Goal: Task Accomplishment & Management: Manage account settings

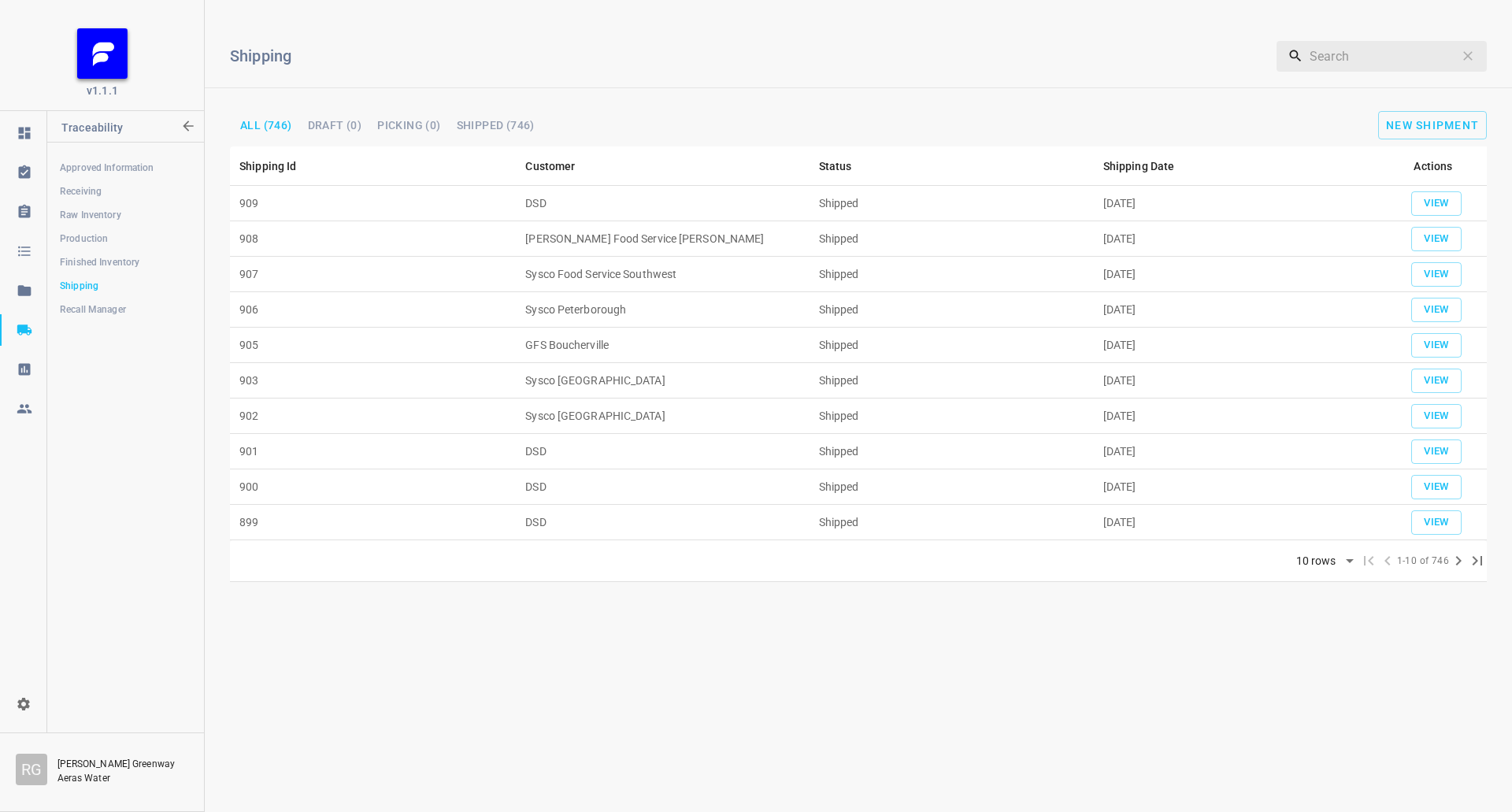
click at [1455, 107] on div "Shipping ​ All (746) Draft (0) Picking (0) Shipped (746) New Shipment" at bounding box center [858, 79] width 1307 height 134
click at [1439, 110] on div "Shipping ​ All (746) Draft (0) Picking (0) Shipped (746) New Shipment" at bounding box center [858, 79] width 1307 height 134
click at [1413, 122] on span "New Shipment" at bounding box center [1432, 125] width 93 height 13
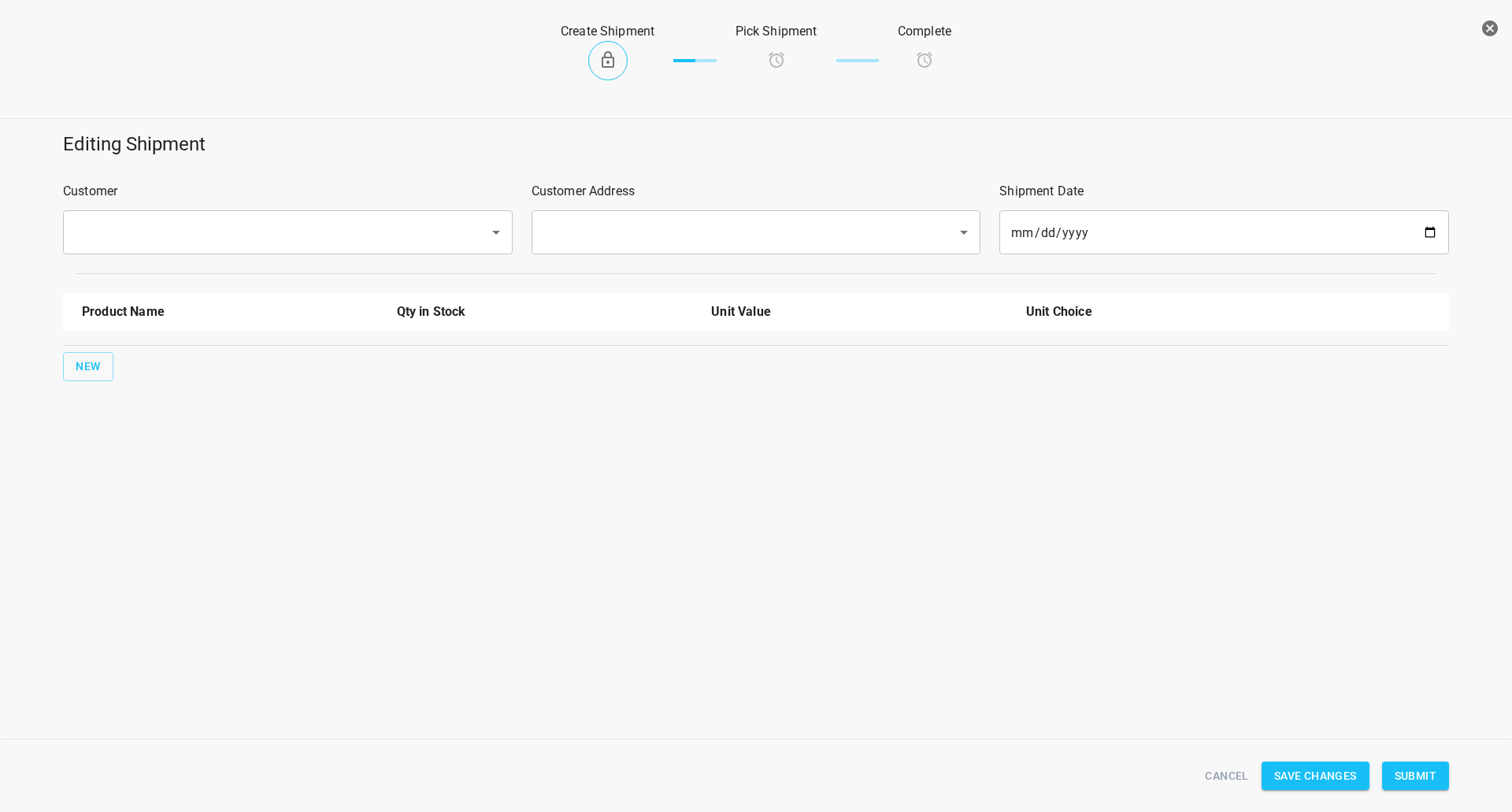
click at [301, 231] on input "text" at bounding box center [265, 233] width 391 height 30
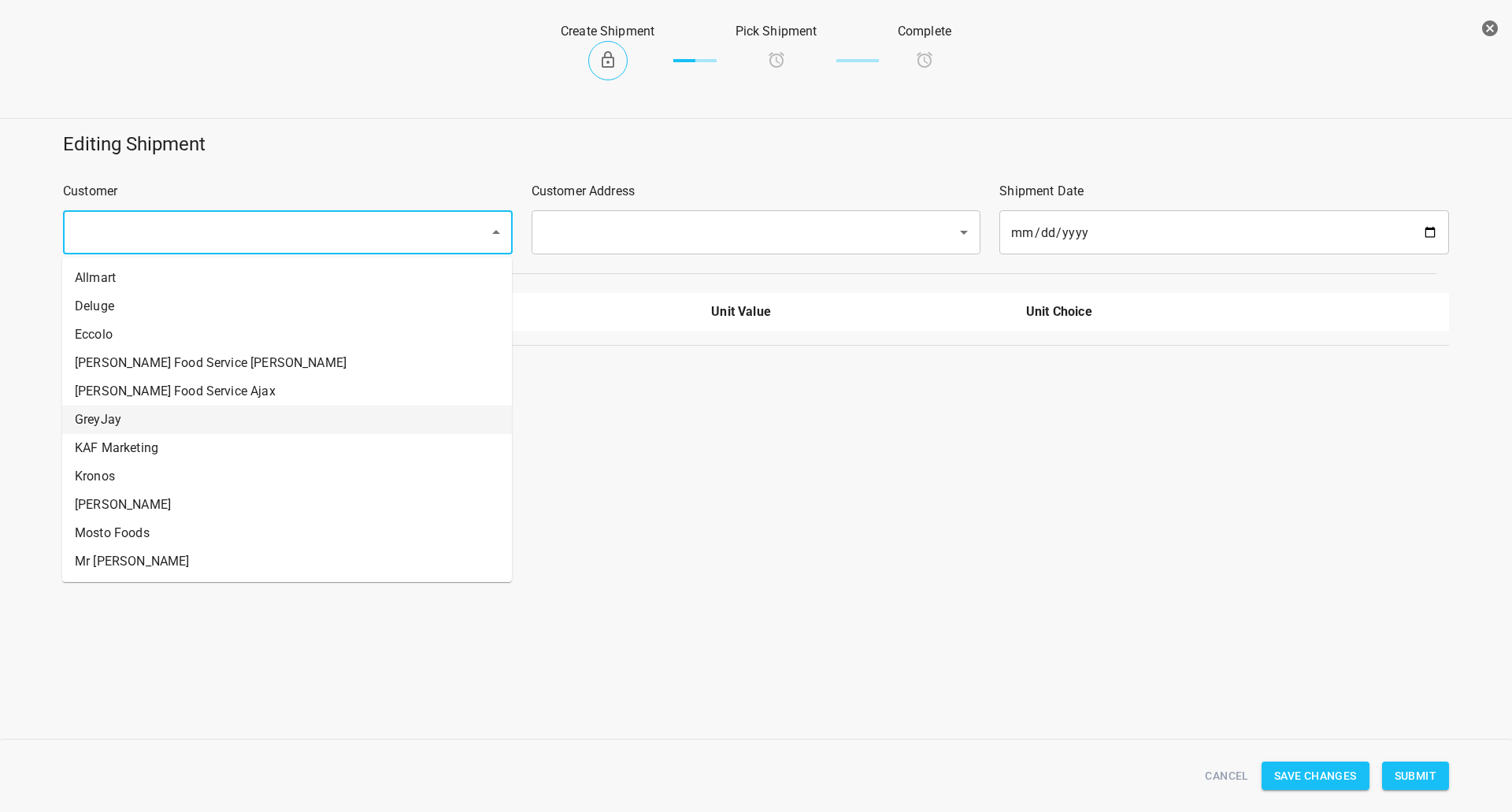
click at [132, 415] on li "GreyJay" at bounding box center [287, 420] width 449 height 29
type input "GreyJay"
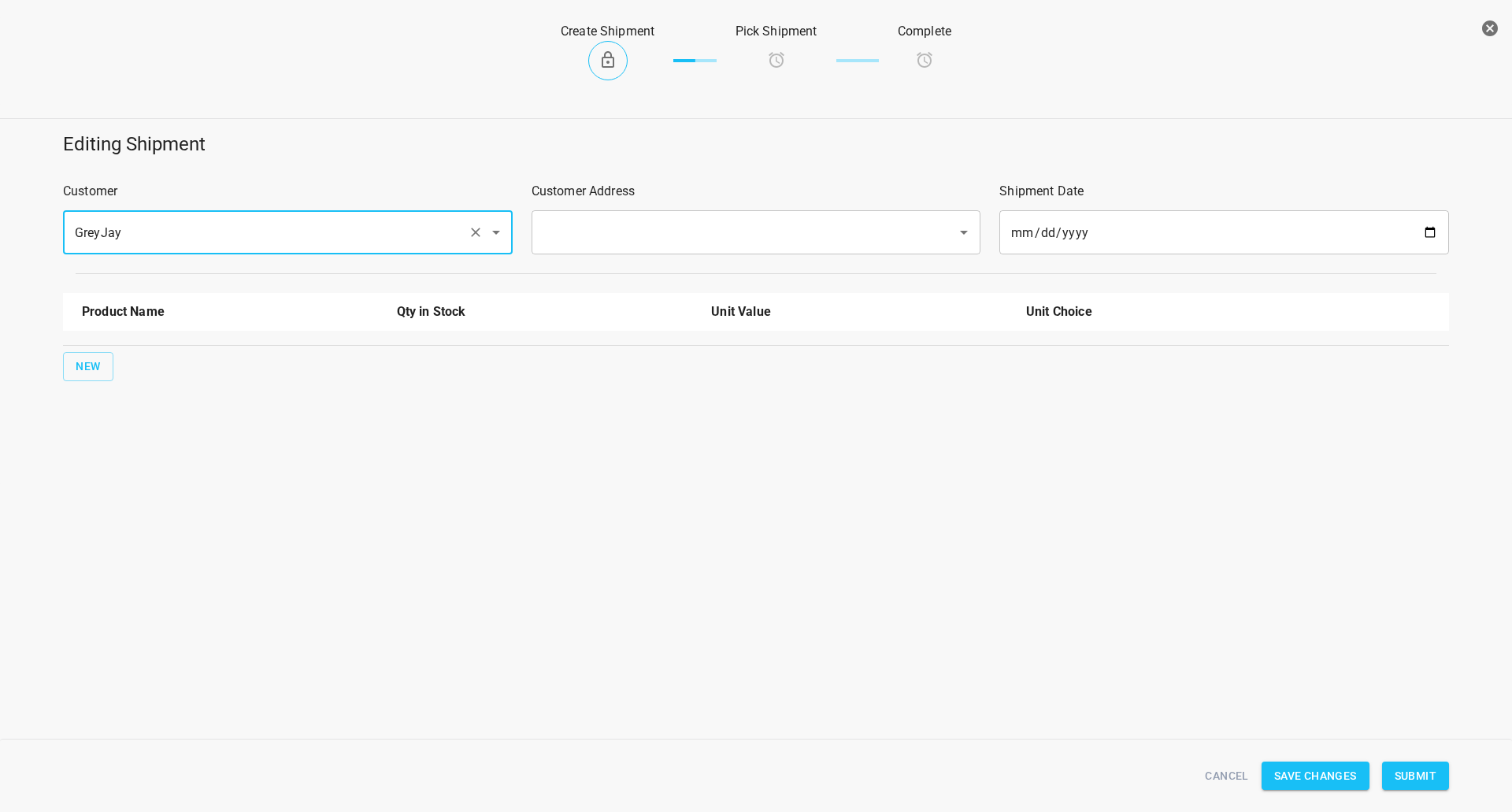
click at [617, 226] on input "text" at bounding box center [734, 233] width 391 height 30
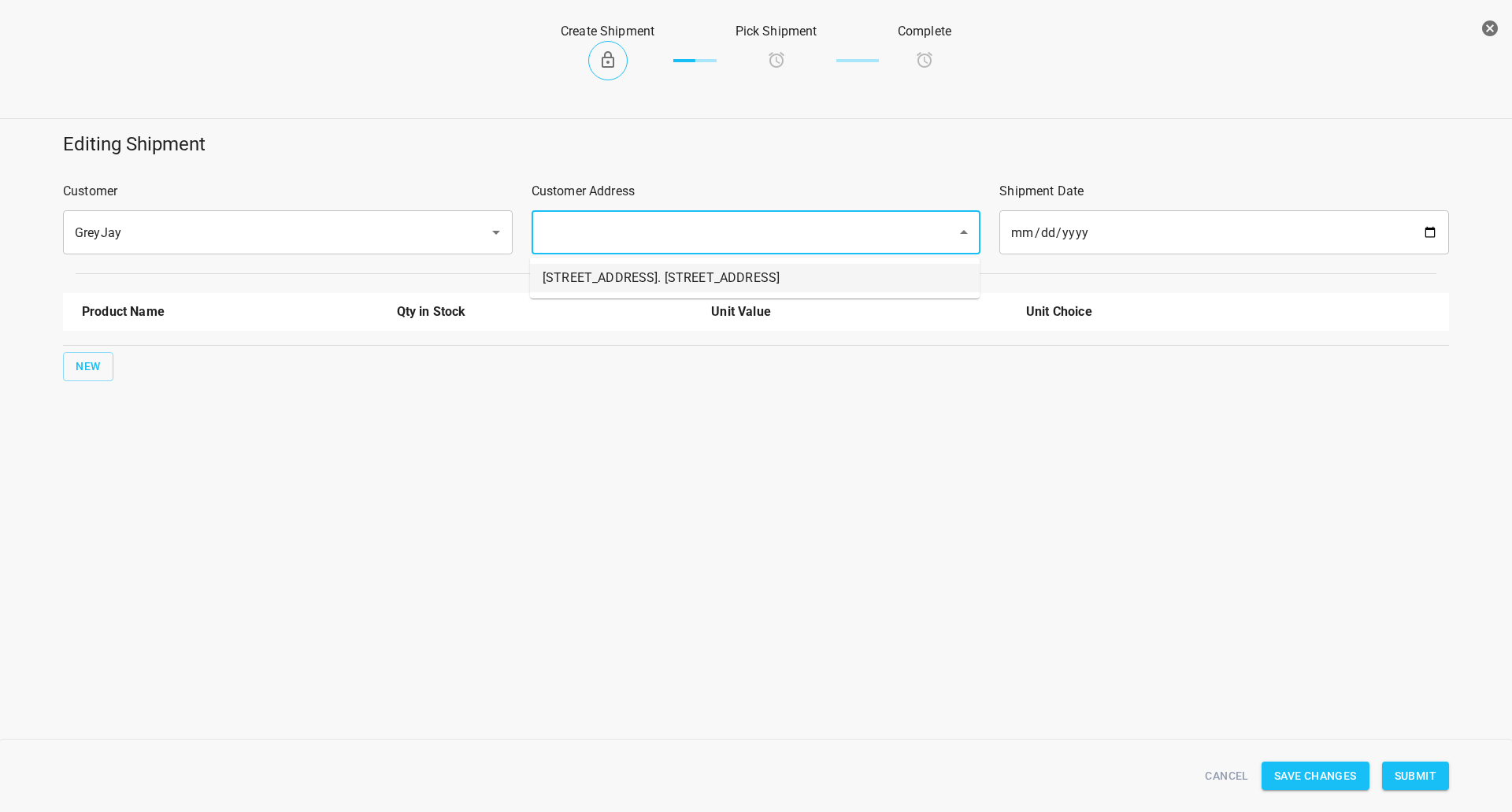
click at [598, 282] on li "[STREET_ADDRESS]. [STREET_ADDRESS]" at bounding box center [754, 278] width 449 height 29
type input "[STREET_ADDRESS]. [STREET_ADDRESS]"
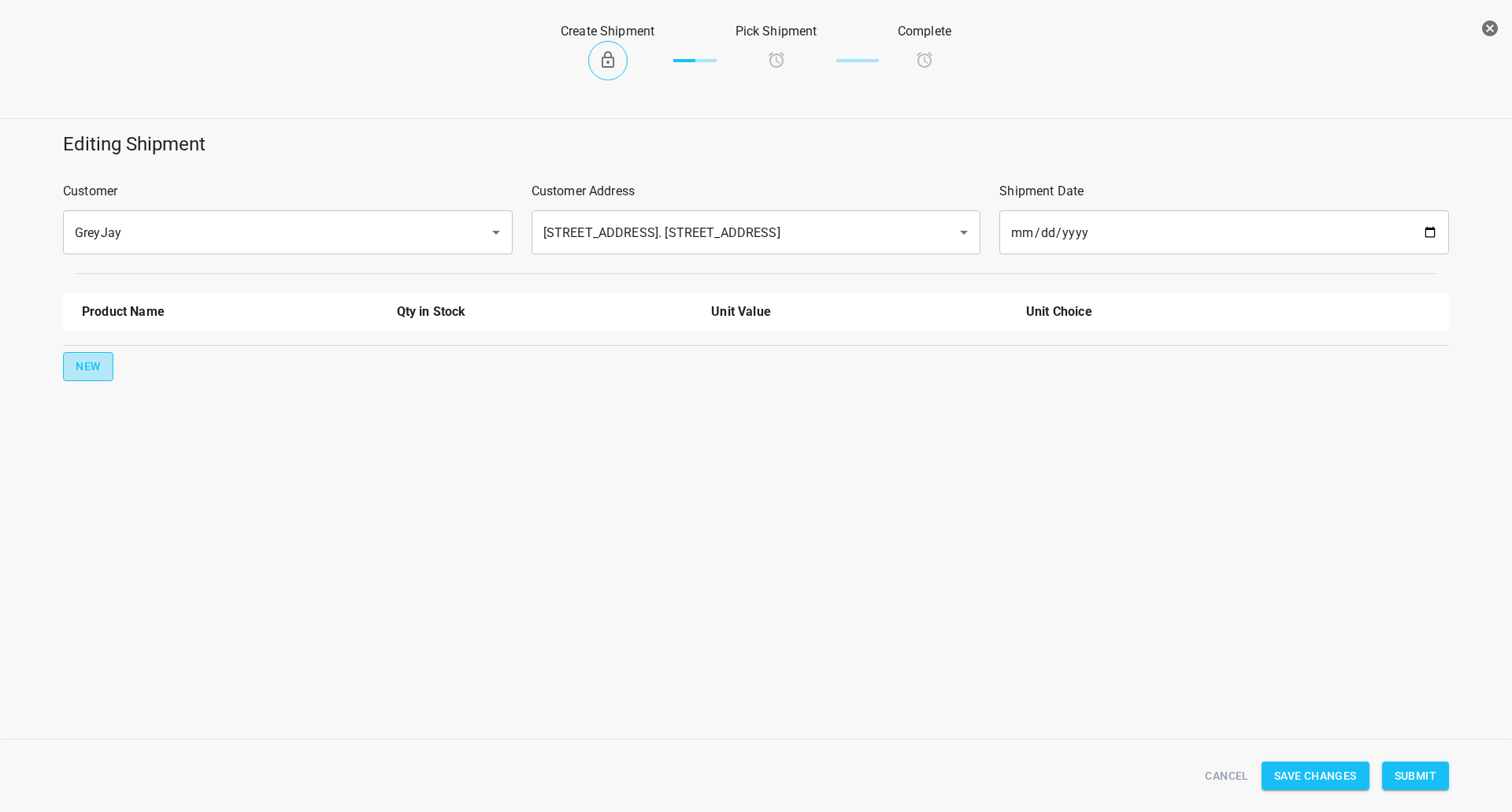
click at [71, 365] on button "New" at bounding box center [88, 367] width 51 height 30
click at [143, 367] on input "text" at bounding box center [207, 356] width 252 height 24
click at [148, 450] on li "330ml Still" at bounding box center [229, 450] width 296 height 29
type input "330ml Still"
click at [99, 411] on span "New" at bounding box center [88, 417] width 25 height 19
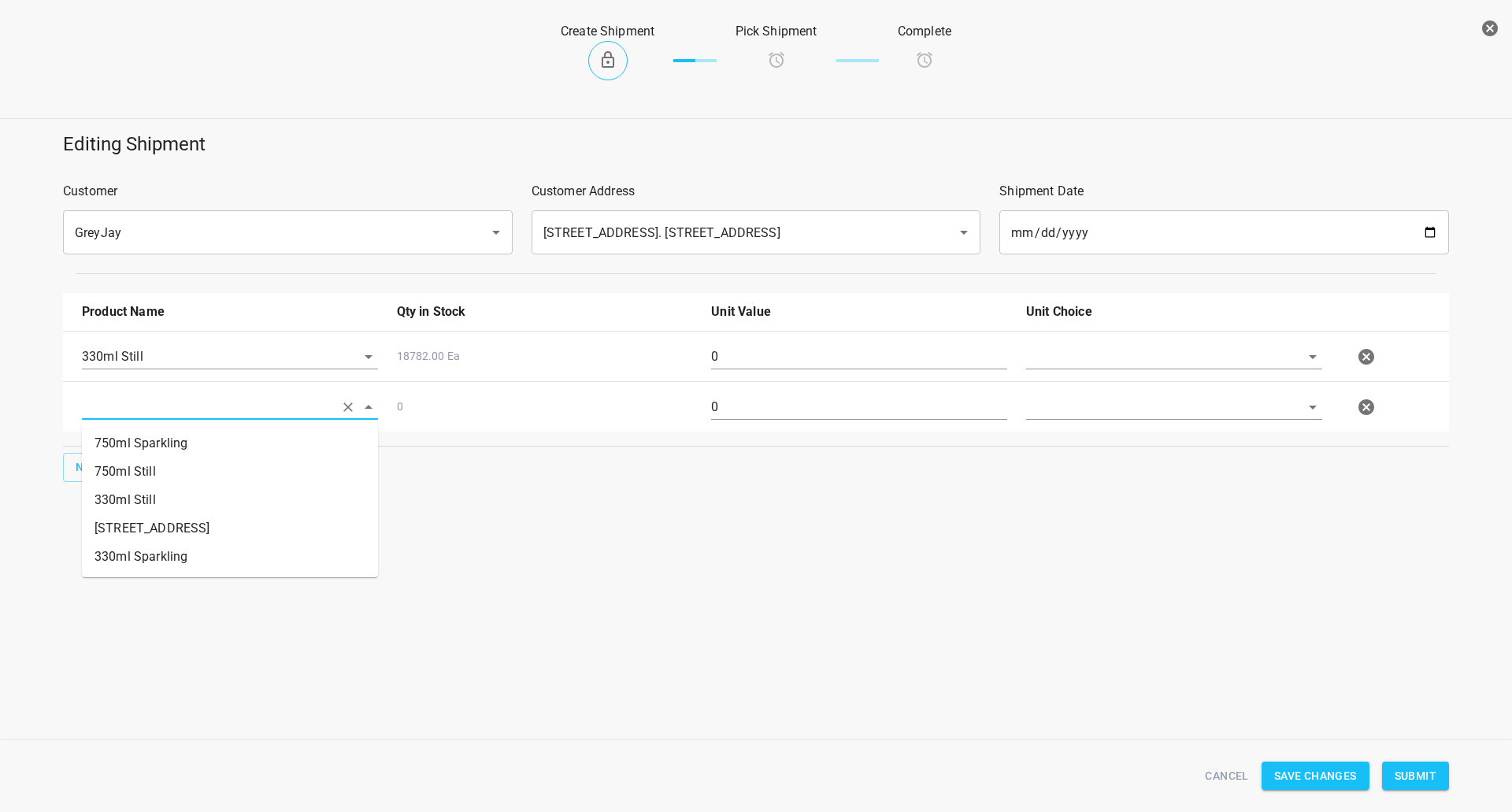
click at [142, 404] on input "text" at bounding box center [207, 406] width 252 height 24
click at [152, 551] on li "330ml Sparkling" at bounding box center [229, 557] width 296 height 29
type input "330ml Sparkling"
click at [94, 473] on span "New" at bounding box center [88, 467] width 25 height 19
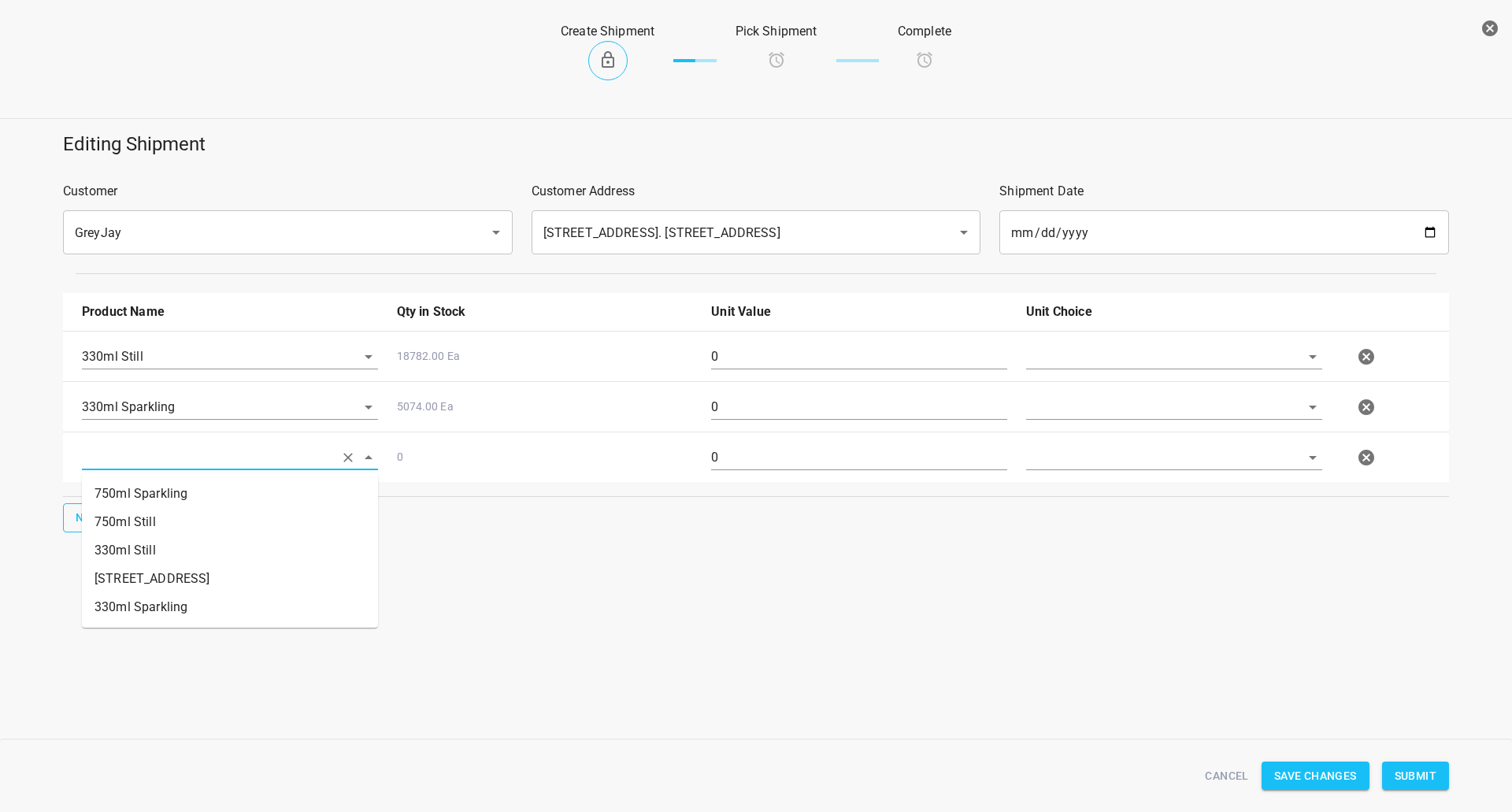
click at [152, 457] on input "text" at bounding box center [207, 457] width 252 height 24
click at [151, 503] on li "750ml Sparkling" at bounding box center [229, 494] width 296 height 29
type input "750ml Sparkling"
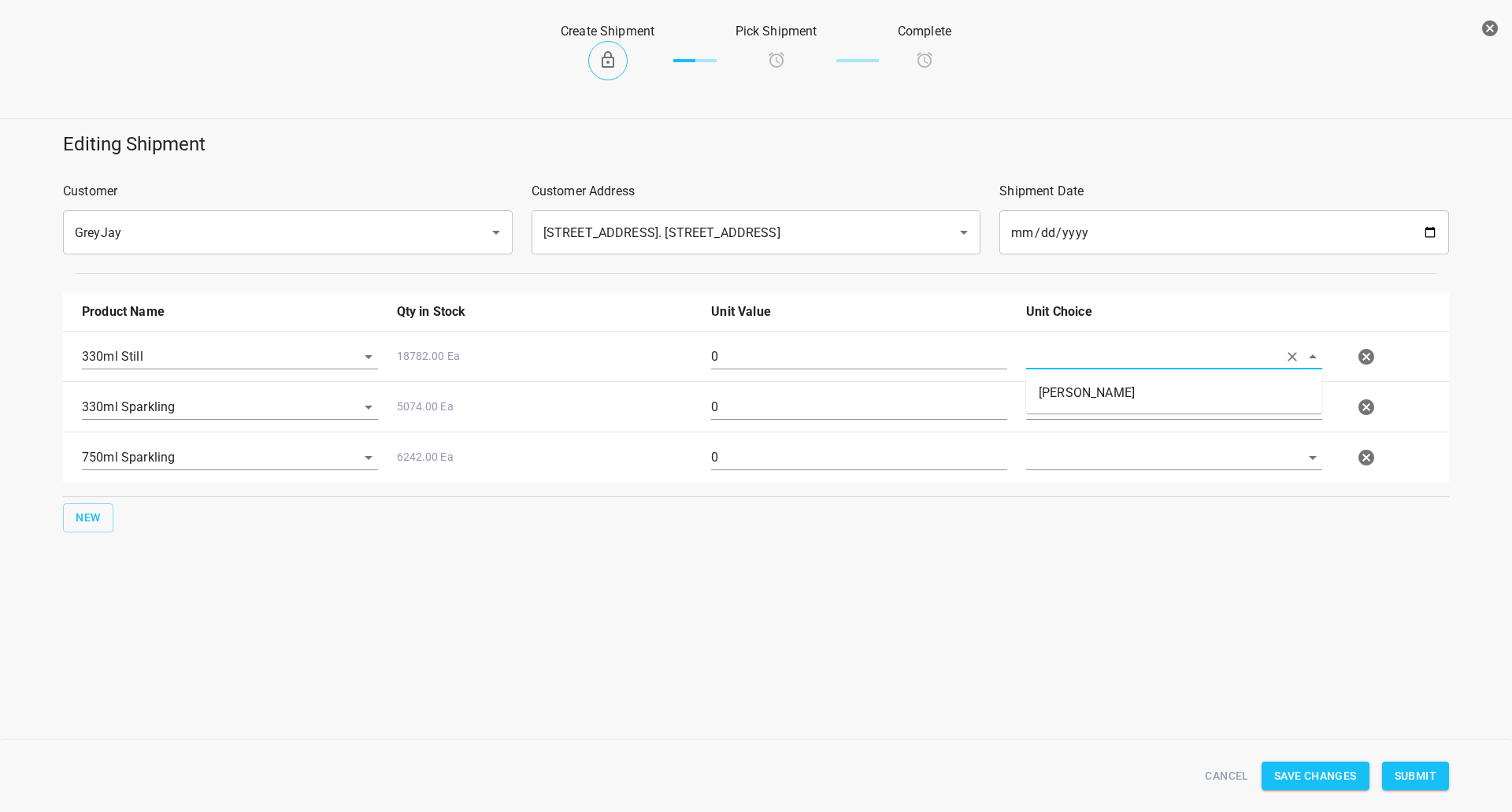
click at [1139, 358] on input "text" at bounding box center [1151, 356] width 252 height 24
click at [1113, 401] on li "[PERSON_NAME]" at bounding box center [1173, 393] width 296 height 29
type input "[PERSON_NAME]"
click at [1108, 368] on input "text" at bounding box center [1151, 356] width 252 height 24
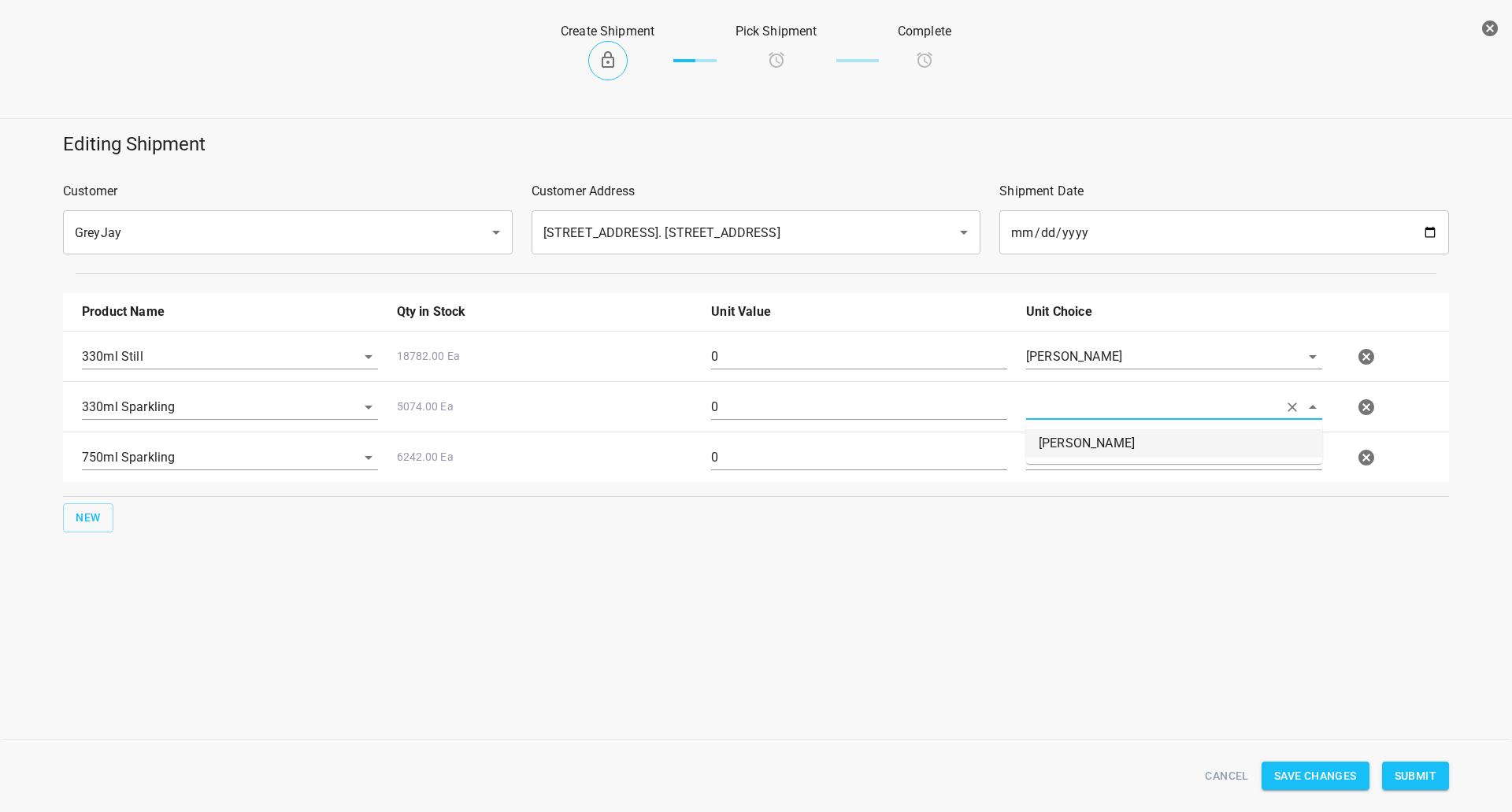
click at [1088, 445] on li "[PERSON_NAME]" at bounding box center [1173, 444] width 296 height 29
type input "[PERSON_NAME]"
click at [1086, 368] on input "text" at bounding box center [1151, 356] width 252 height 24
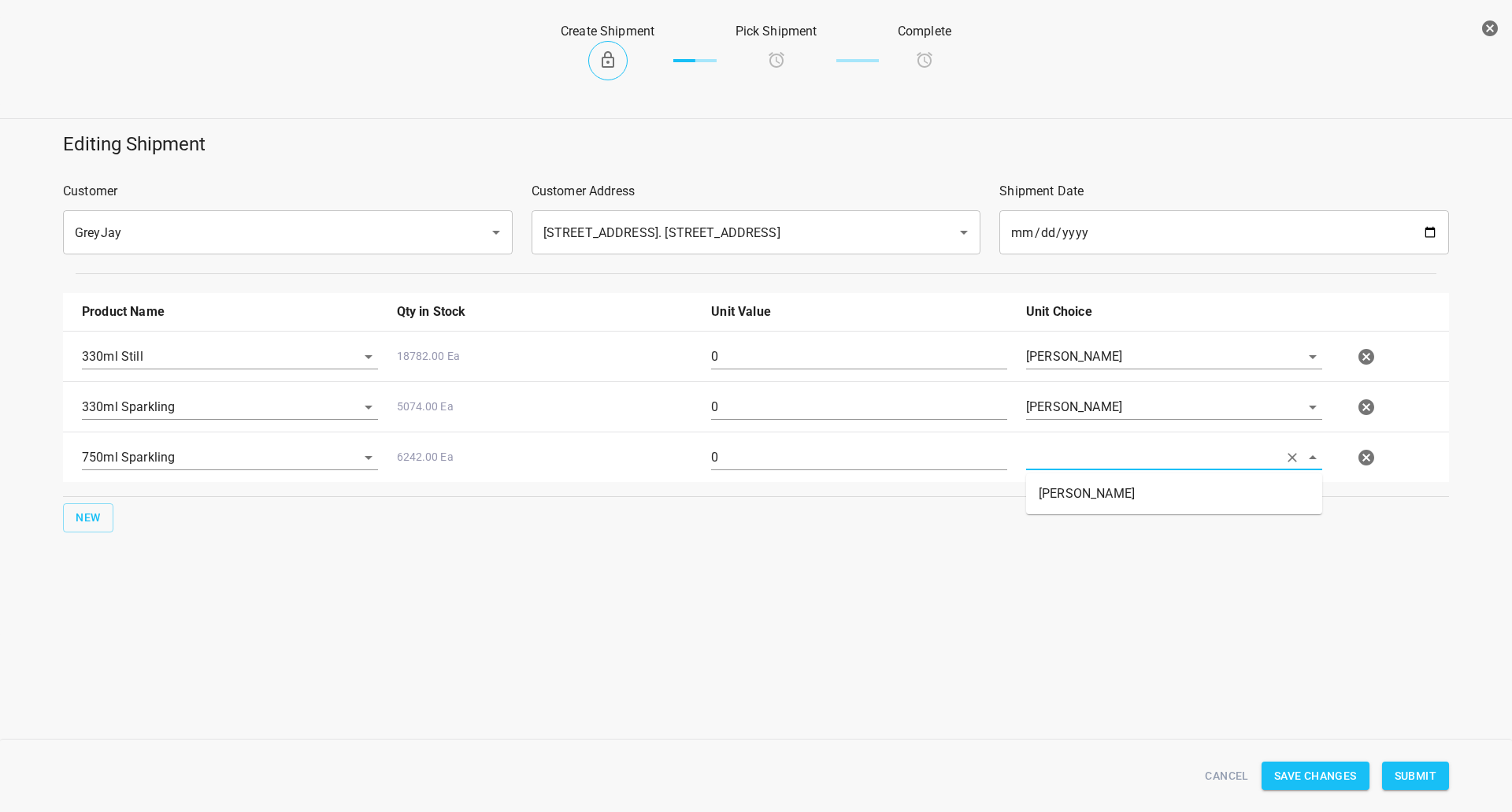
click at [1080, 476] on ul "[PERSON_NAME]" at bounding box center [1173, 493] width 296 height 41
click at [1075, 501] on li "[PERSON_NAME]" at bounding box center [1173, 494] width 296 height 29
type input "[PERSON_NAME]"
click at [894, 365] on input "0" at bounding box center [859, 357] width 296 height 25
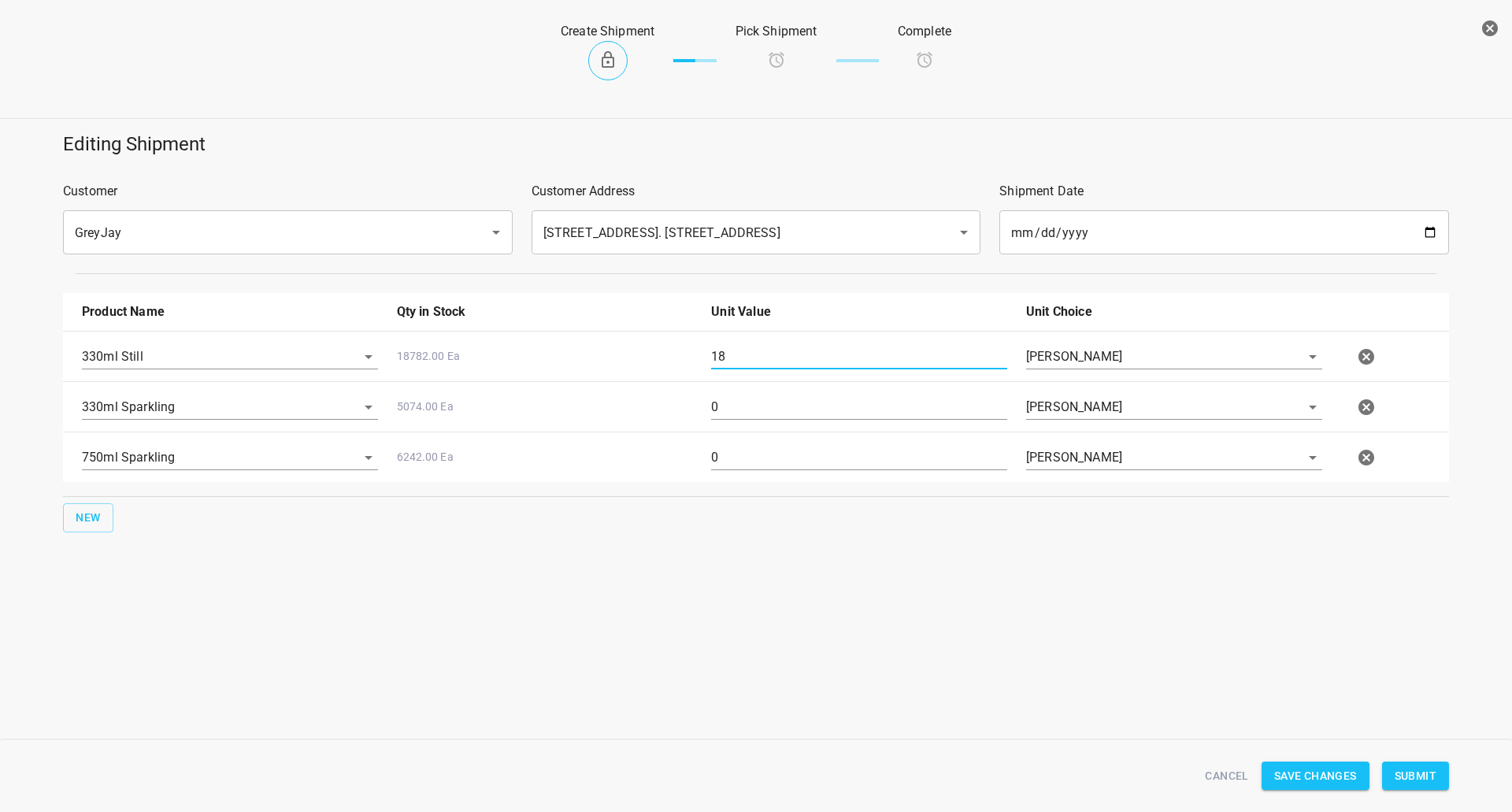
type input "18"
click at [726, 404] on input "0" at bounding box center [859, 407] width 296 height 25
type input "18"
click at [748, 461] on input "0" at bounding box center [859, 458] width 296 height 25
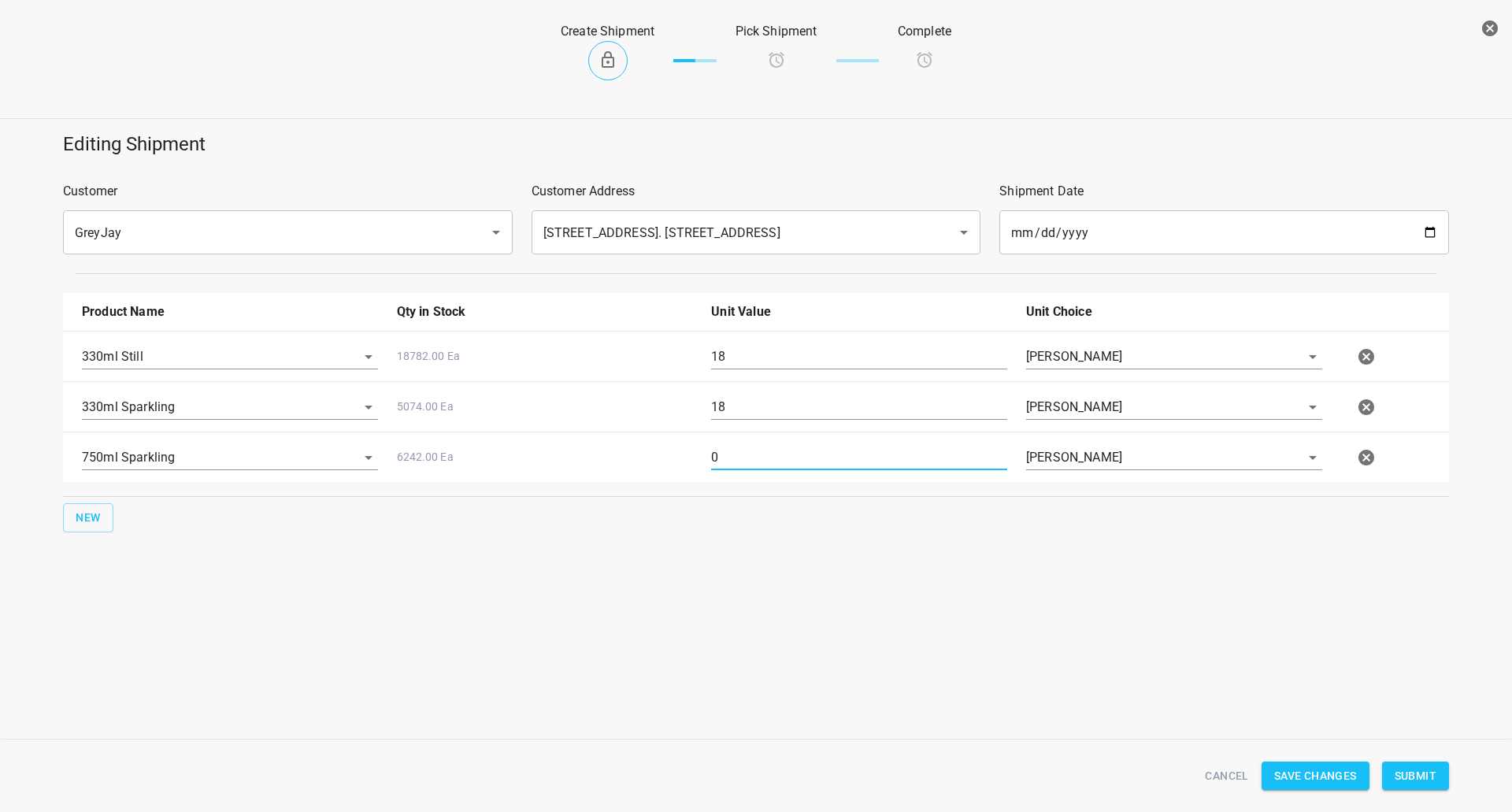
click at [748, 461] on input "0" at bounding box center [859, 458] width 296 height 25
type input "48"
click at [1430, 771] on span "Submit" at bounding box center [1416, 776] width 42 height 19
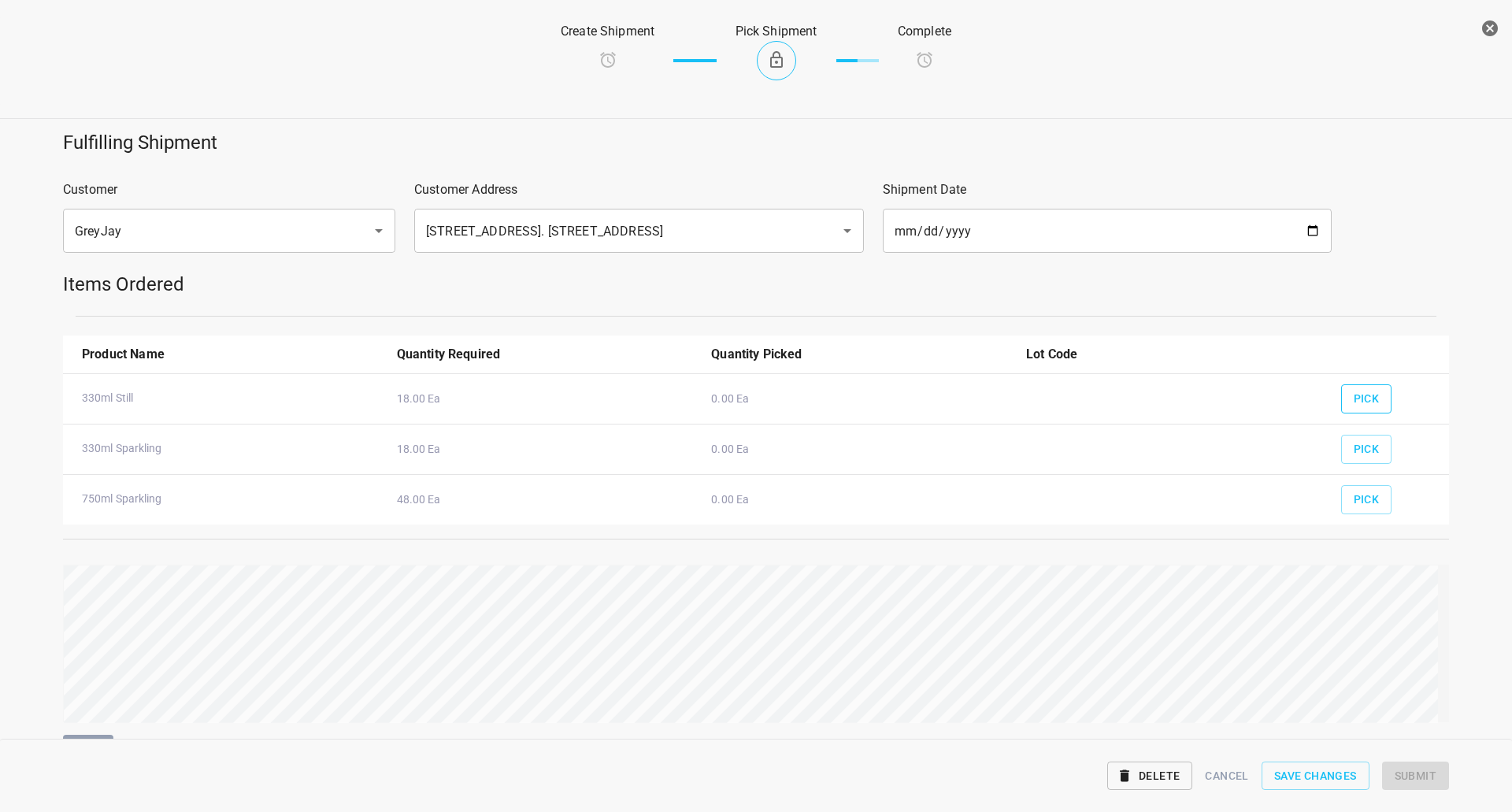
click at [1368, 394] on span "Pick" at bounding box center [1366, 399] width 26 height 19
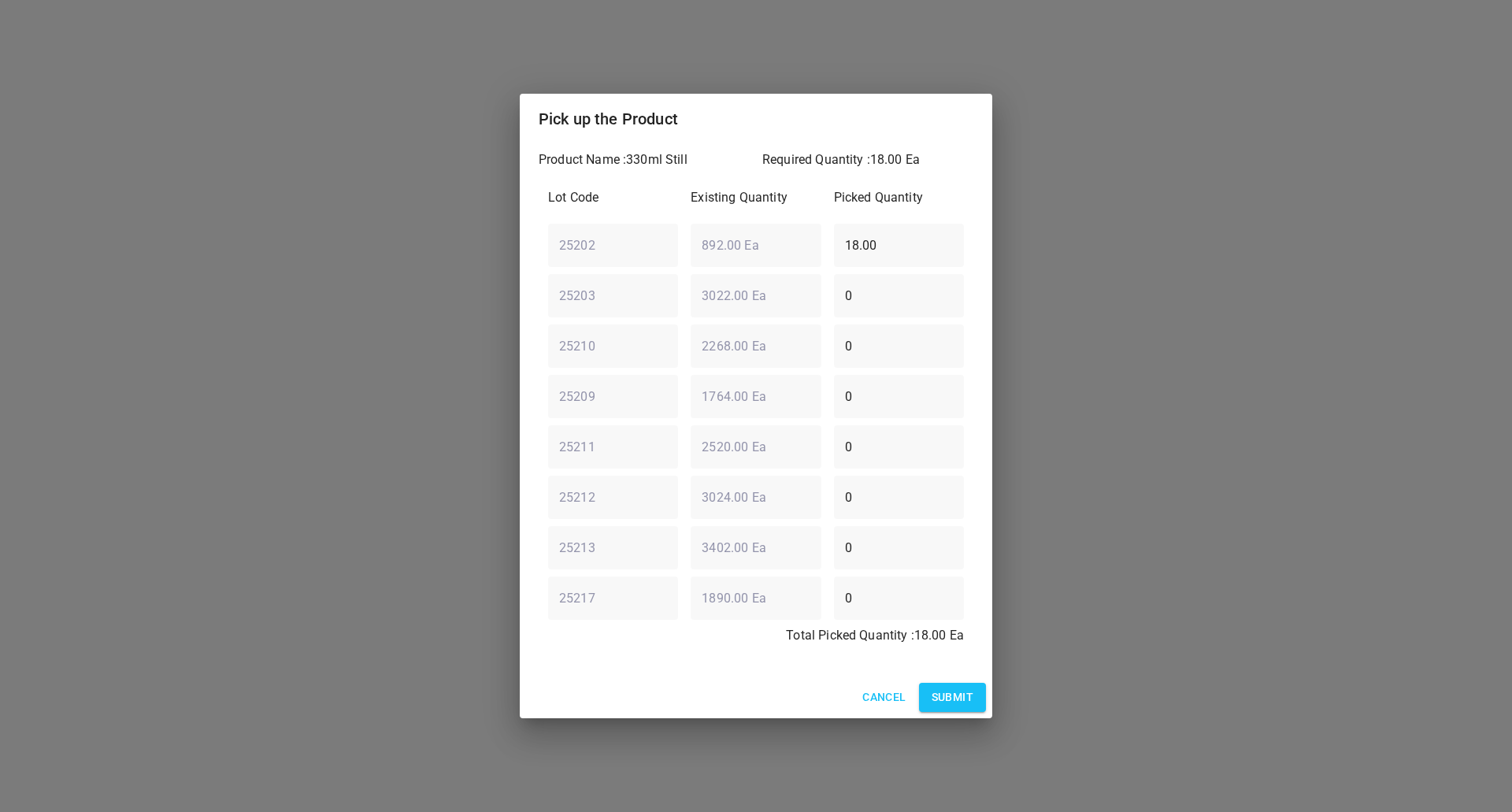
drag, startPoint x: 930, startPoint y: 238, endPoint x: 405, endPoint y: 240, distance: 525.0
click at [414, 240] on div "Pick up the Product Product Name : 330ml Still Required Quantity : 18.00 Ea Lot…" at bounding box center [756, 406] width 1512 height 812
type input "0"
click at [628, 282] on div "25203 ​ 3022.00 Ea ​ 0 ​" at bounding box center [756, 295] width 428 height 56
type input "18"
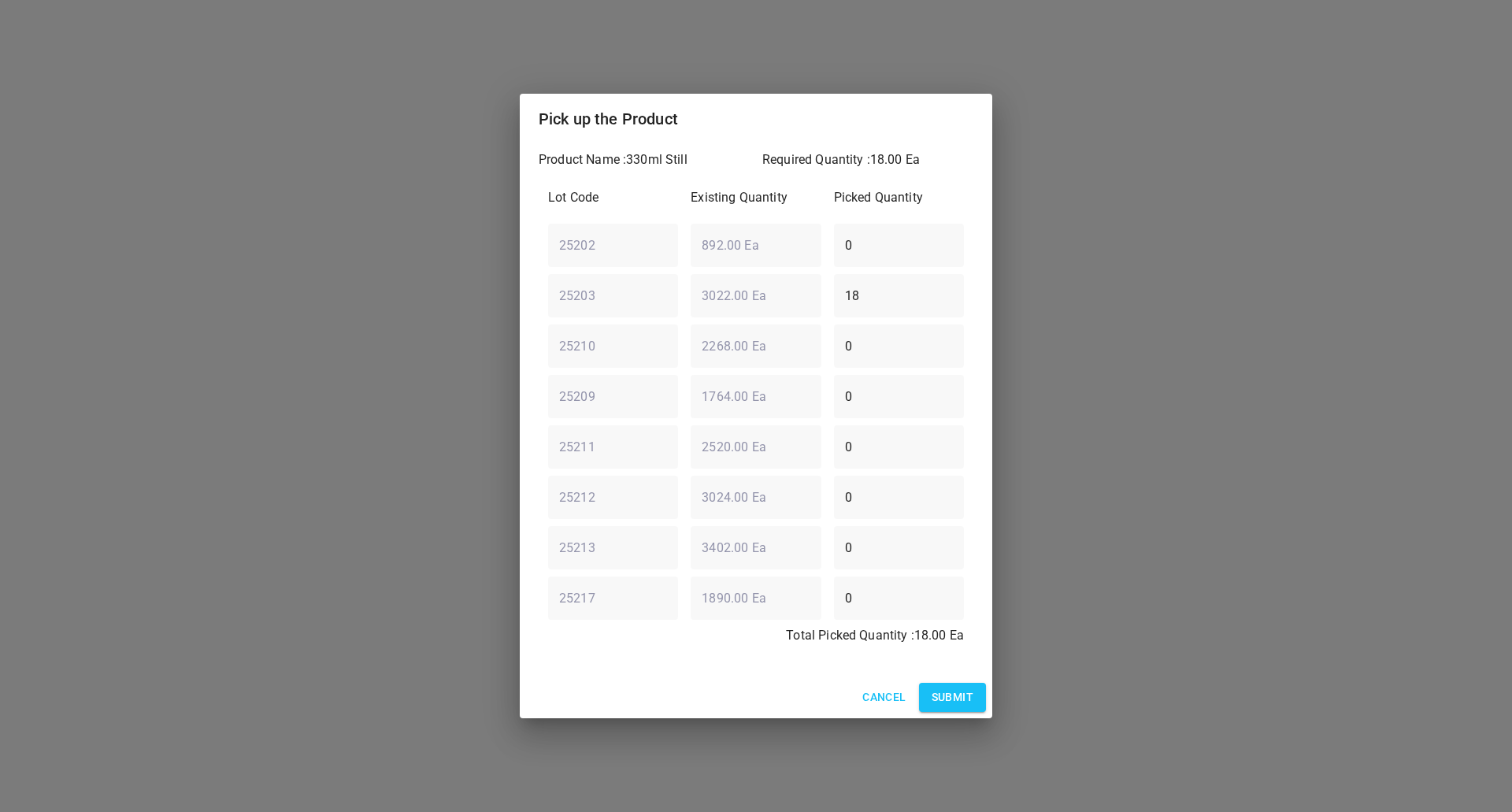
click at [979, 715] on div "Cancel Submit" at bounding box center [756, 698] width 473 height 42
click at [964, 703] on span "Submit" at bounding box center [952, 697] width 42 height 19
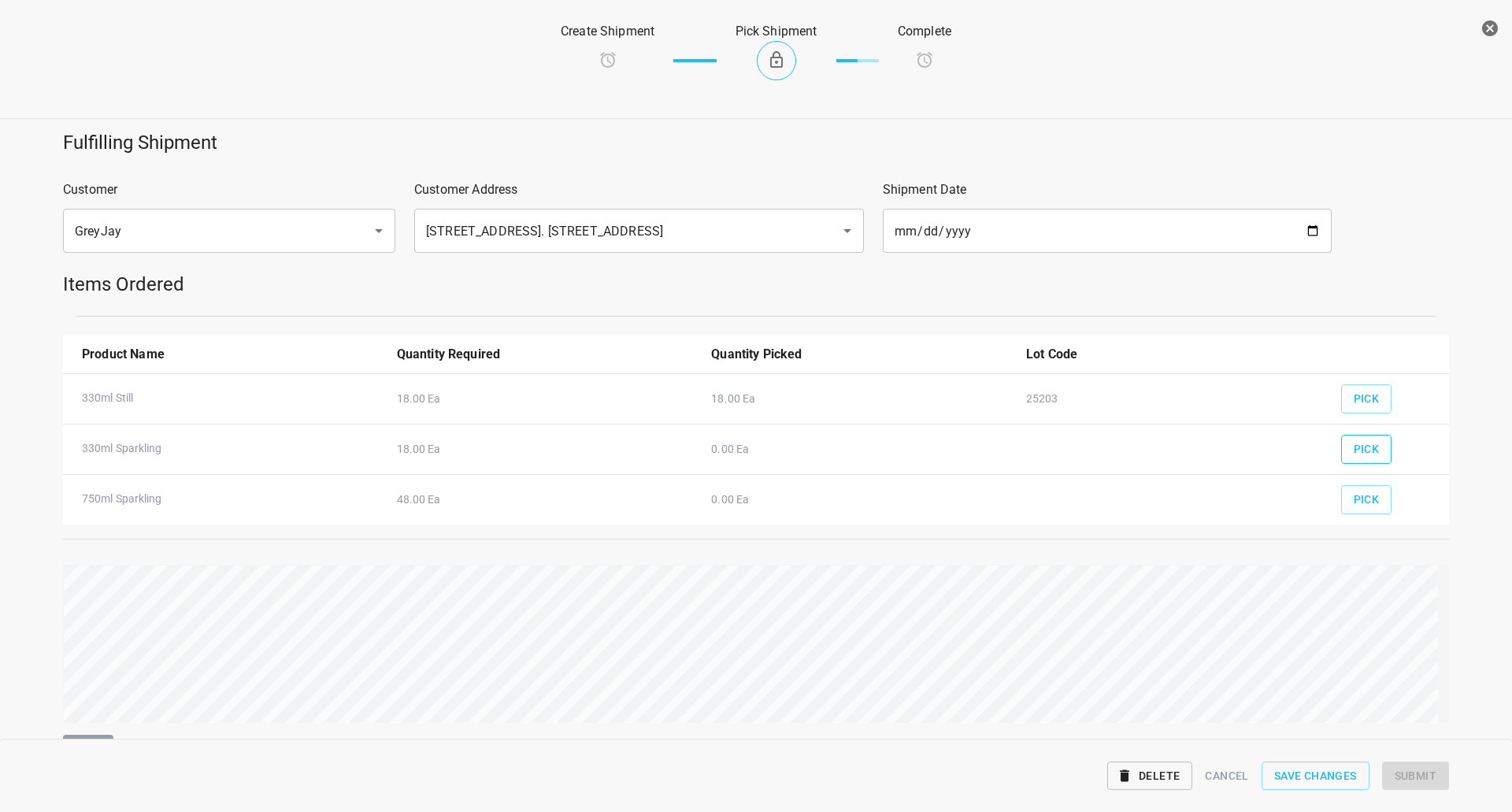
click at [1352, 438] on button "Pick" at bounding box center [1366, 449] width 51 height 30
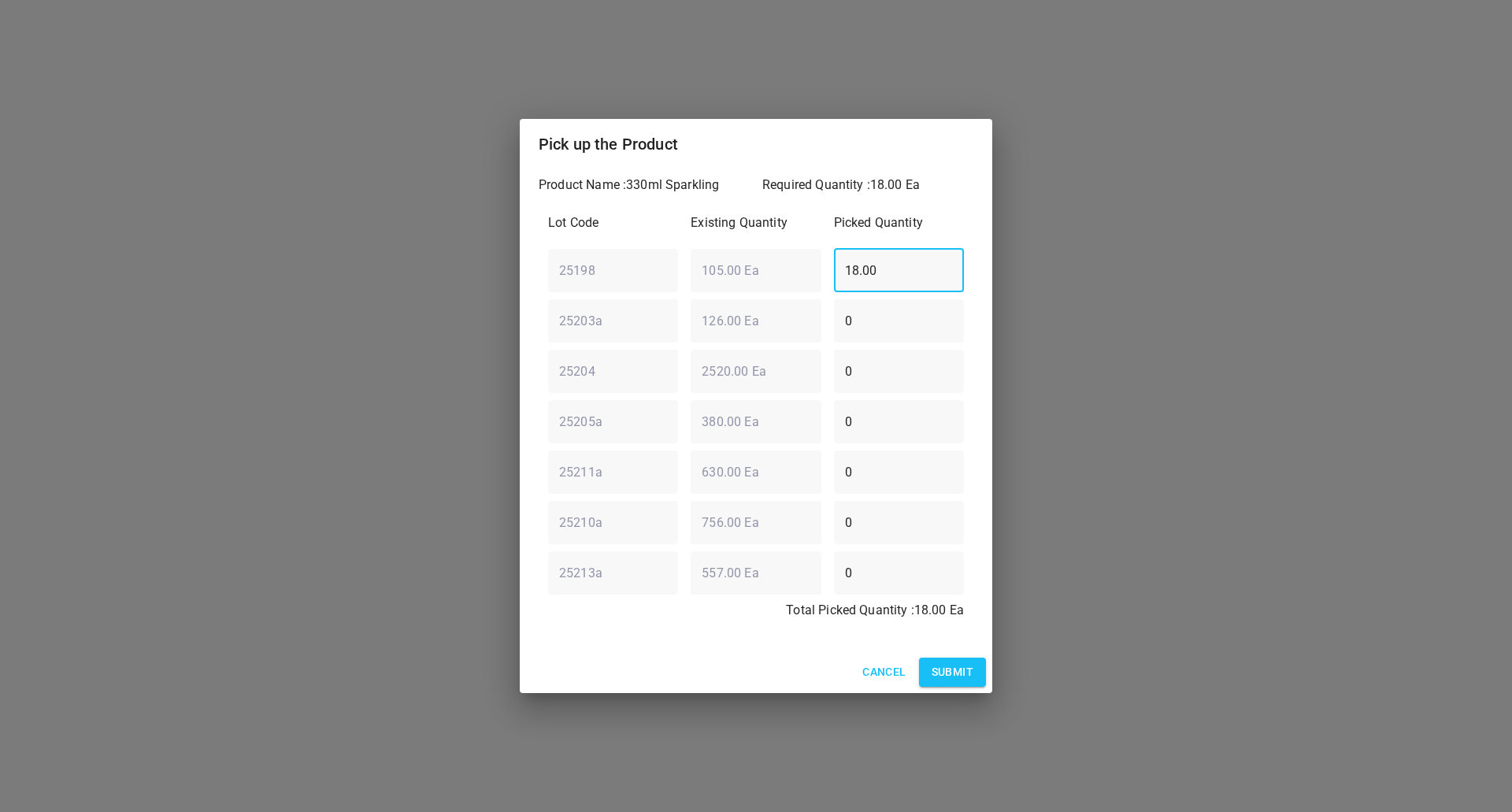
drag, startPoint x: 912, startPoint y: 262, endPoint x: 326, endPoint y: 202, distance: 589.1
click at [270, 247] on div "Pick up the Product Product Name : 330ml Sparkling Required Quantity : 18.00 Ea…" at bounding box center [756, 406] width 1512 height 812
type input "0"
click at [721, 567] on div "25213a ​ 557.00 Ea ​ 0 ​" at bounding box center [756, 573] width 428 height 56
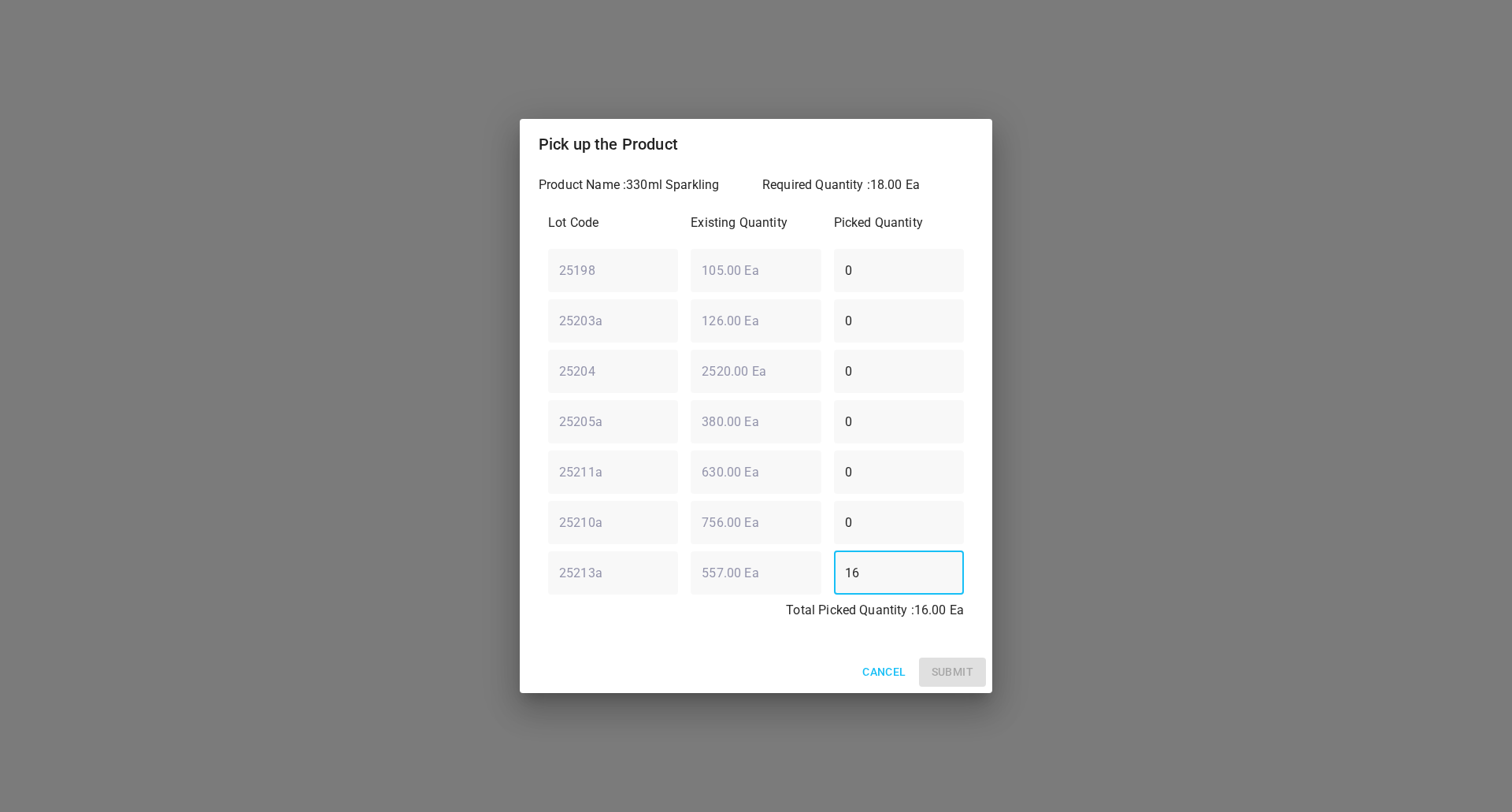
type input "16"
drag, startPoint x: 790, startPoint y: 429, endPoint x: 325, endPoint y: 398, distance: 466.0
click at [335, 407] on div "Pick up the Product Product Name : 330ml Sparkling Required Quantity : 18.00 Ea…" at bounding box center [756, 406] width 1512 height 812
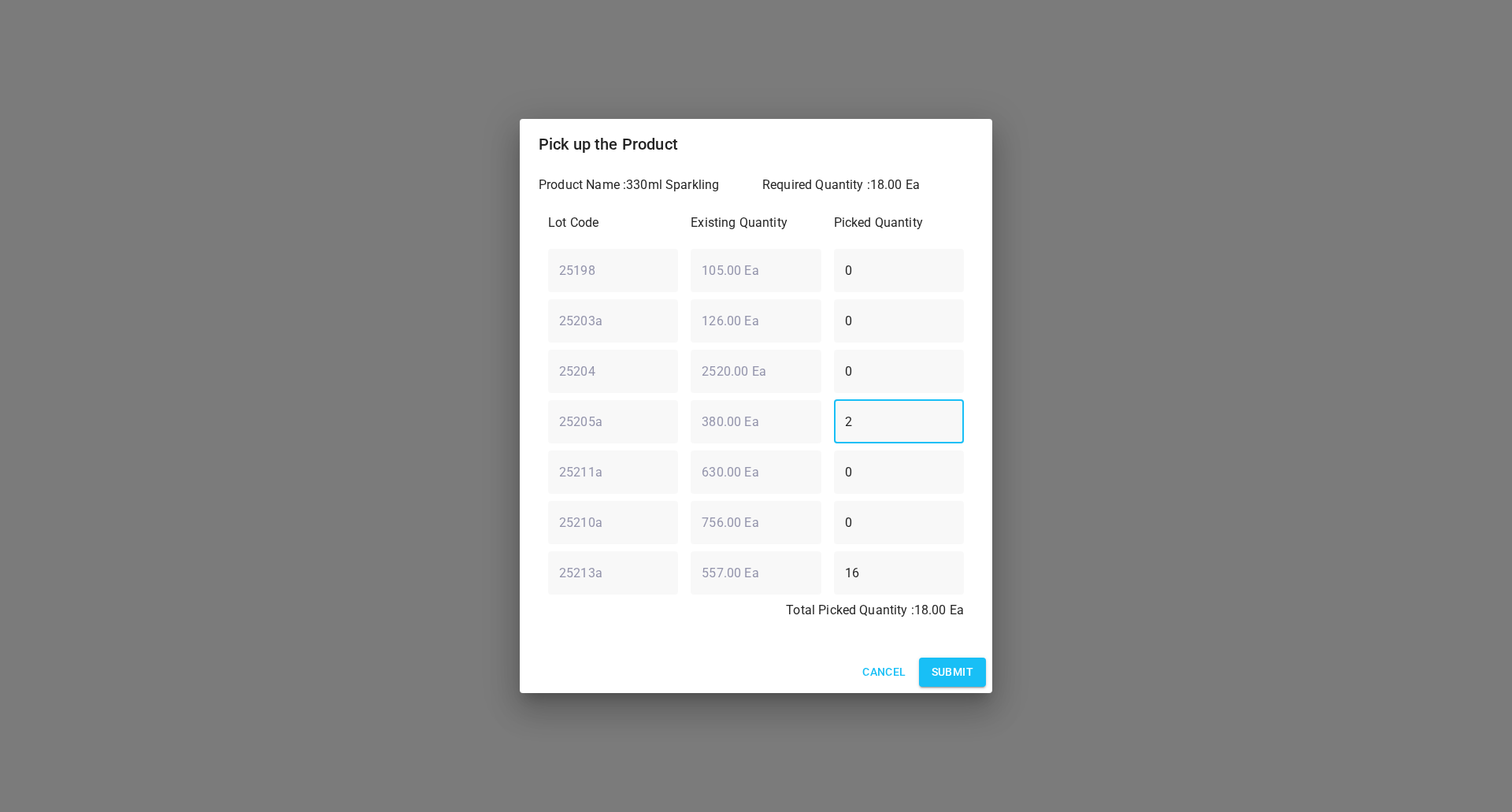
type input "2"
click at [972, 664] on span "Submit" at bounding box center [952, 672] width 42 height 19
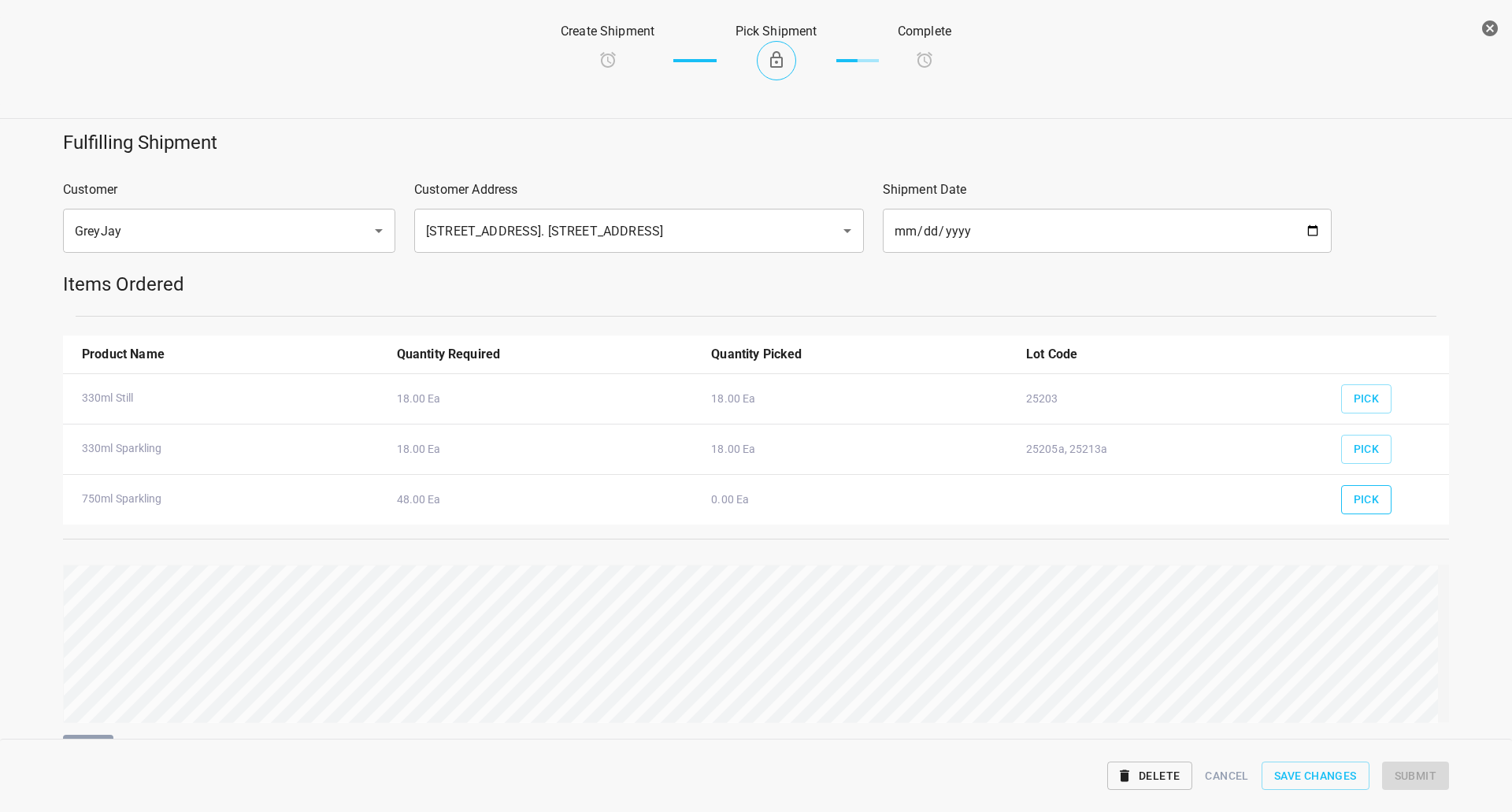
click at [1366, 487] on button "Pick" at bounding box center [1366, 499] width 51 height 30
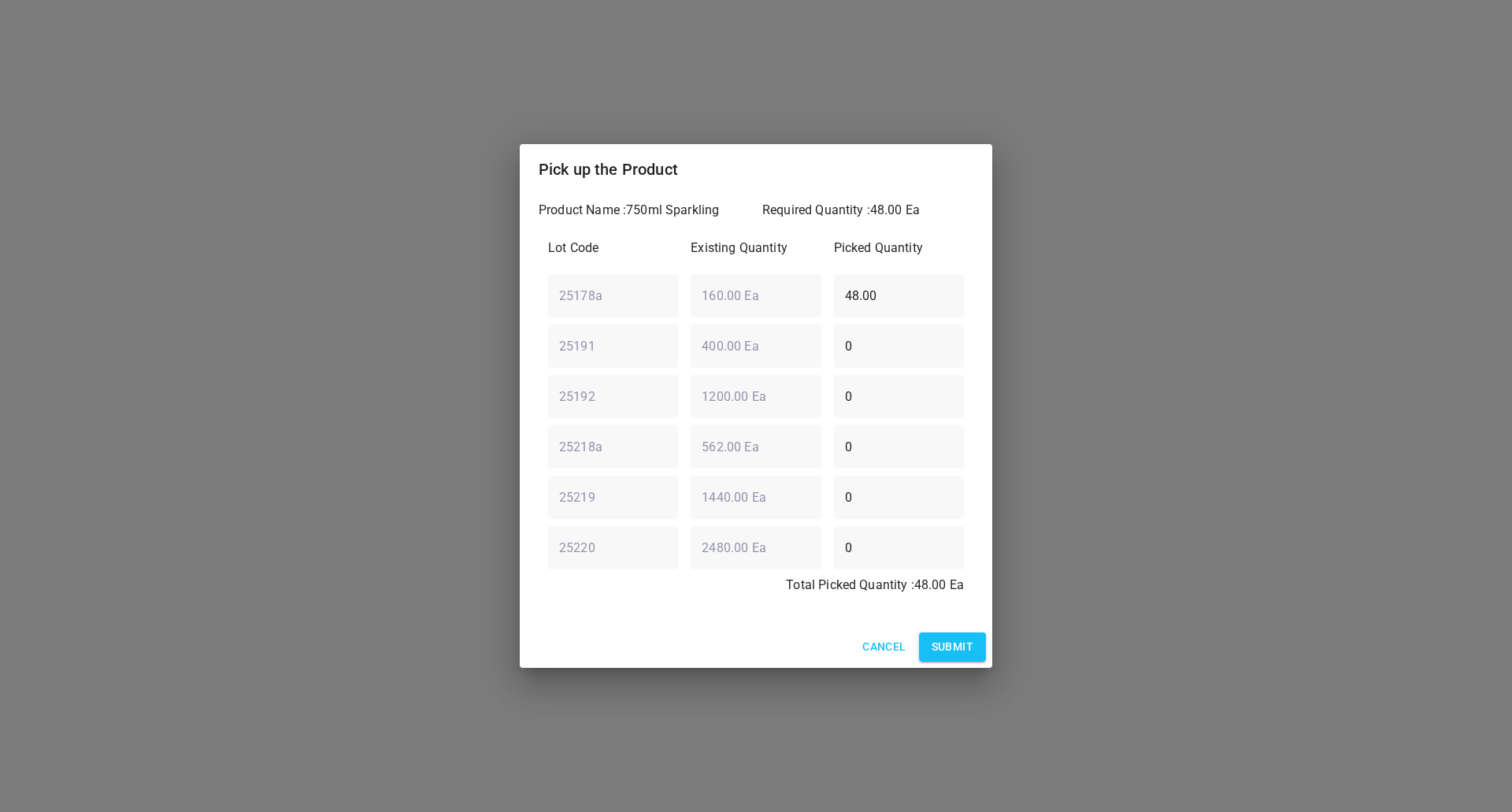
drag, startPoint x: 554, startPoint y: 290, endPoint x: 253, endPoint y: 288, distance: 301.0
click at [257, 290] on div "Pick up the Product Product Name : 750ml Sparkling Required Quantity : 48.00 Ea…" at bounding box center [756, 406] width 1512 height 812
type input "0"
click at [748, 343] on div "25191 ​ 400.00 Ea ​ 0 ​" at bounding box center [756, 345] width 428 height 56
type input "48"
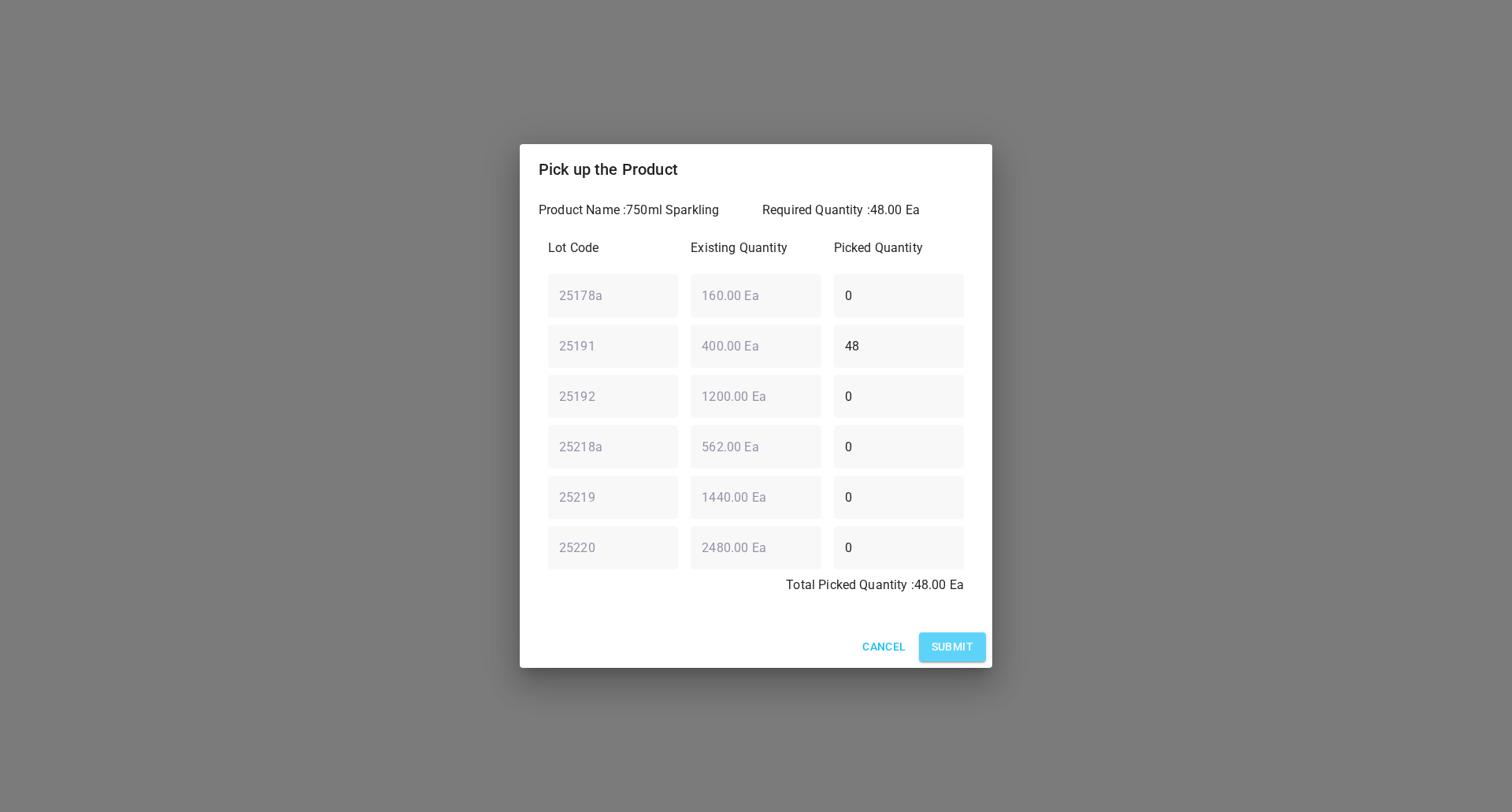
click at [973, 643] on button "Submit" at bounding box center [952, 647] width 67 height 30
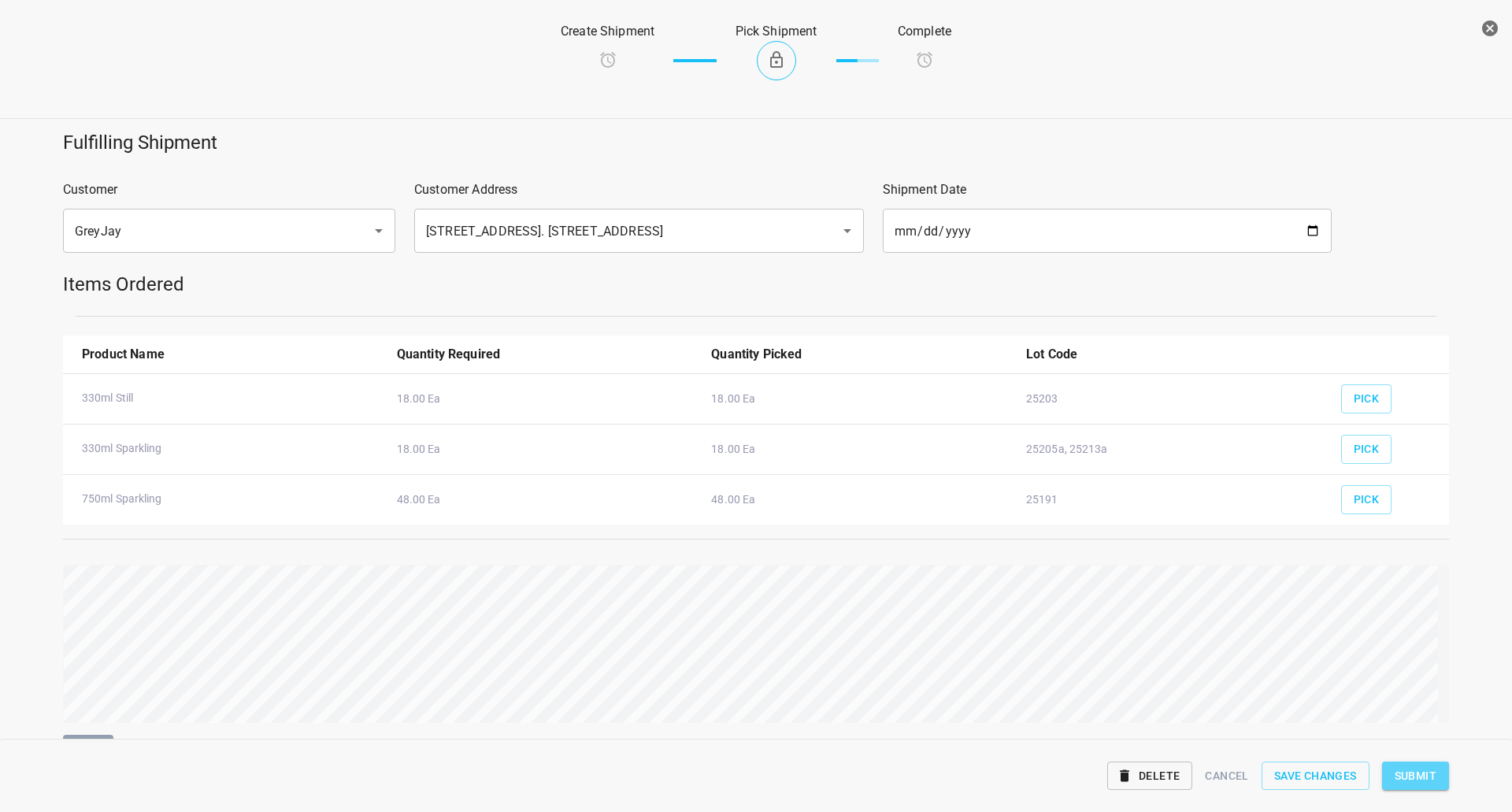
click at [1424, 775] on span "Submit" at bounding box center [1416, 776] width 42 height 19
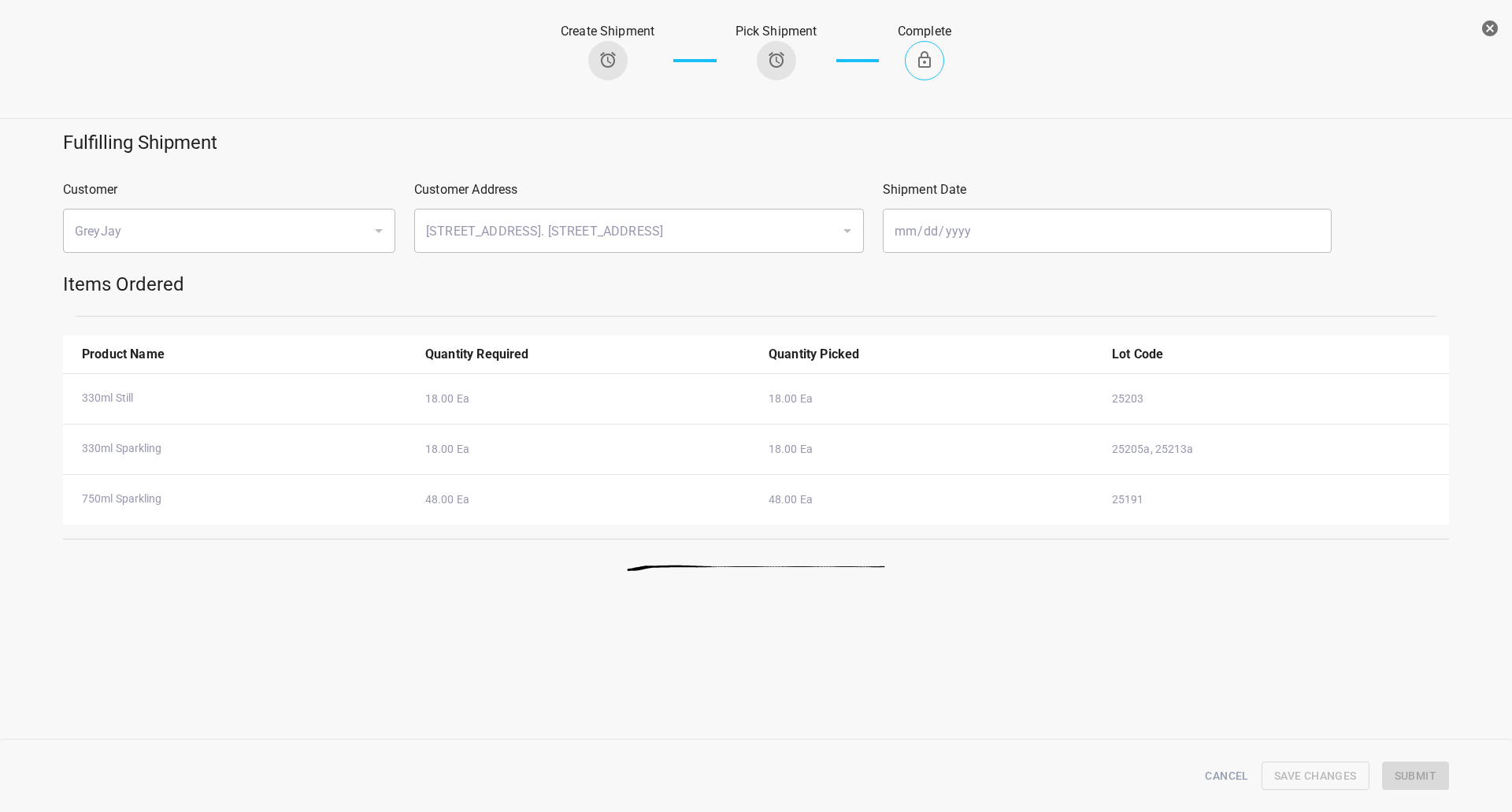
click at [1480, 35] on icon "button" at bounding box center [1489, 28] width 19 height 19
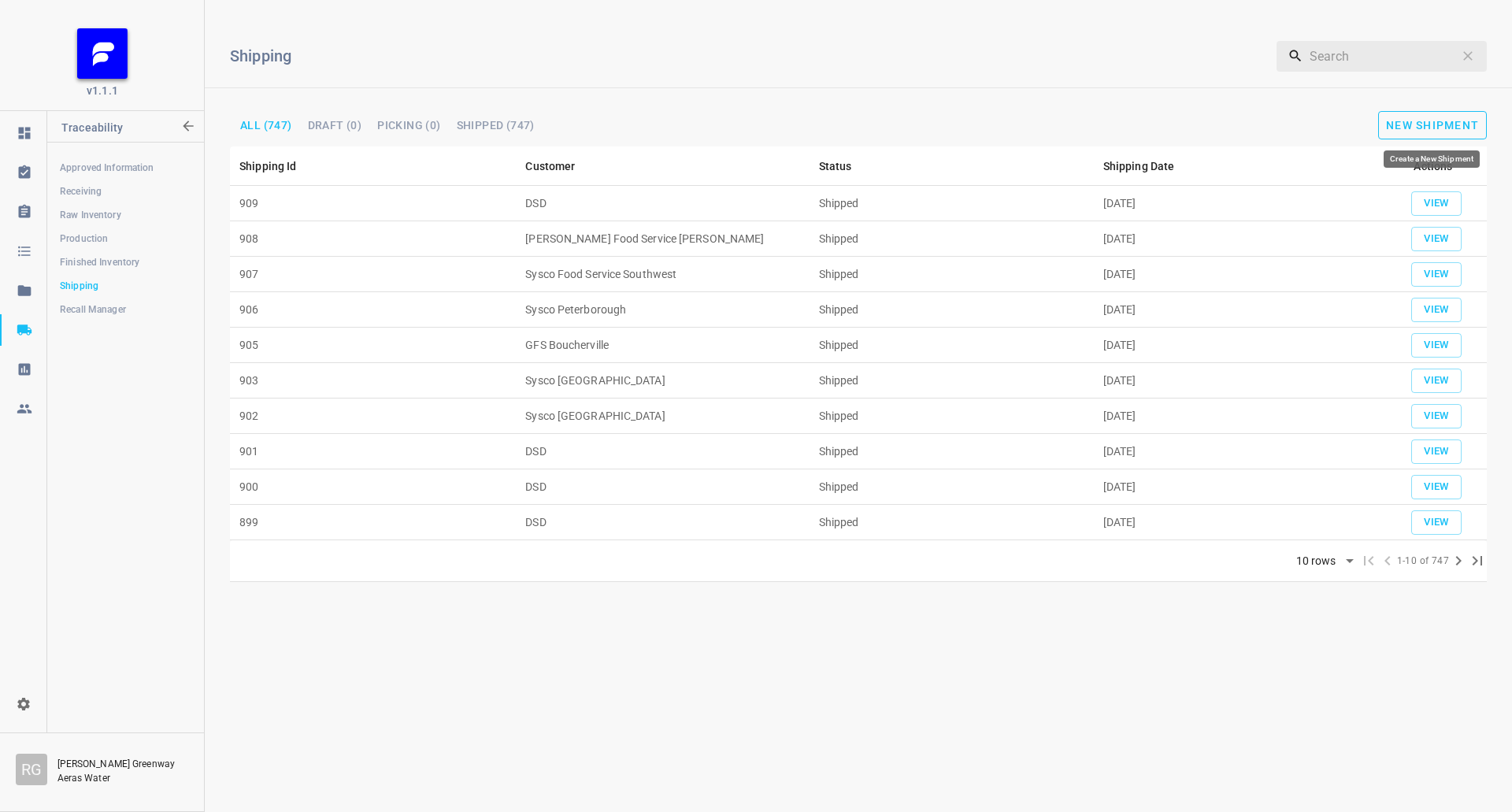
click at [1391, 122] on span "New Shipment" at bounding box center [1432, 125] width 93 height 13
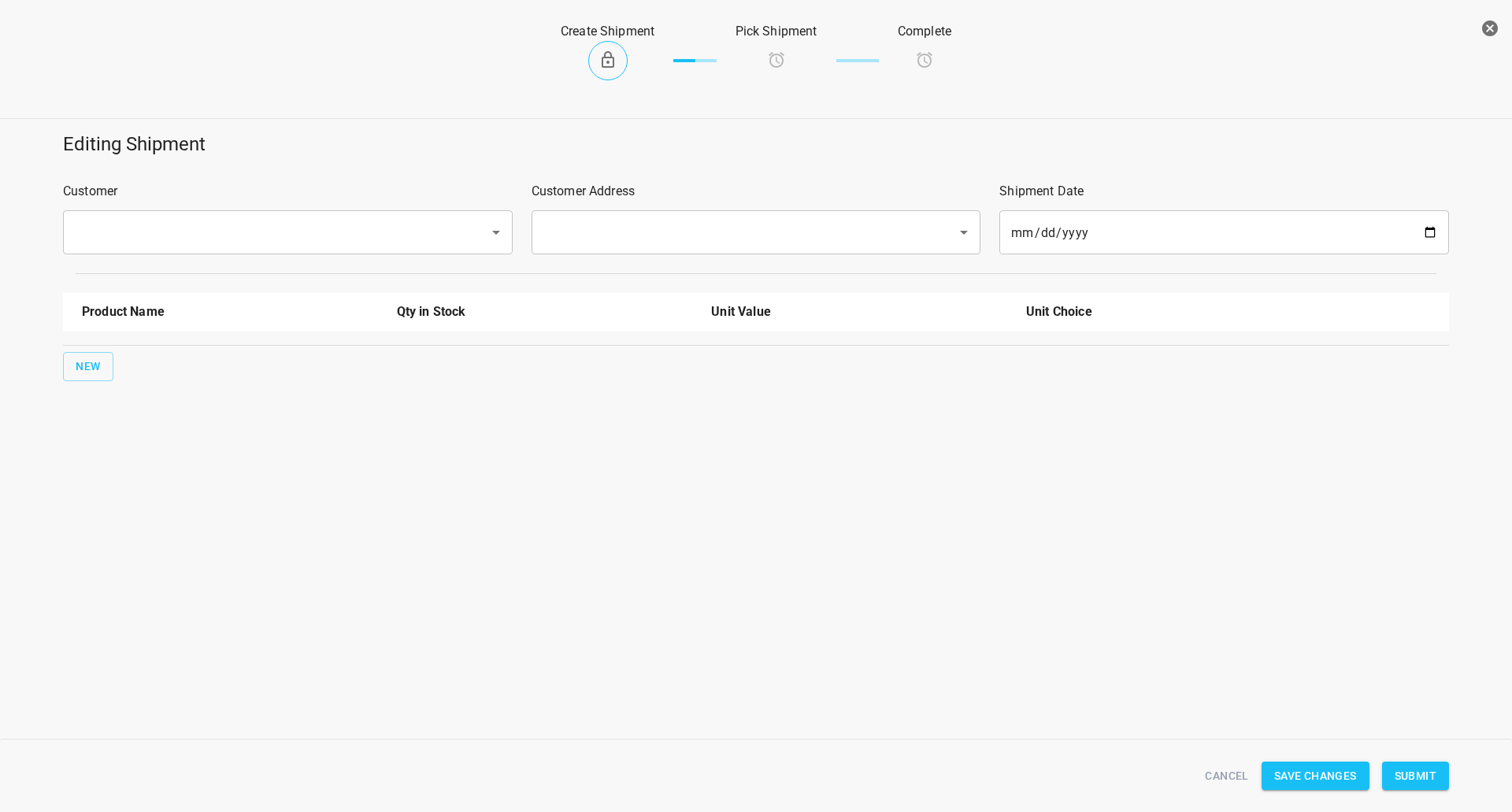
drag, startPoint x: 320, startPoint y: 225, endPoint x: 330, endPoint y: 238, distance: 16.4
click at [320, 226] on input "text" at bounding box center [265, 233] width 391 height 30
click at [310, 277] on li "MVR Cash and Carry" at bounding box center [287, 278] width 449 height 29
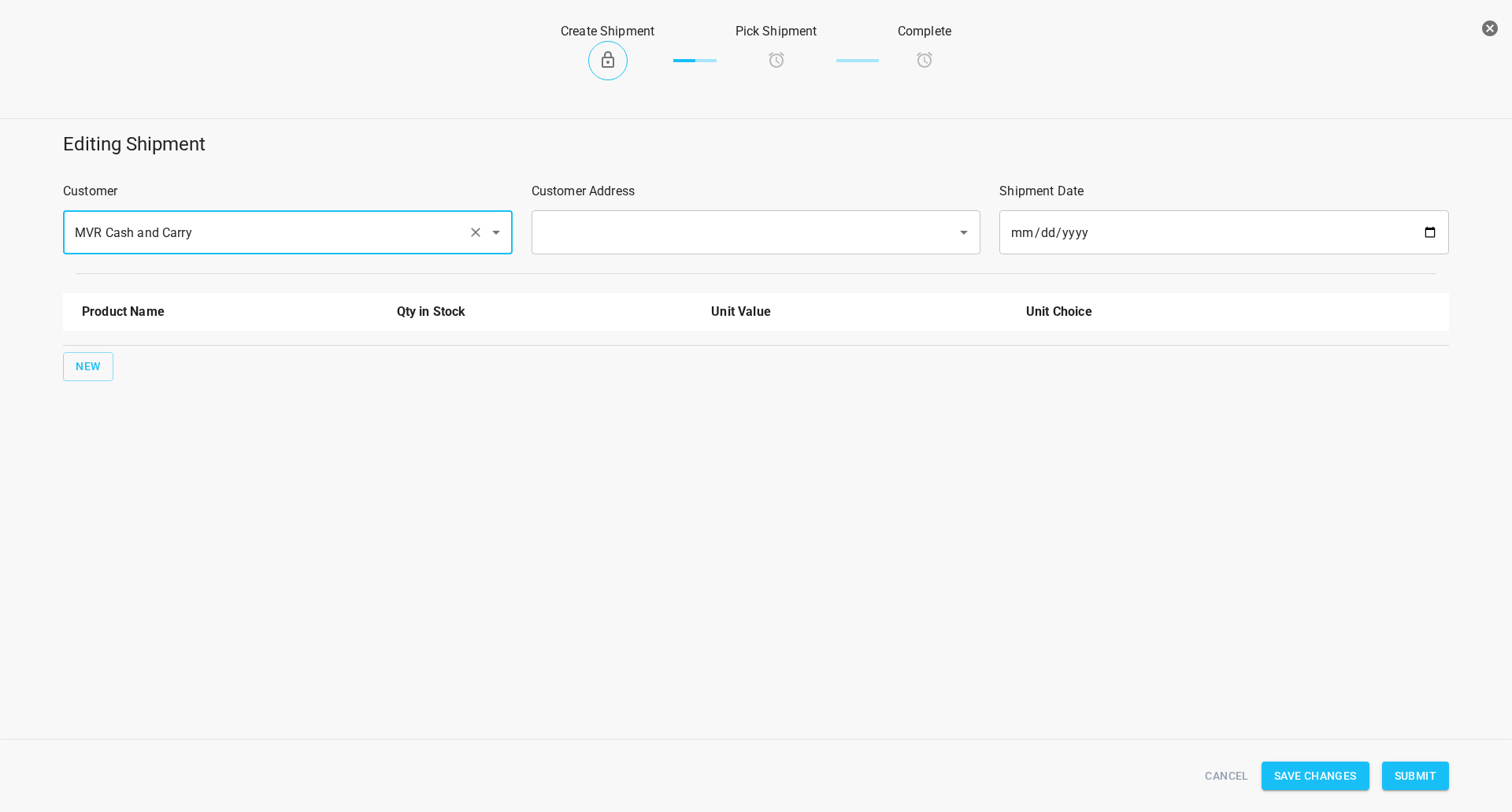
click at [612, 216] on div "​" at bounding box center [756, 232] width 449 height 44
type input "MVR Cash and Carry"
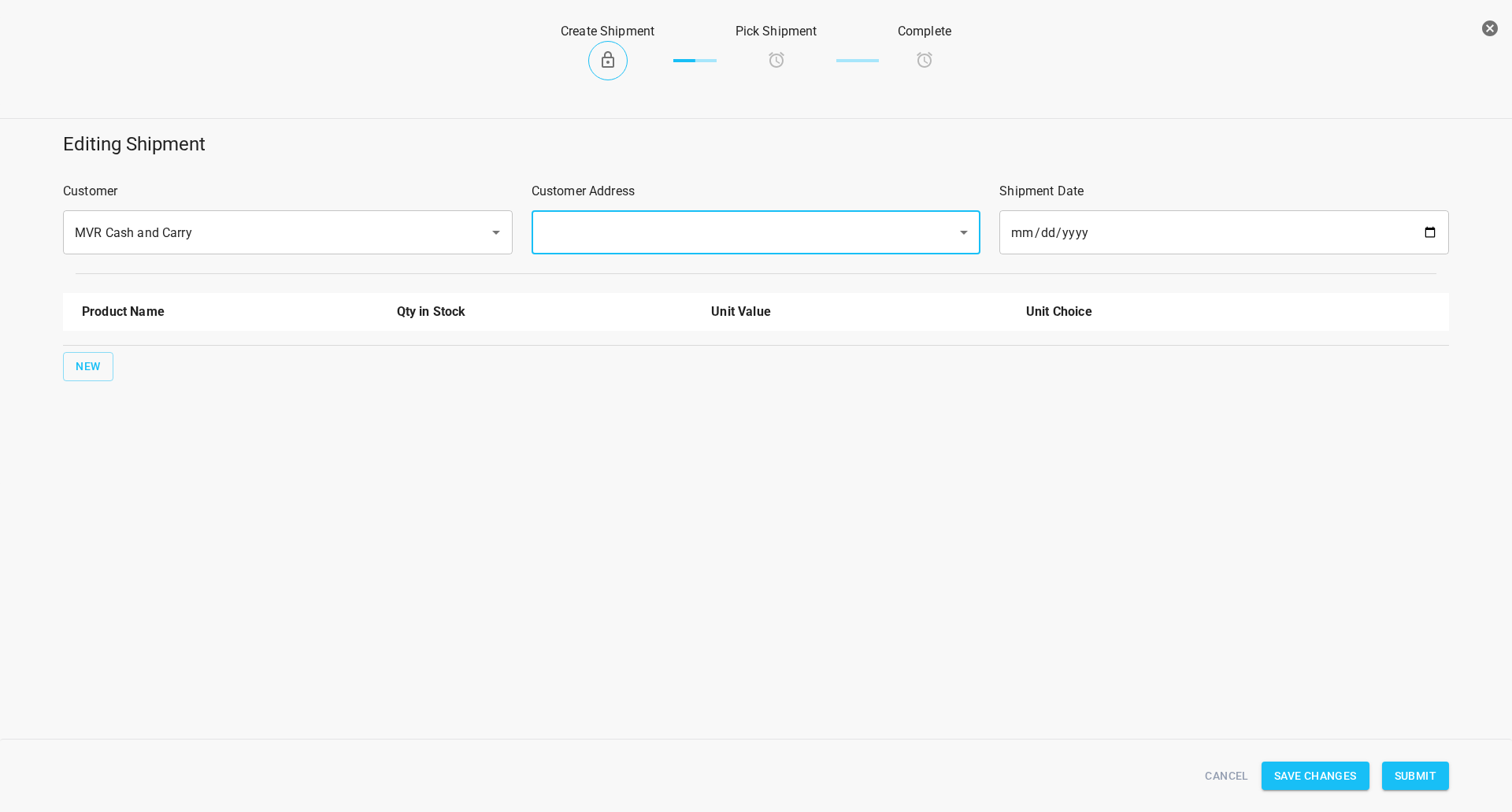
click at [599, 238] on input "text" at bounding box center [734, 233] width 391 height 30
click at [598, 293] on ul "[STREET_ADDRESS][PERSON_NAME]" at bounding box center [754, 277] width 449 height 41
click at [607, 275] on li "[STREET_ADDRESS][PERSON_NAME]" at bounding box center [754, 278] width 449 height 29
type input "[STREET_ADDRESS][PERSON_NAME]"
click at [82, 353] on button "New" at bounding box center [88, 367] width 51 height 30
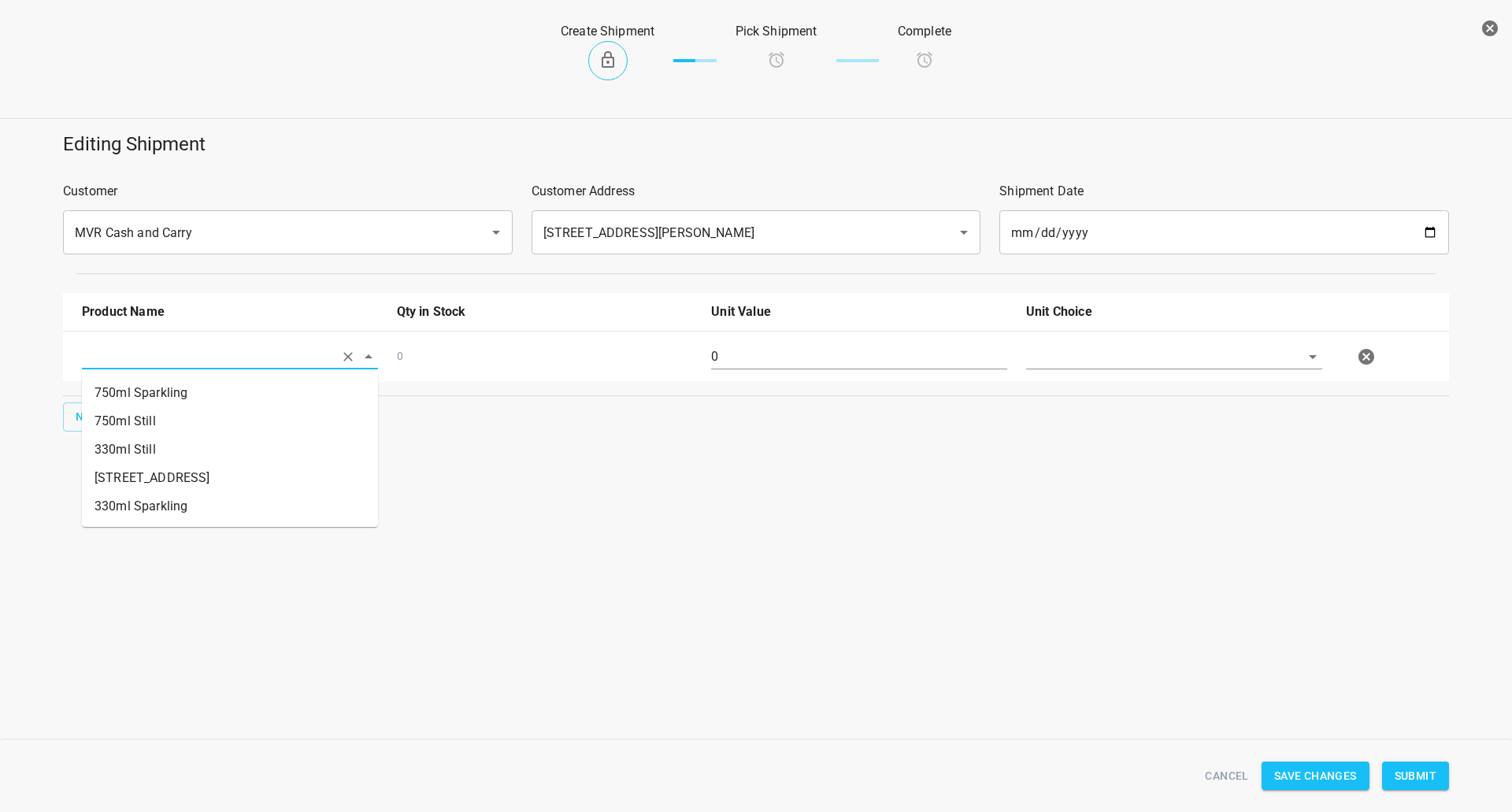
click at [137, 344] on input "text" at bounding box center [207, 356] width 252 height 24
click at [153, 442] on li "330ml Still" at bounding box center [229, 450] width 296 height 29
type input "330ml Still"
click at [67, 431] on button "New" at bounding box center [88, 417] width 51 height 30
click at [102, 368] on input "text" at bounding box center [207, 356] width 252 height 24
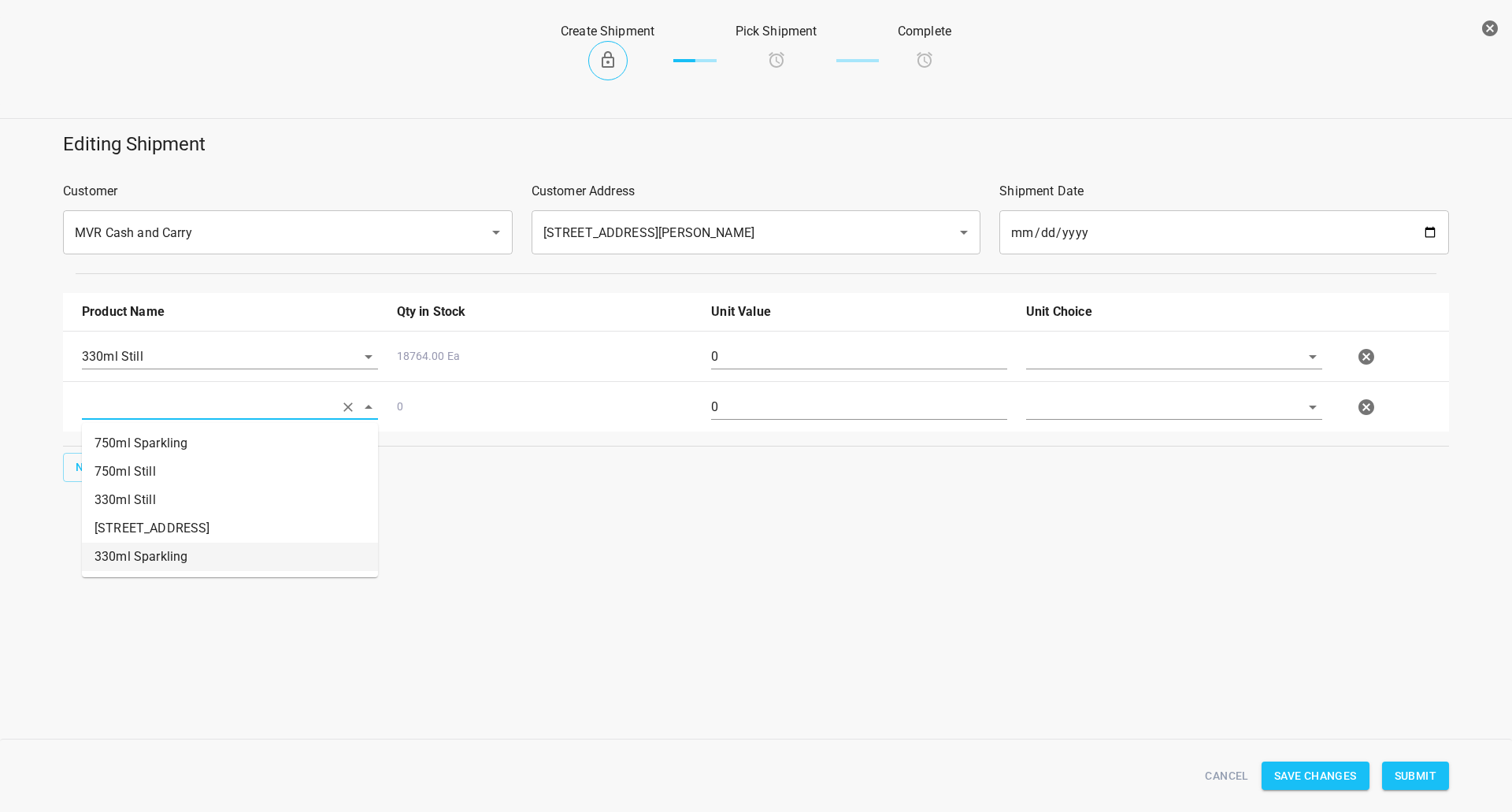
click at [152, 558] on li "330ml Sparkling" at bounding box center [229, 557] width 296 height 29
type input "330ml Sparkling"
click at [1121, 343] on div at bounding box center [1174, 363] width 315 height 56
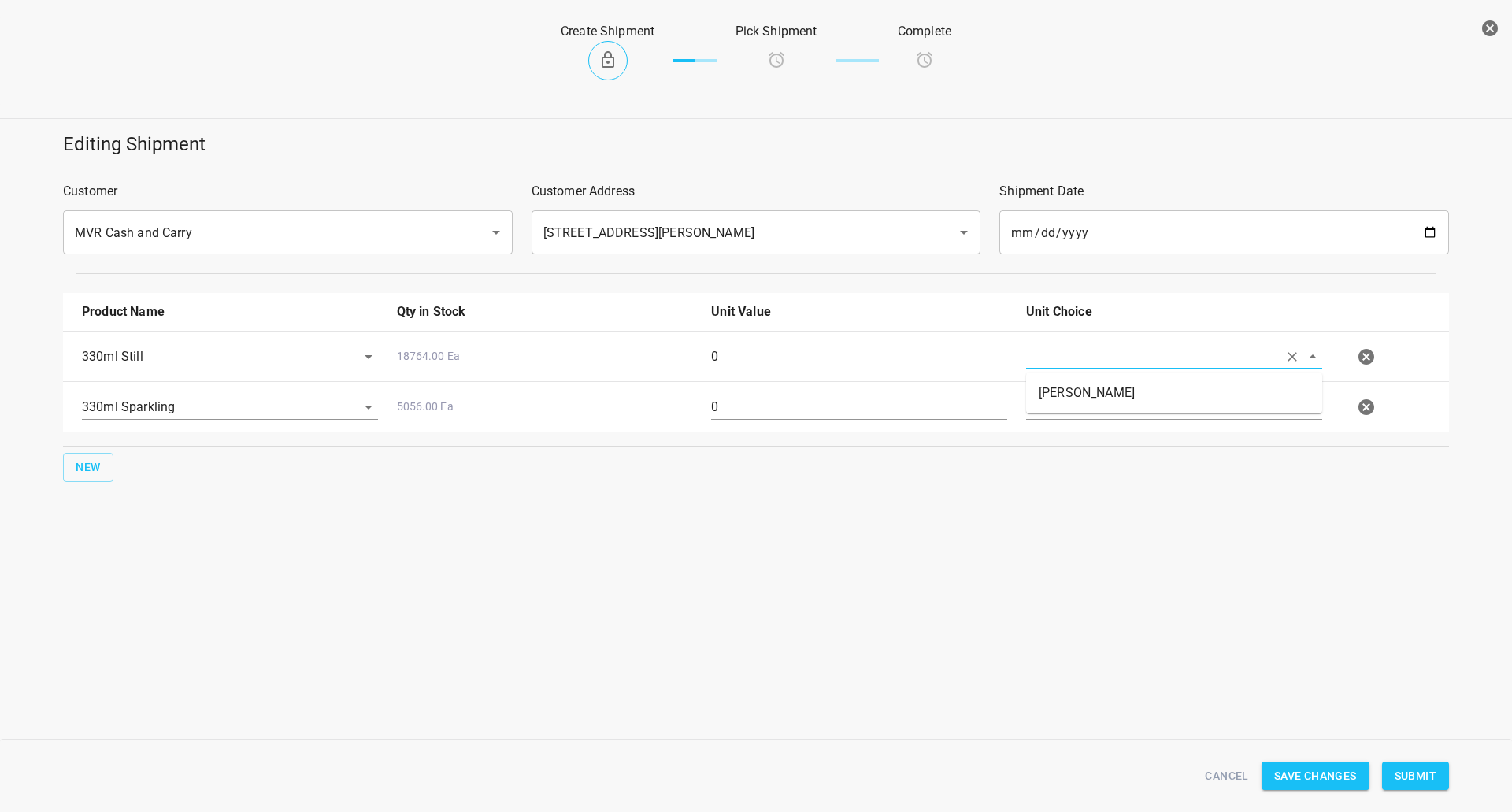
click at [1110, 366] on input "text" at bounding box center [1151, 356] width 252 height 24
click at [1093, 393] on li "[PERSON_NAME]" at bounding box center [1173, 393] width 296 height 29
type input "[PERSON_NAME]"
click at [1087, 368] on input "text" at bounding box center [1151, 356] width 252 height 24
drag, startPoint x: 1084, startPoint y: 417, endPoint x: 1067, endPoint y: 449, distance: 36.2
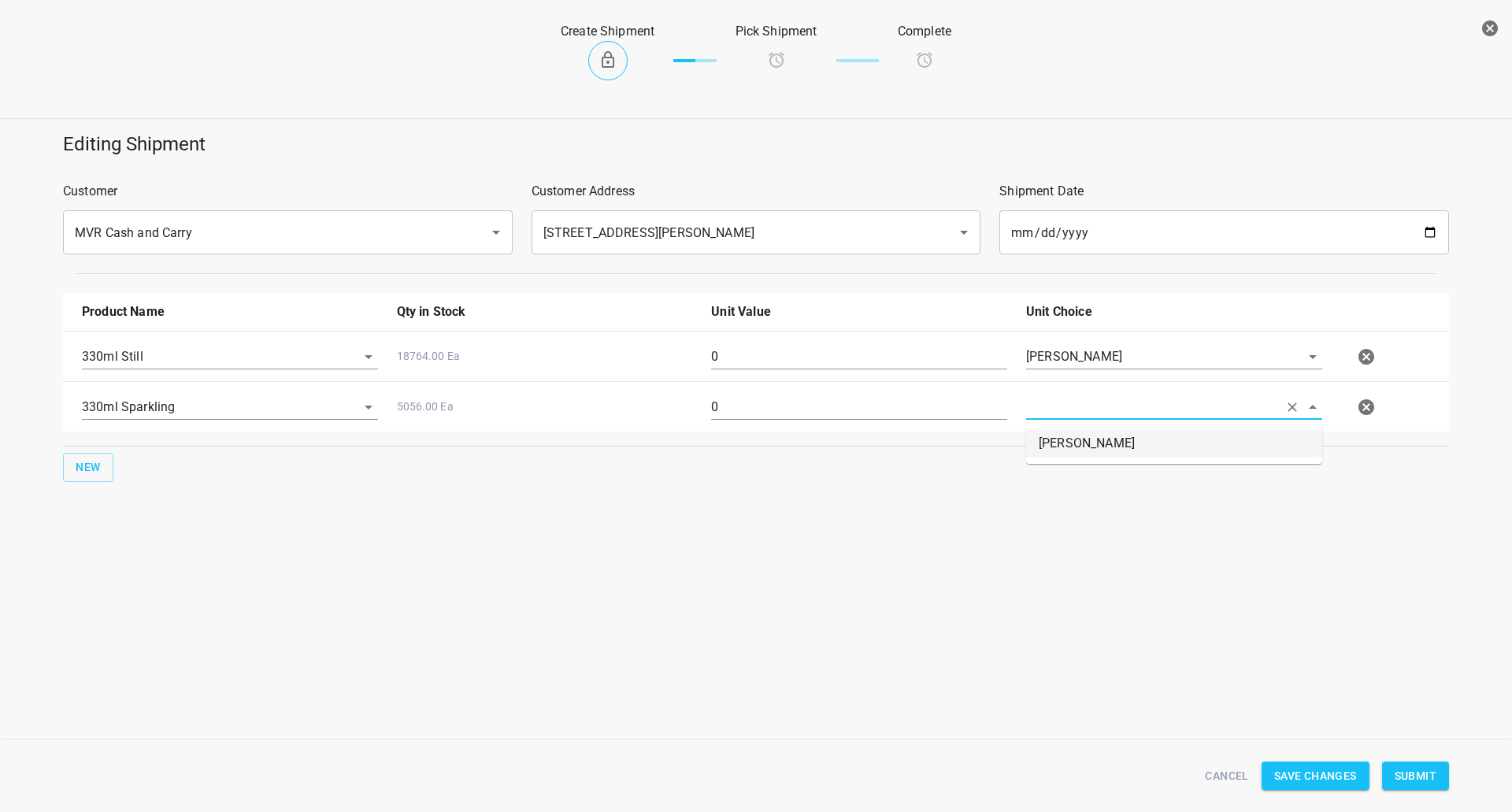
click at [1075, 451] on li "[PERSON_NAME]" at bounding box center [1173, 444] width 296 height 29
type input "[PERSON_NAME]"
click at [766, 334] on div "330ml Still 18764.00 Ea 0 [PERSON_NAME]" at bounding box center [759, 357] width 1373 height 69
click at [760, 347] on input "0" at bounding box center [859, 357] width 296 height 25
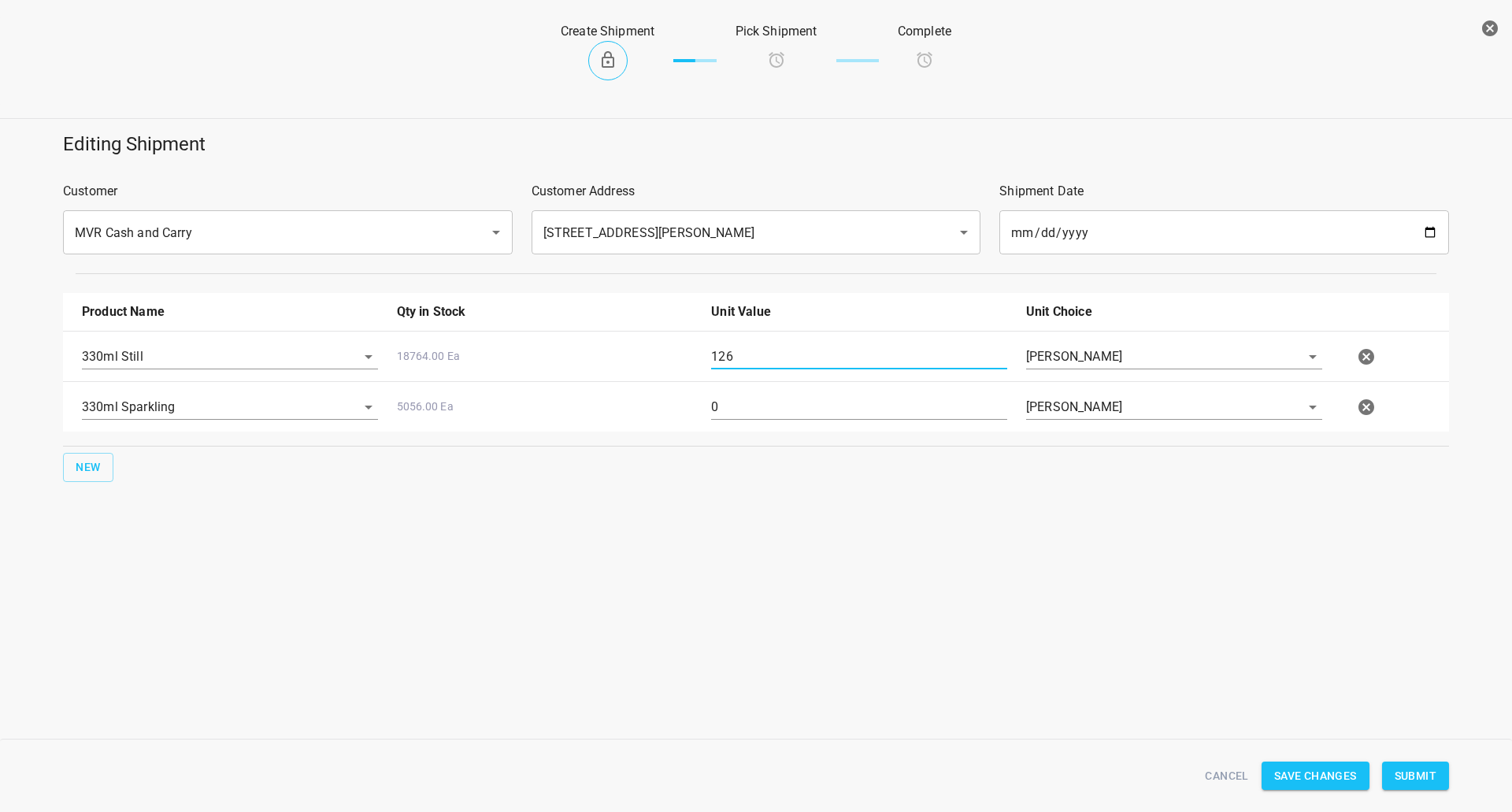
type input "126"
click at [782, 409] on input "0" at bounding box center [859, 407] width 296 height 25
click at [762, 409] on input "0" at bounding box center [859, 407] width 296 height 25
type input "126"
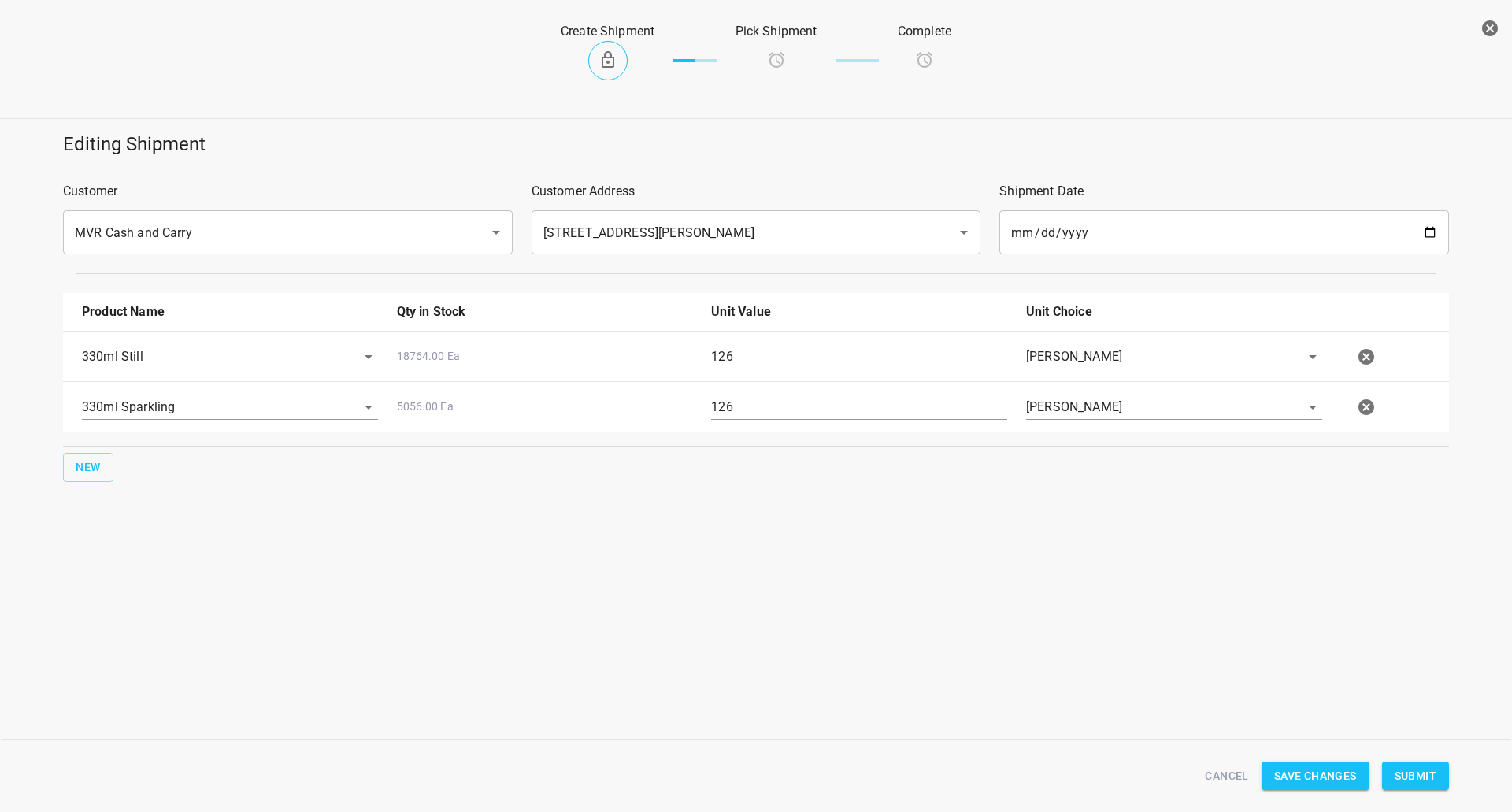
click at [1373, 621] on div "Create Shipment Pick Shipment Complete Editing Shipment Customer MVR Cash and C…" at bounding box center [756, 406] width 1512 height 812
click at [1416, 766] on span "Submit" at bounding box center [1416, 776] width 42 height 19
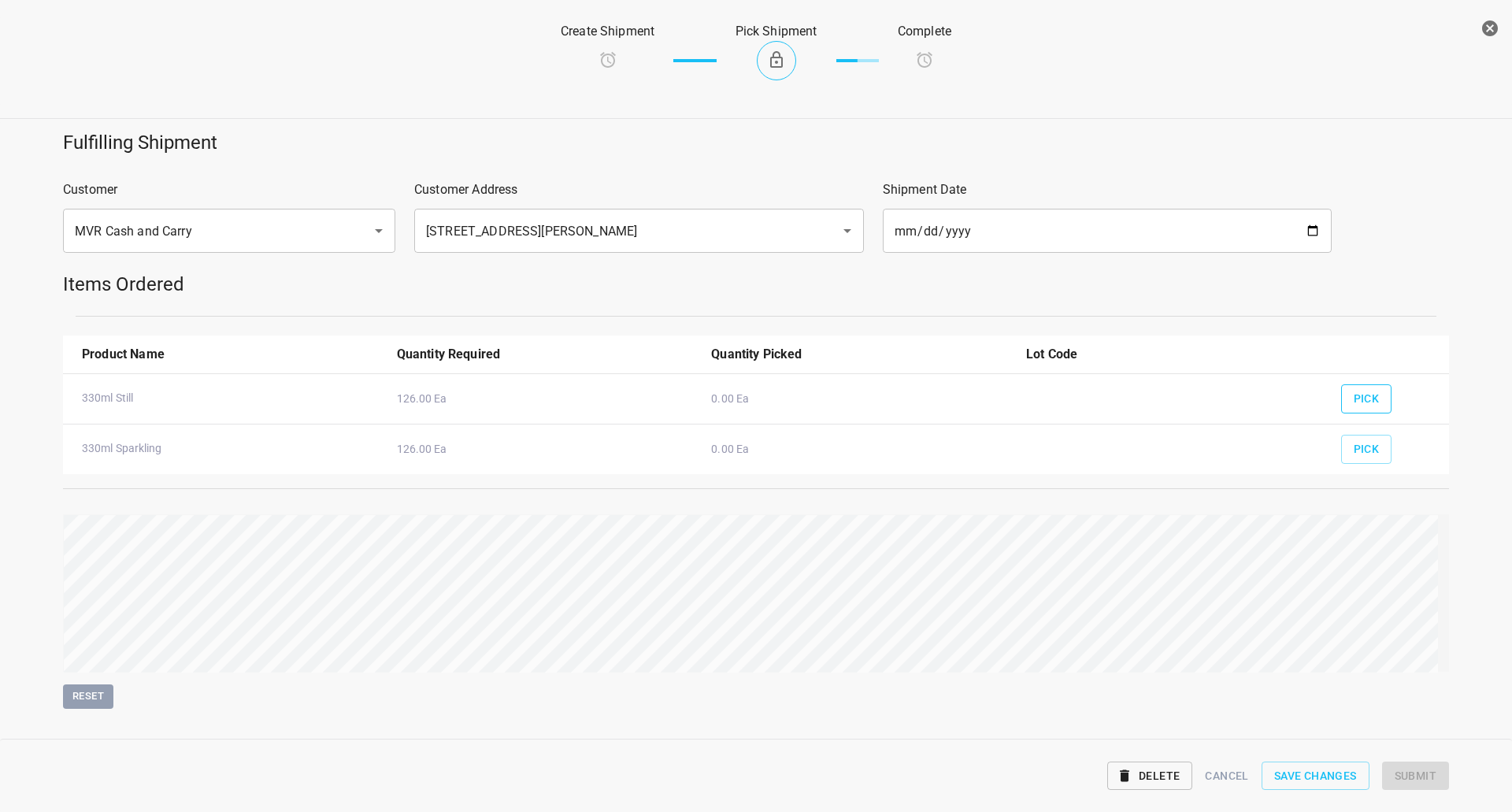
click at [1375, 401] on button "Pick" at bounding box center [1366, 399] width 51 height 30
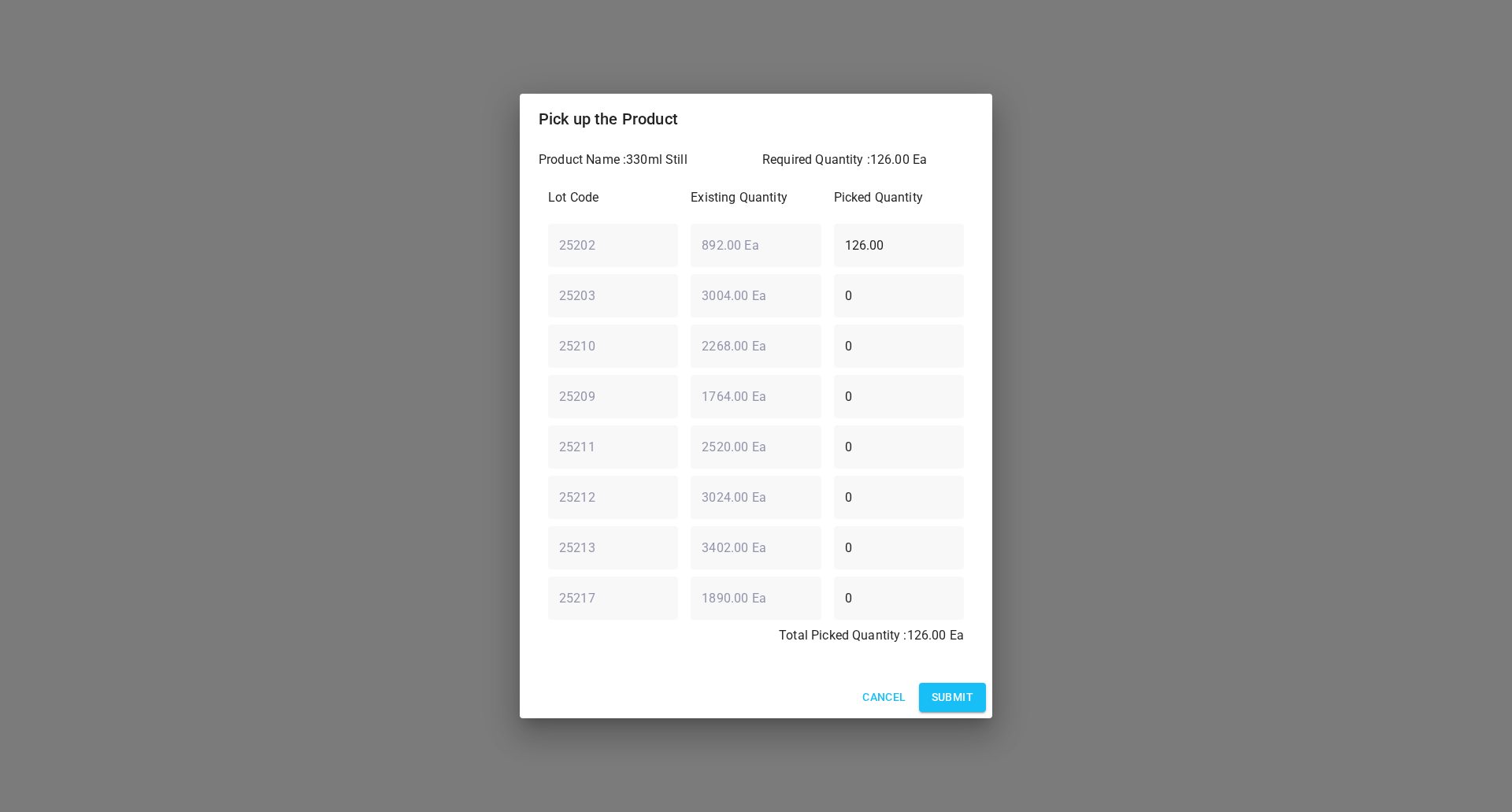
click at [940, 223] on input "126.00" at bounding box center [898, 245] width 130 height 44
drag, startPoint x: 922, startPoint y: 234, endPoint x: 451, endPoint y: 246, distance: 471.2
click at [451, 245] on div "Pick up the Product Product Name : 330ml Still Required Quantity : 126.00 Ea Lo…" at bounding box center [756, 406] width 1512 height 812
type input "0"
click at [651, 297] on div "25203 ​ 3004.00 Ea ​ 0 ​" at bounding box center [756, 295] width 428 height 56
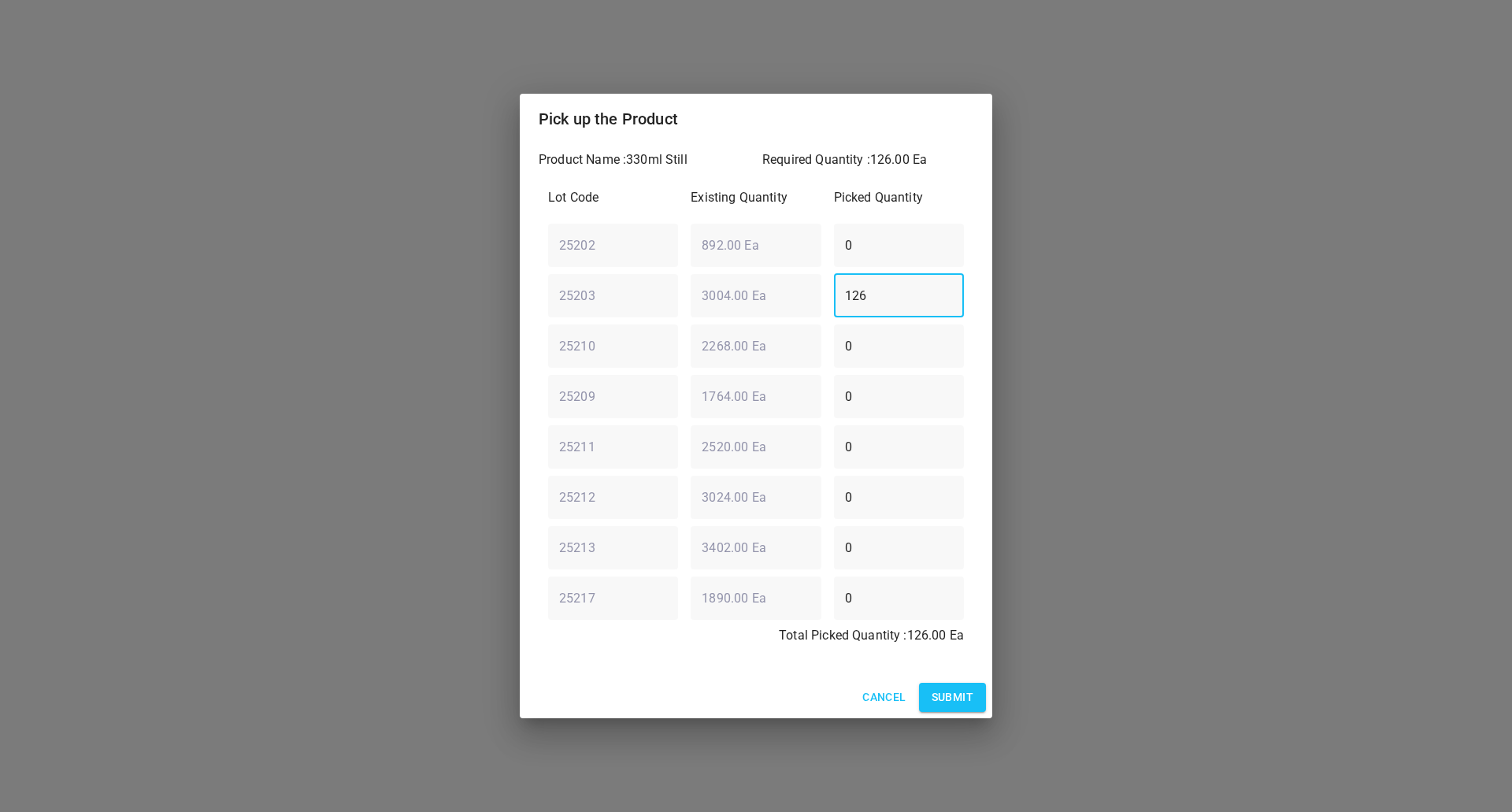
type input "126"
click at [952, 691] on span "Submit" at bounding box center [952, 697] width 42 height 19
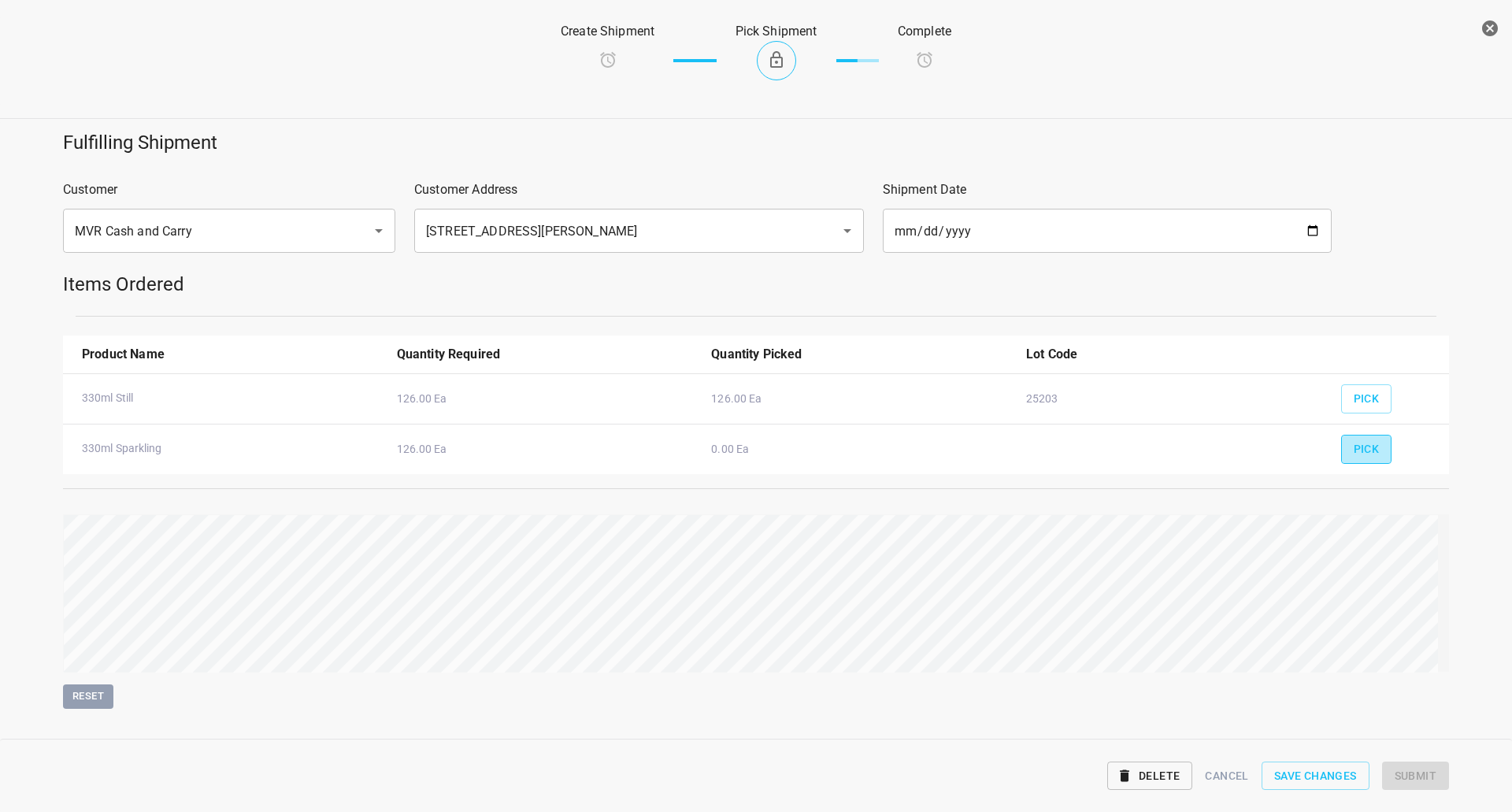
click at [1354, 453] on span "Pick" at bounding box center [1366, 449] width 26 height 19
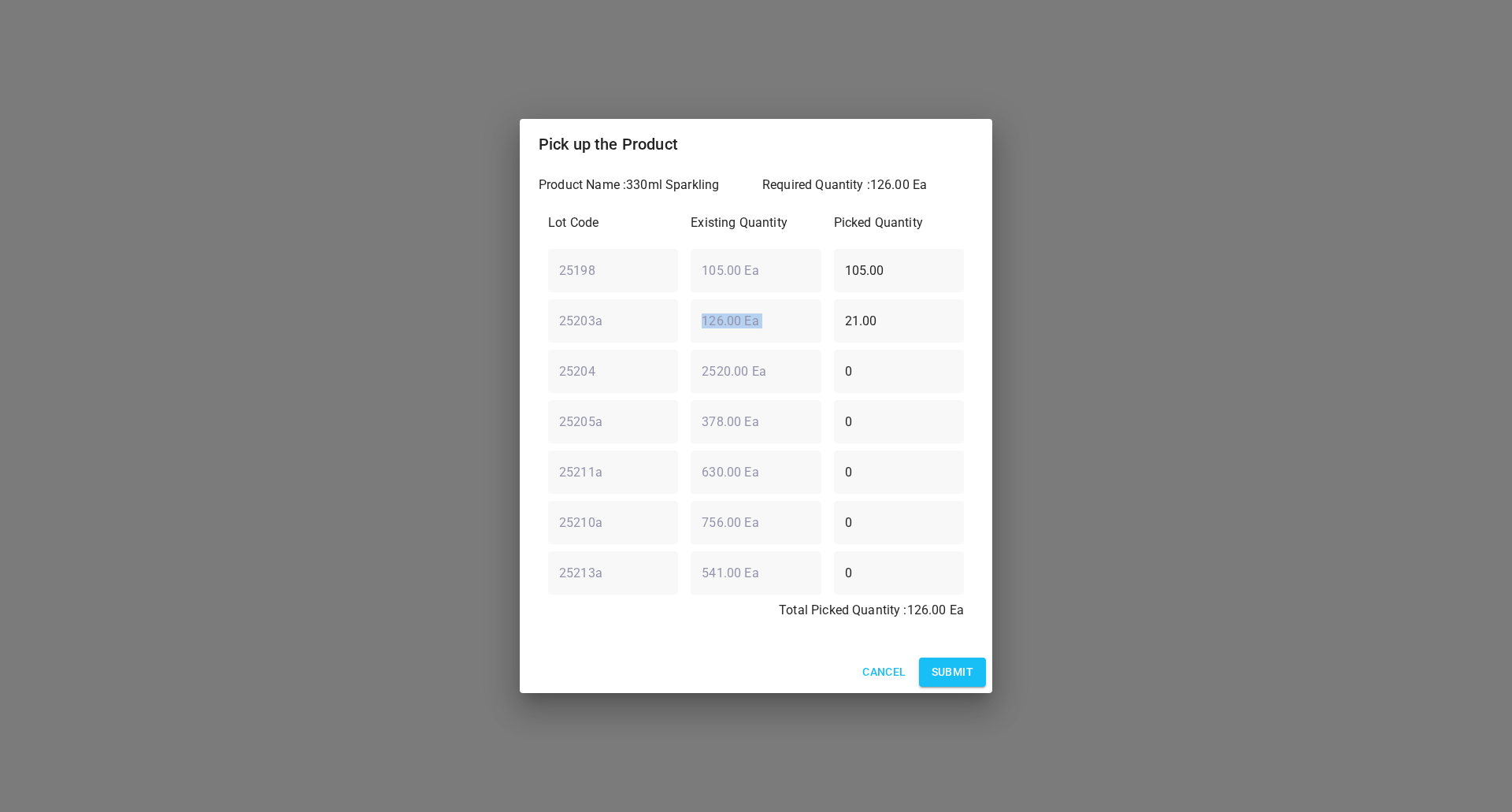
click at [709, 307] on div "25203a ​ 126.00 Ea ​ 21.00 ​" at bounding box center [756, 320] width 428 height 56
click at [762, 322] on div "25203a ​ 126.00 Ea ​ 21.00 ​" at bounding box center [756, 320] width 428 height 56
type input "0"
drag, startPoint x: 923, startPoint y: 274, endPoint x: 484, endPoint y: 272, distance: 439.0
click at [484, 272] on div "Pick up the Product Product Name : 330ml Sparkling Required Quantity : 126.00 E…" at bounding box center [756, 406] width 1512 height 812
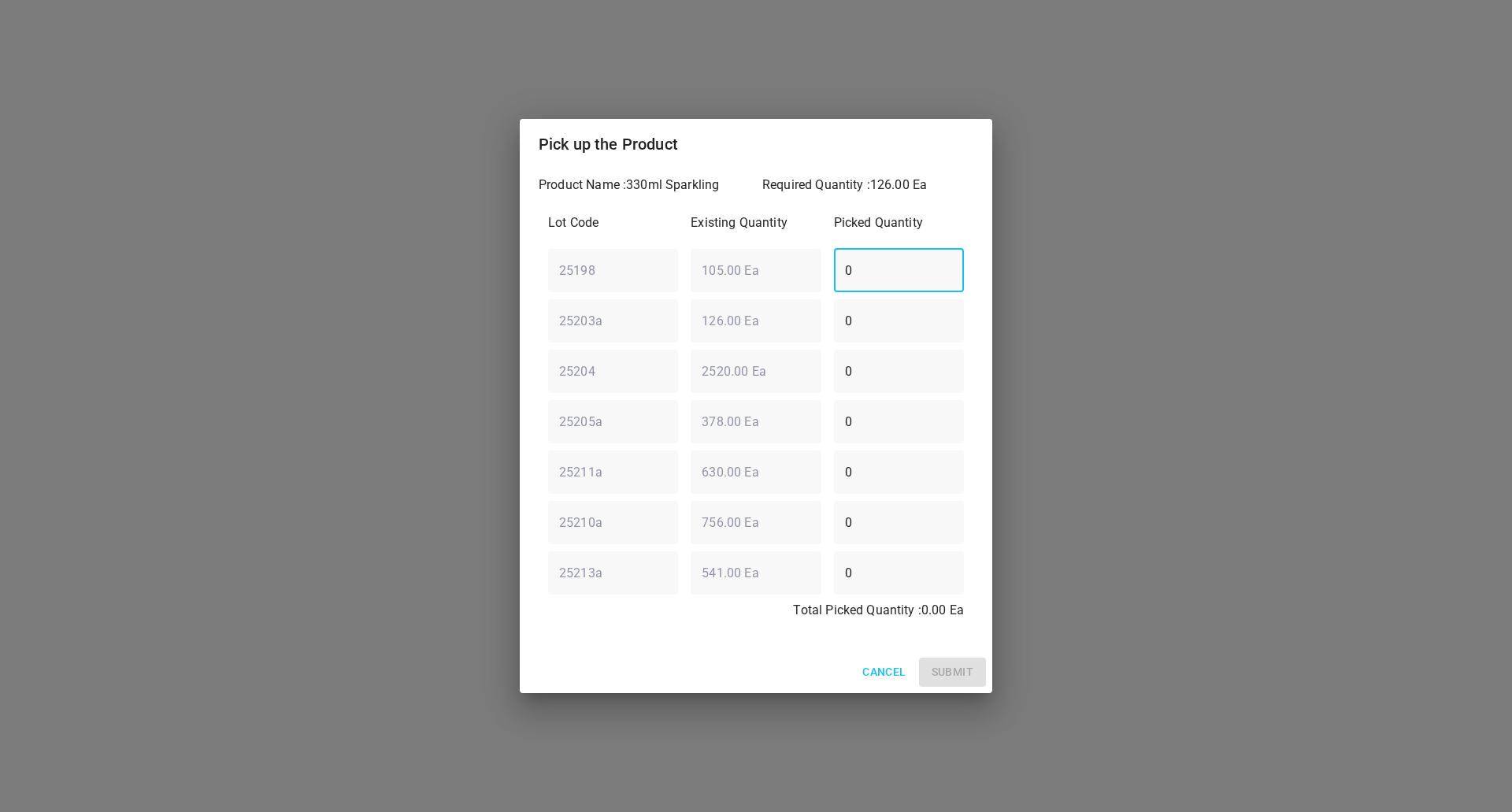
type input "0"
click at [788, 358] on div "25204 ​ 2520.00 Ea ​ 0 ​" at bounding box center [756, 370] width 428 height 56
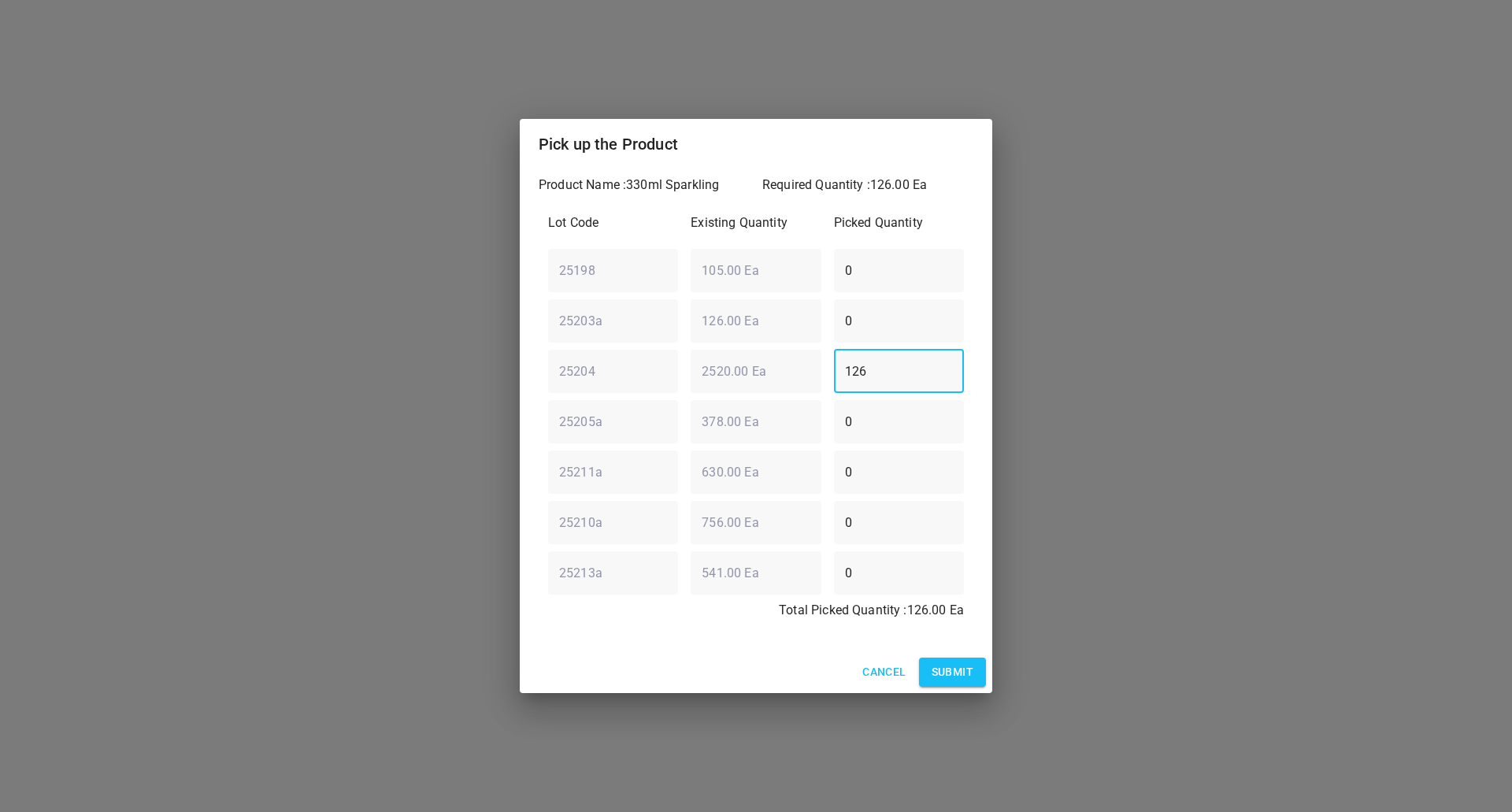
type input "126"
click at [933, 673] on span "Submit" at bounding box center [952, 672] width 42 height 19
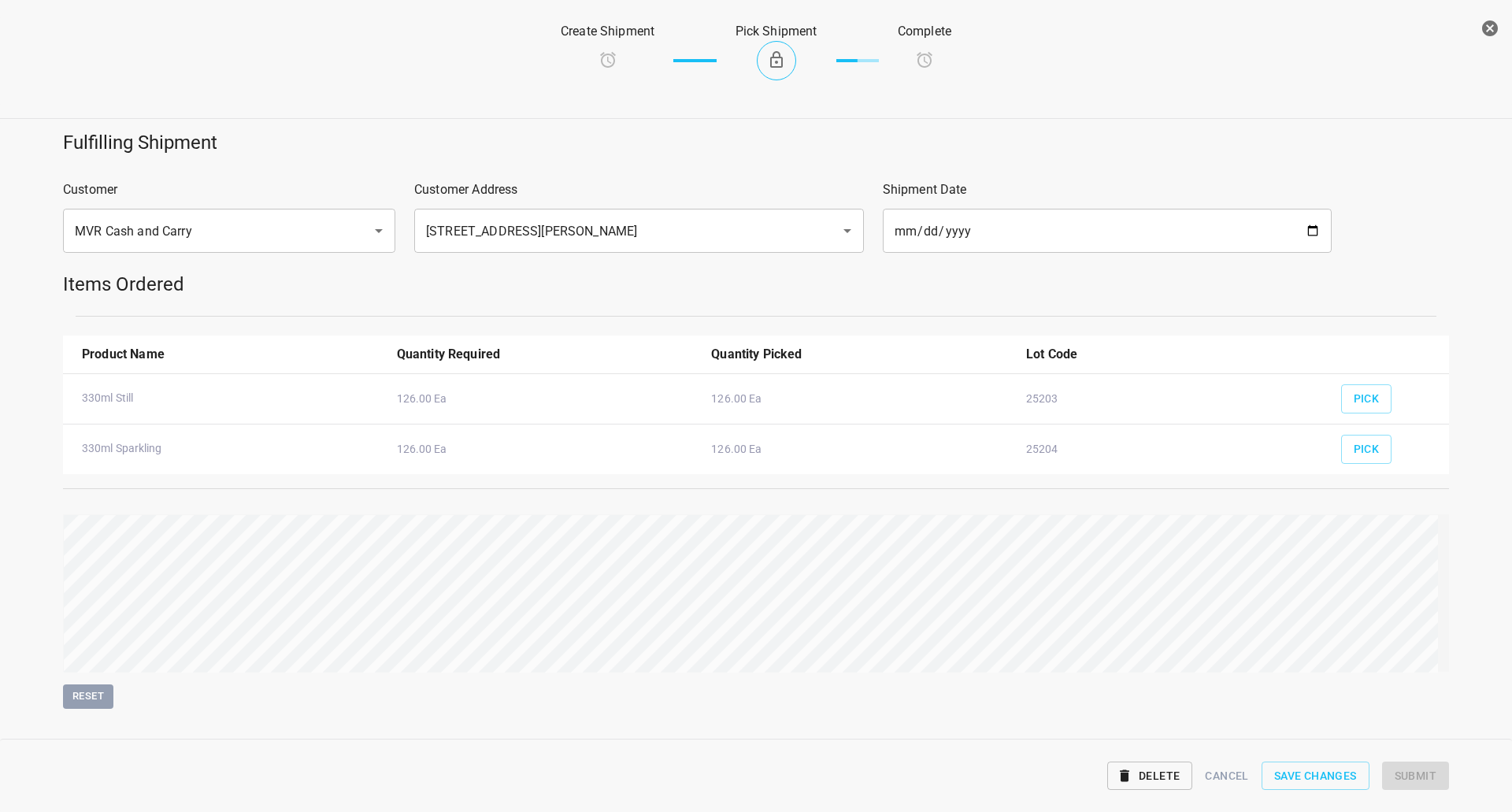
click at [1487, 588] on div "Fulfilling Shipment Customer MVR Cash and Carry ​ Customer Address [STREET_ADDR…" at bounding box center [756, 419] width 1531 height 598
click at [1414, 776] on span "Submit" at bounding box center [1416, 776] width 42 height 19
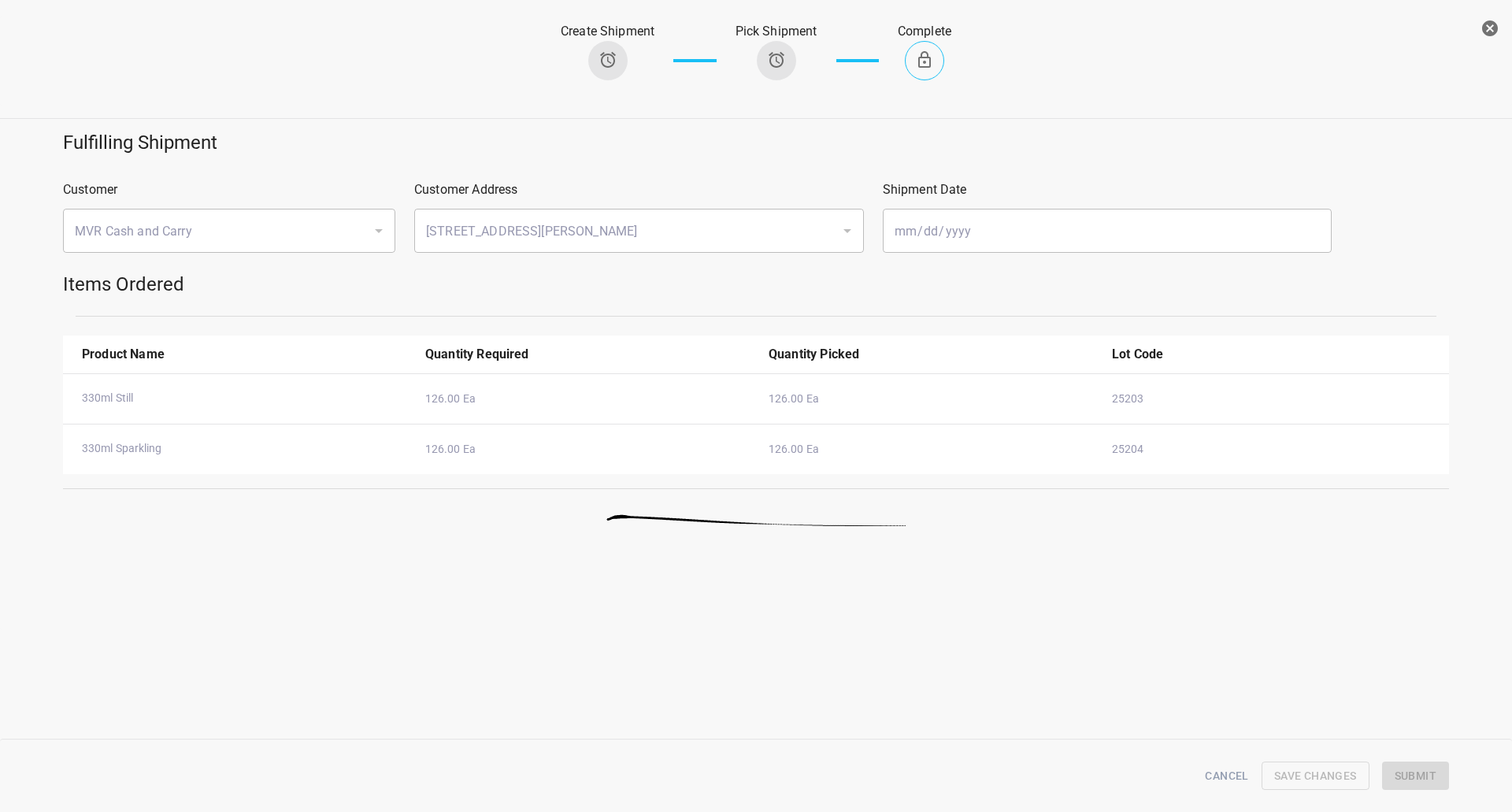
click at [1488, 37] on icon "button" at bounding box center [1489, 28] width 19 height 19
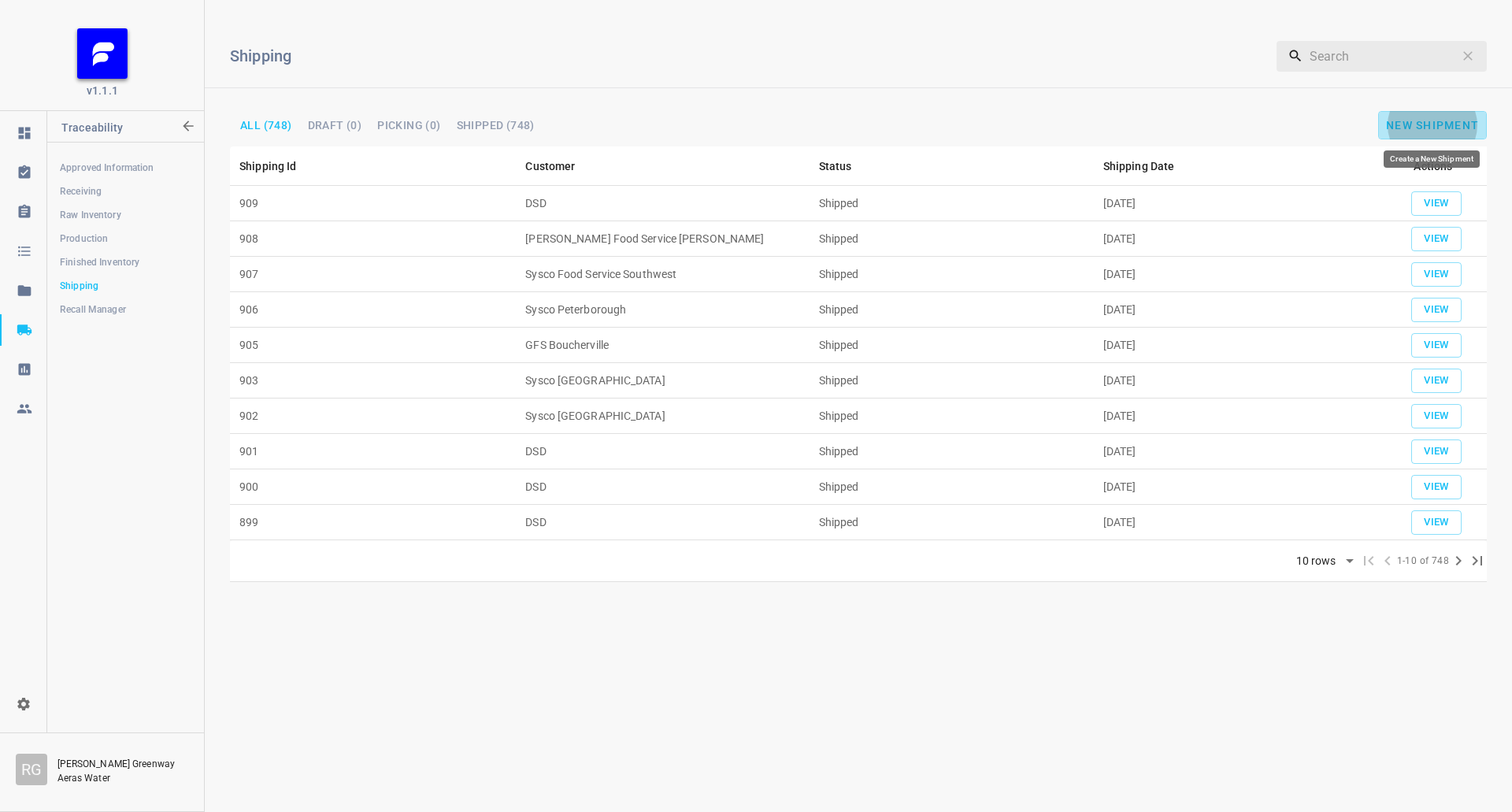
drag, startPoint x: 1412, startPoint y: 132, endPoint x: 311, endPoint y: 239, distance: 1106.2
click at [1385, 140] on div "Shipping ​ All (748) Draft (0) Picking (0) Shipped (748) New Shipment" at bounding box center [858, 79] width 1307 height 134
click at [1436, 116] on button "New Shipment" at bounding box center [1432, 126] width 109 height 29
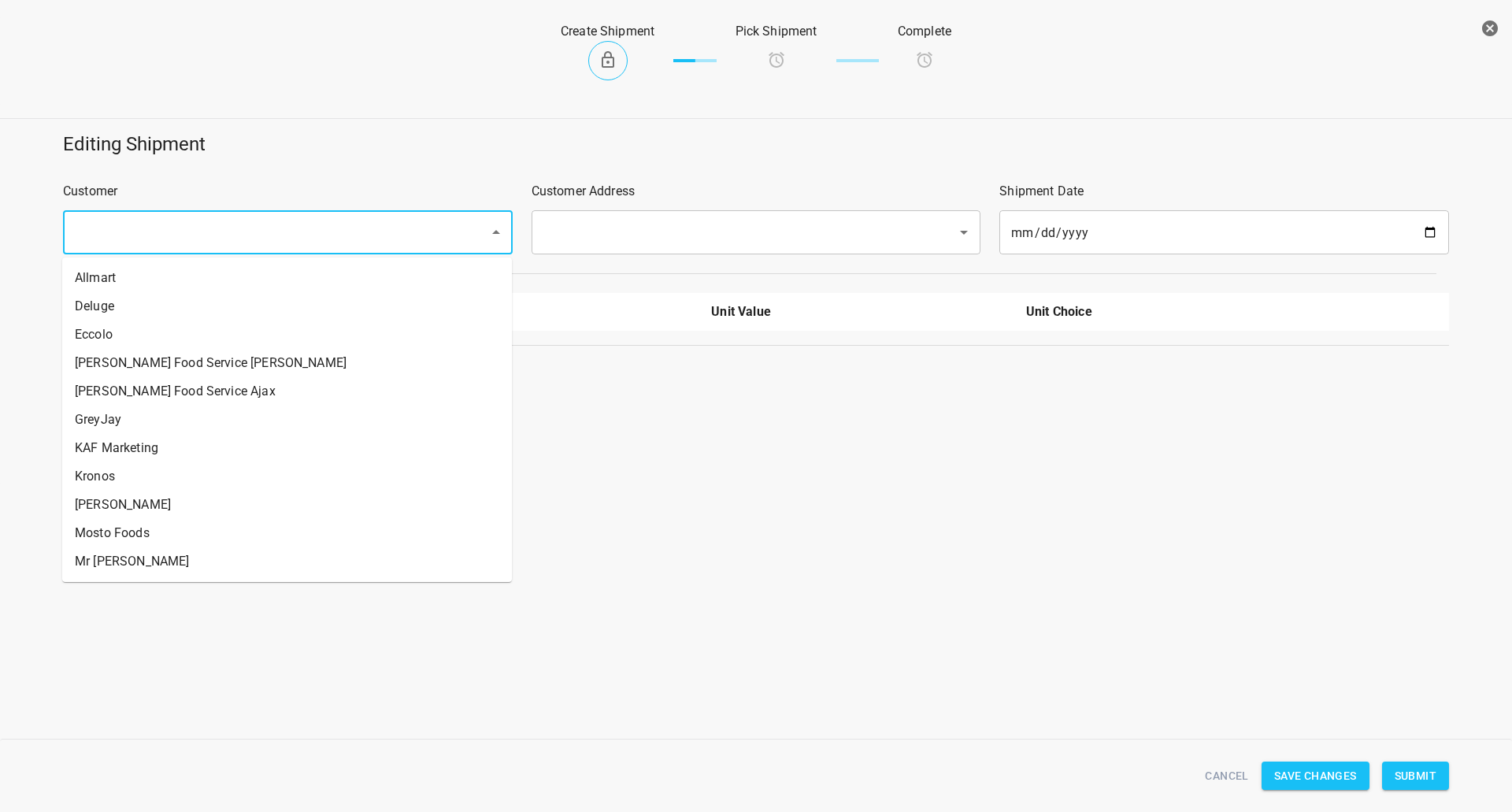
click at [174, 223] on input "text" at bounding box center [265, 233] width 391 height 30
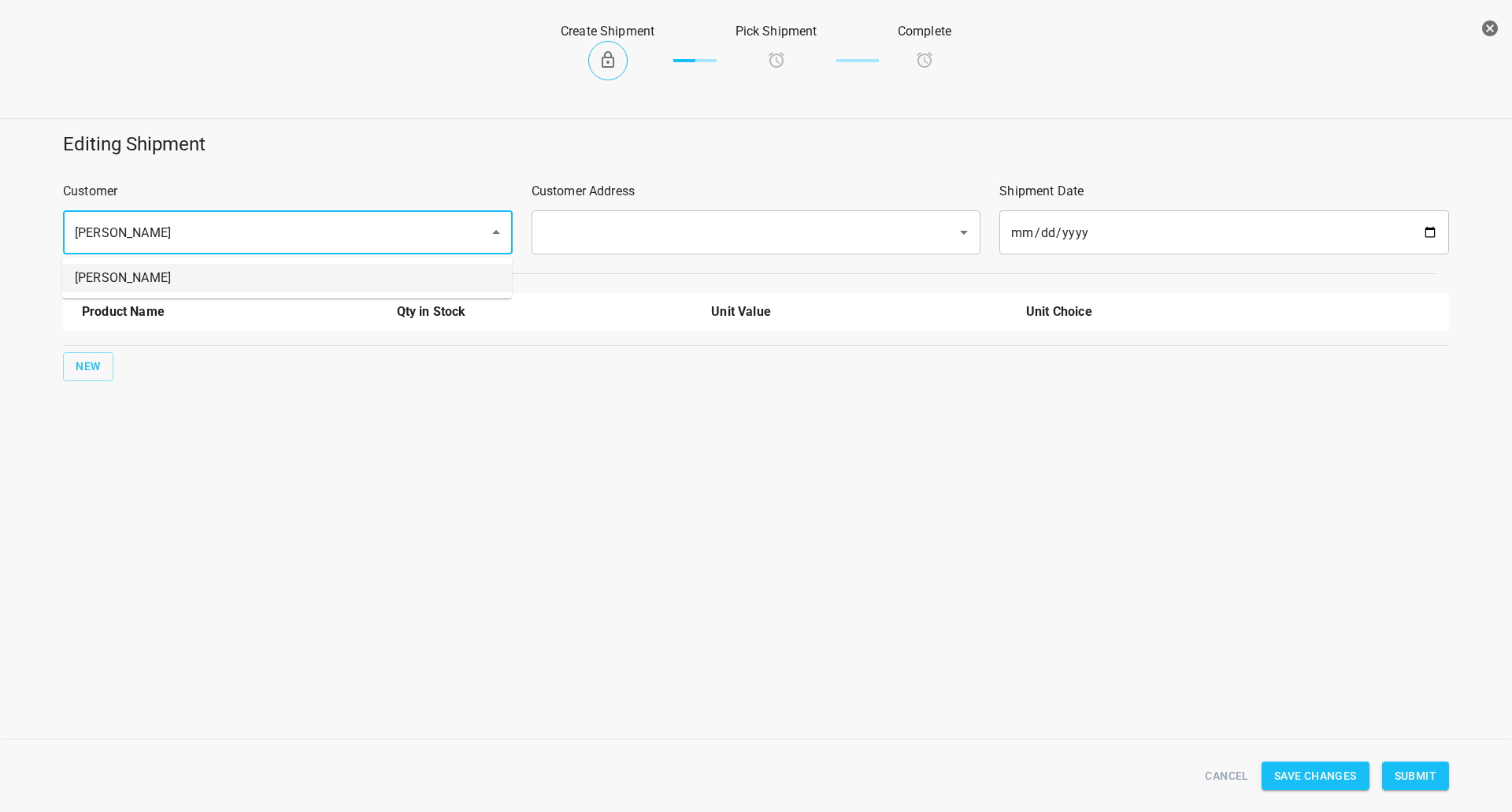
click at [240, 267] on li "[PERSON_NAME]" at bounding box center [287, 278] width 449 height 29
click at [657, 250] on div "​" at bounding box center [756, 232] width 449 height 44
type input "[PERSON_NAME]"
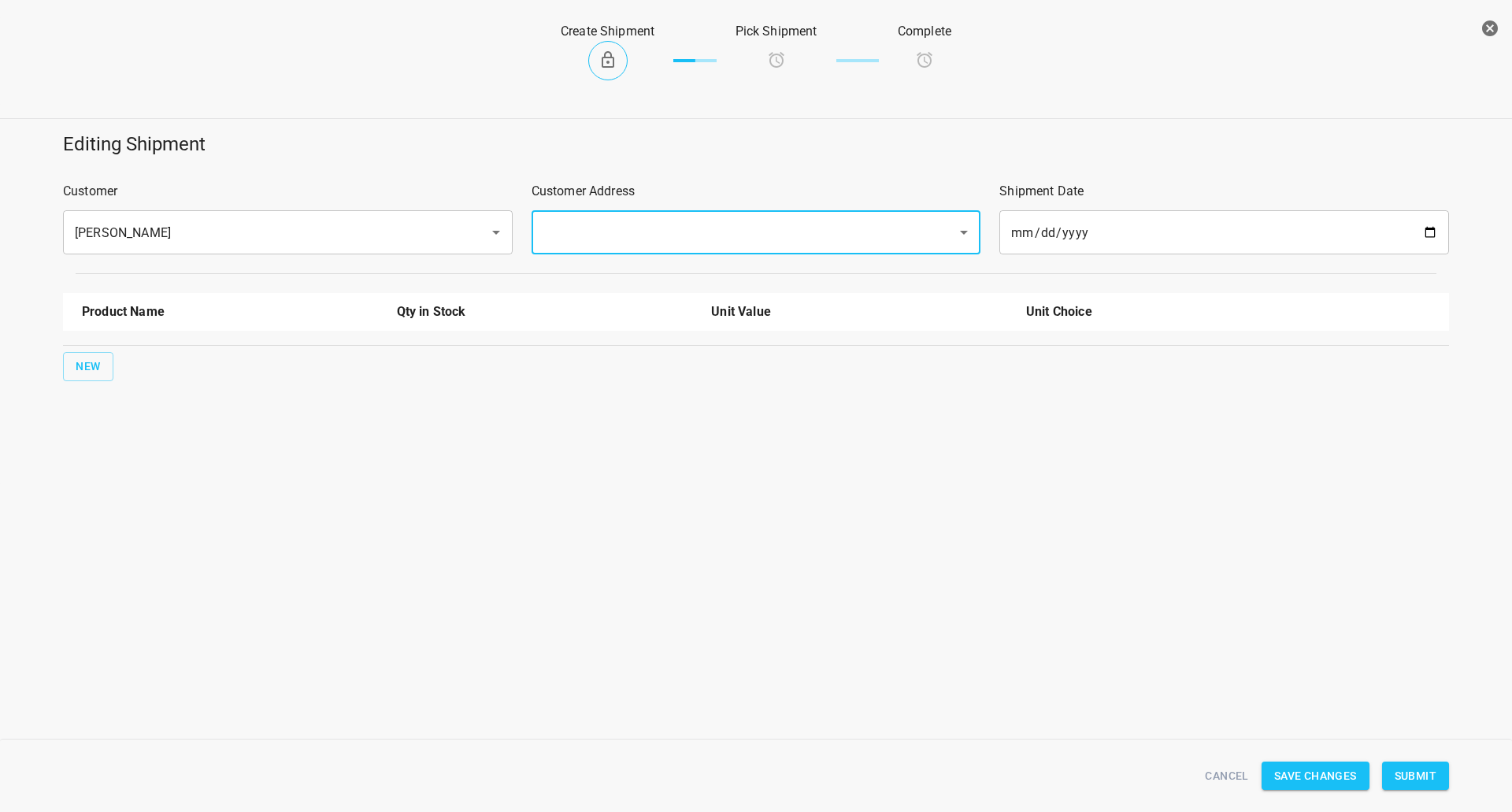
click at [651, 218] on input "text" at bounding box center [734, 233] width 391 height 30
click at [624, 268] on li "[STREET_ADDRESS][PERSON_NAME]" at bounding box center [754, 278] width 449 height 29
type input "[STREET_ADDRESS][PERSON_NAME]"
click at [89, 372] on span "New" at bounding box center [88, 366] width 25 height 19
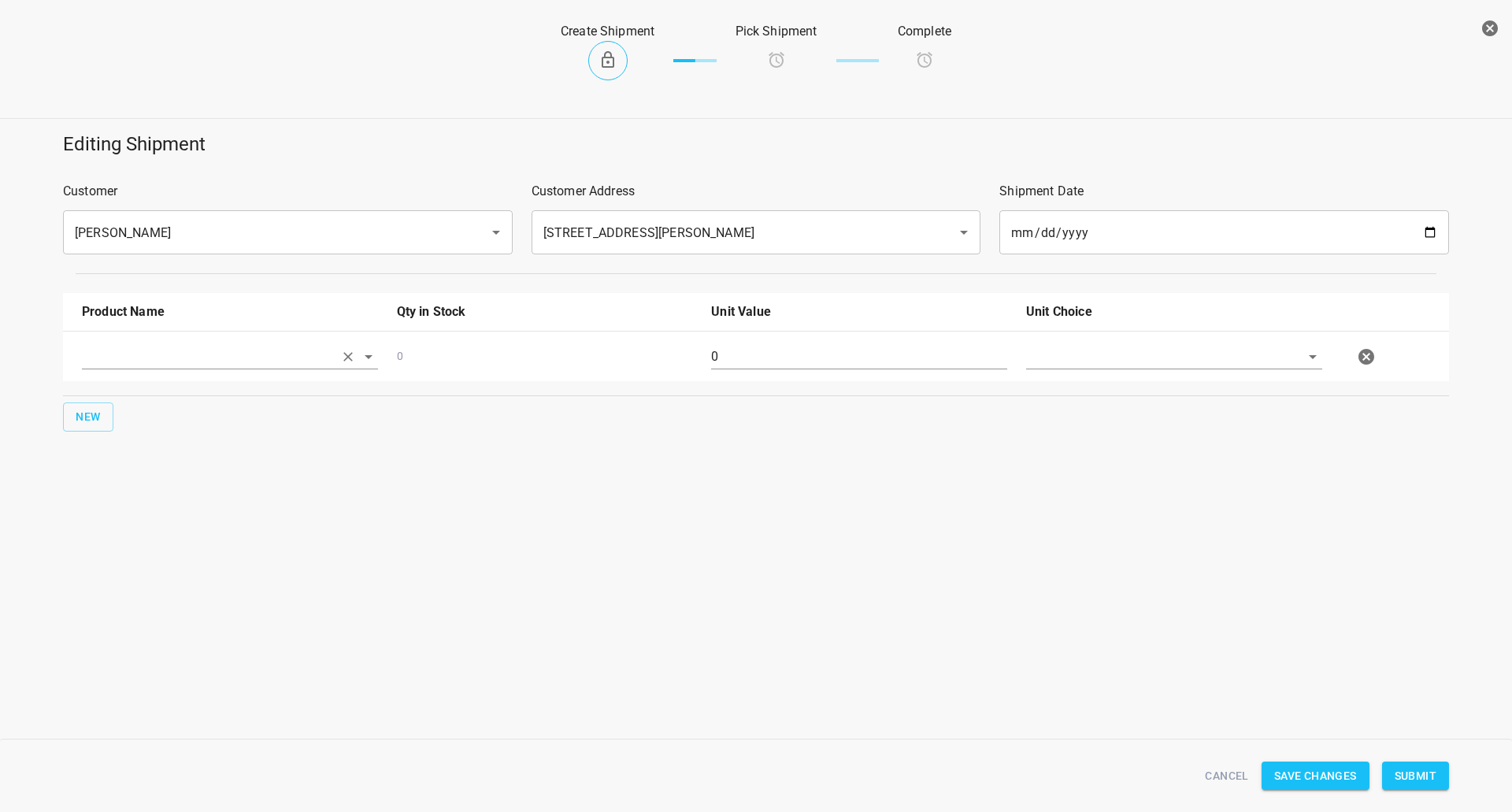
click at [130, 365] on input "text" at bounding box center [207, 356] width 252 height 24
click at [161, 443] on li "330ml Still" at bounding box center [229, 450] width 296 height 29
type input "330ml Still"
click at [84, 404] on button "New" at bounding box center [88, 417] width 51 height 30
click at [128, 397] on input "text" at bounding box center [207, 406] width 252 height 24
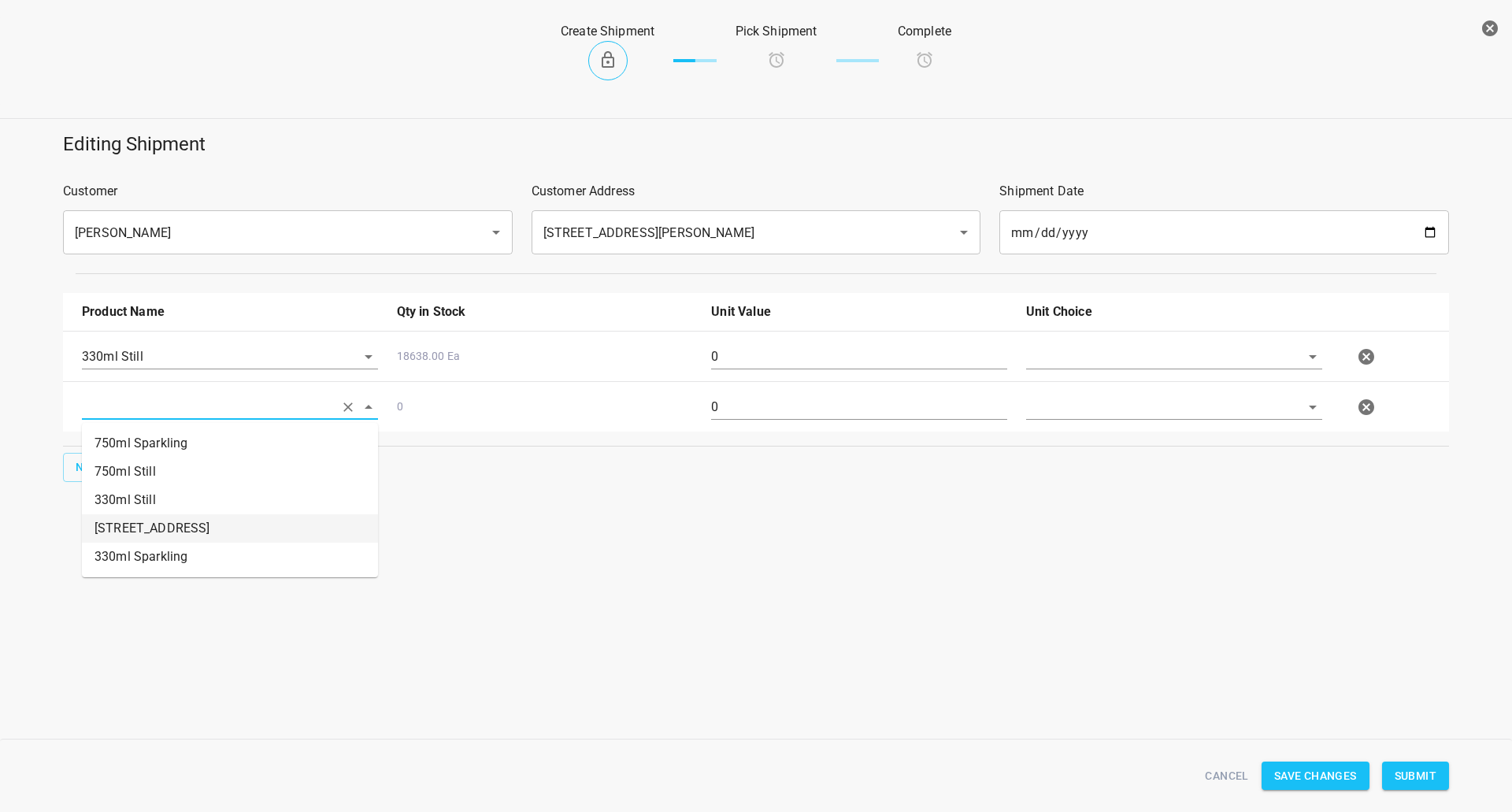
drag, startPoint x: 162, startPoint y: 551, endPoint x: 174, endPoint y: 552, distance: 12.0
click at [164, 552] on li "330ml Sparkling" at bounding box center [229, 557] width 296 height 29
type input "330ml Sparkling"
click at [1117, 361] on input "text" at bounding box center [1151, 356] width 252 height 24
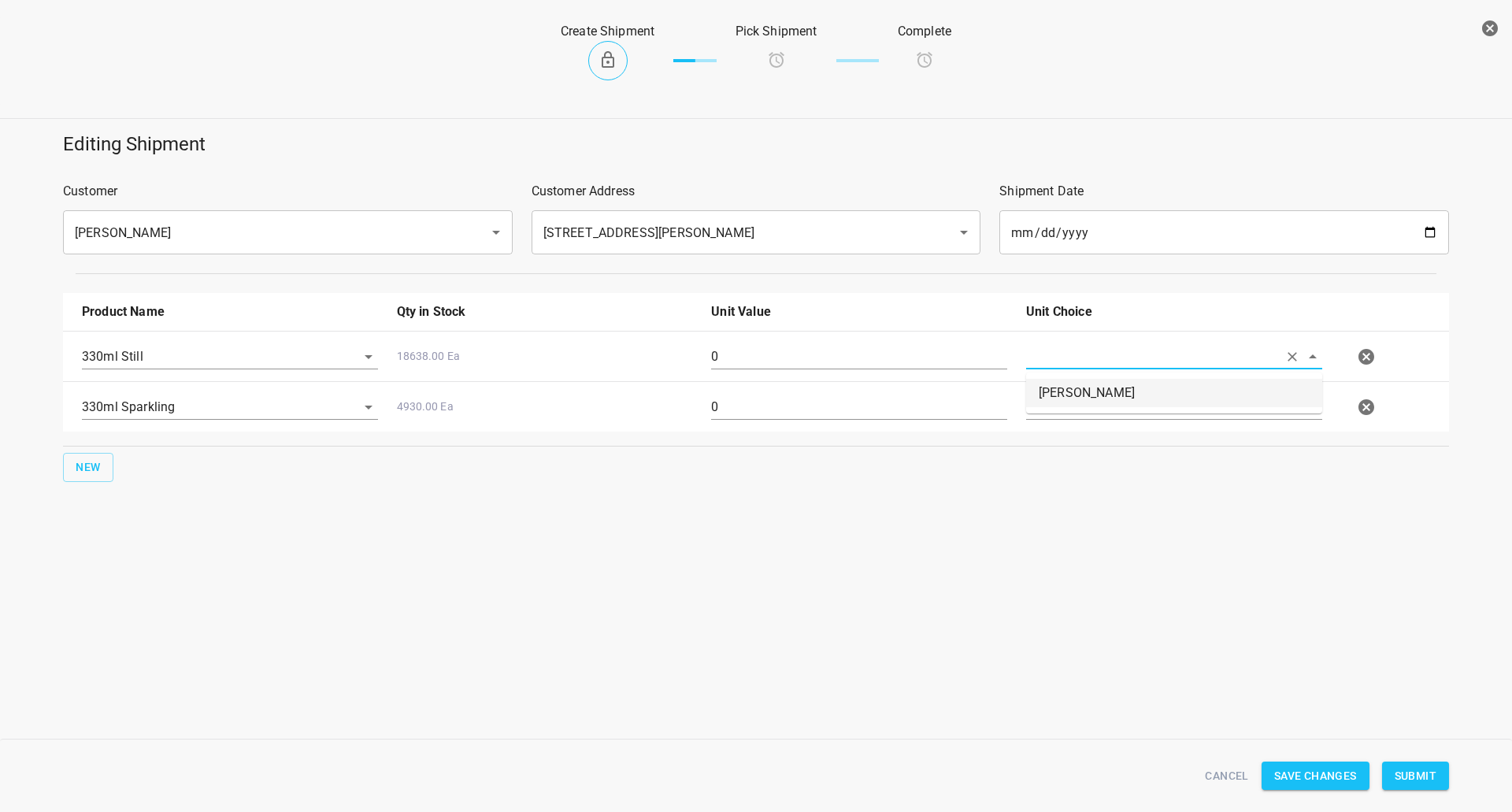
click at [1116, 395] on li "[PERSON_NAME]" at bounding box center [1173, 393] width 296 height 29
type input "[PERSON_NAME]"
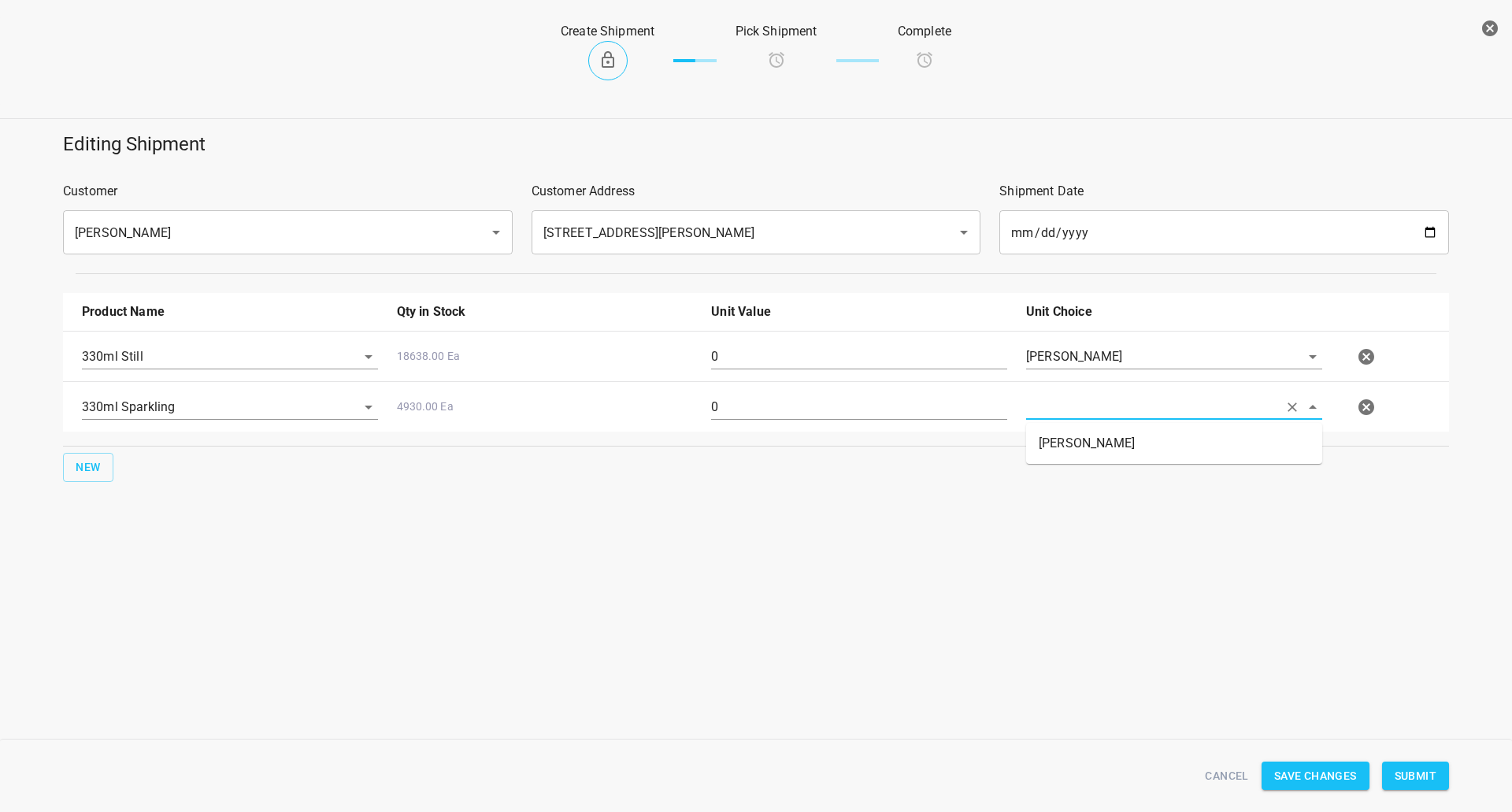
drag, startPoint x: 1104, startPoint y: 406, endPoint x: 1099, endPoint y: 449, distance: 43.3
click at [1104, 407] on input "text" at bounding box center [1151, 406] width 252 height 24
click at [1097, 450] on li "[PERSON_NAME]" at bounding box center [1173, 444] width 296 height 29
type input "[PERSON_NAME]"
click at [737, 353] on input "0" at bounding box center [859, 357] width 296 height 25
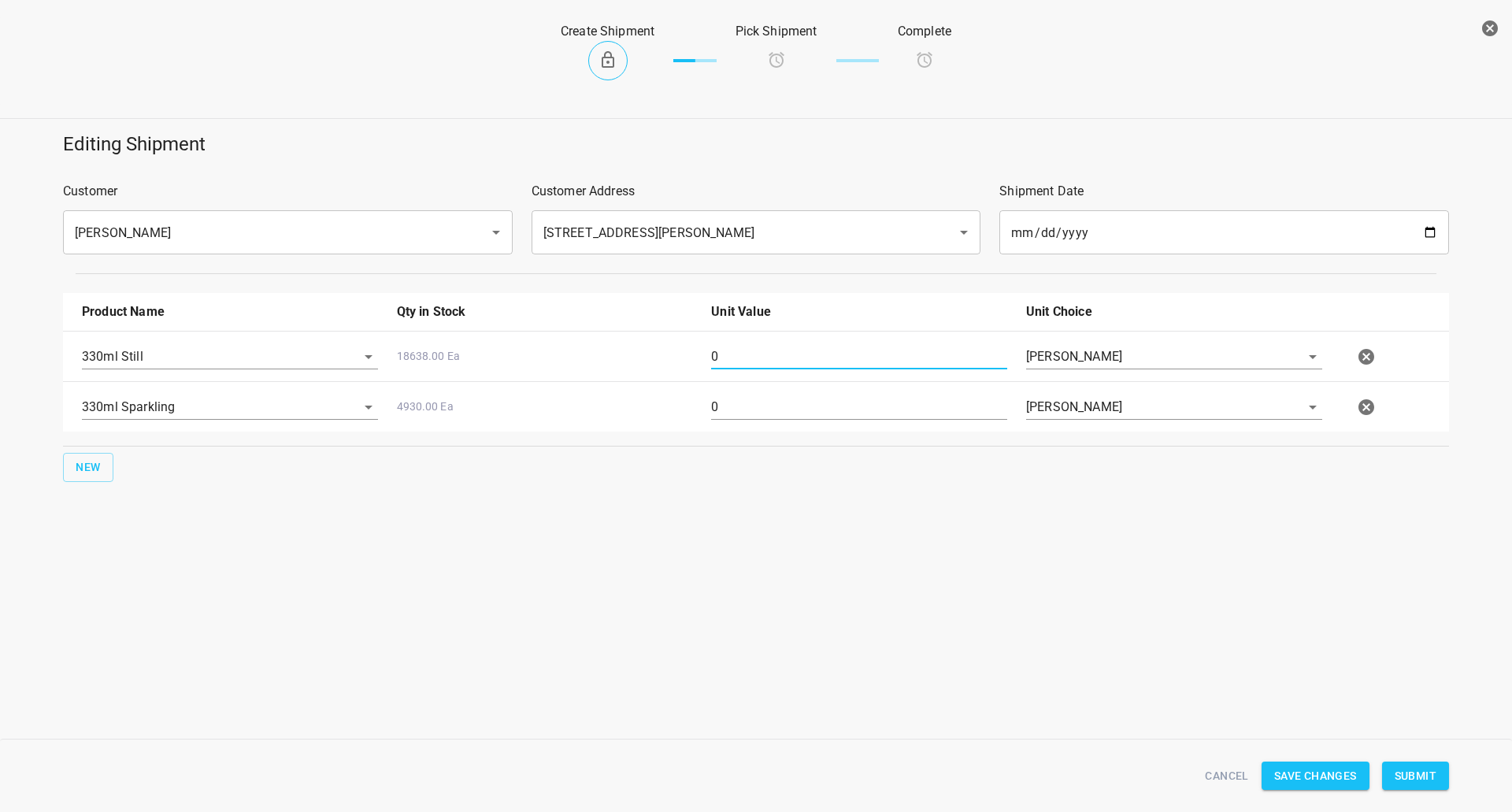
click at [737, 353] on input "0" at bounding box center [859, 357] width 296 height 25
type input "126"
click at [735, 419] on input "0" at bounding box center [859, 407] width 296 height 25
type input "126"
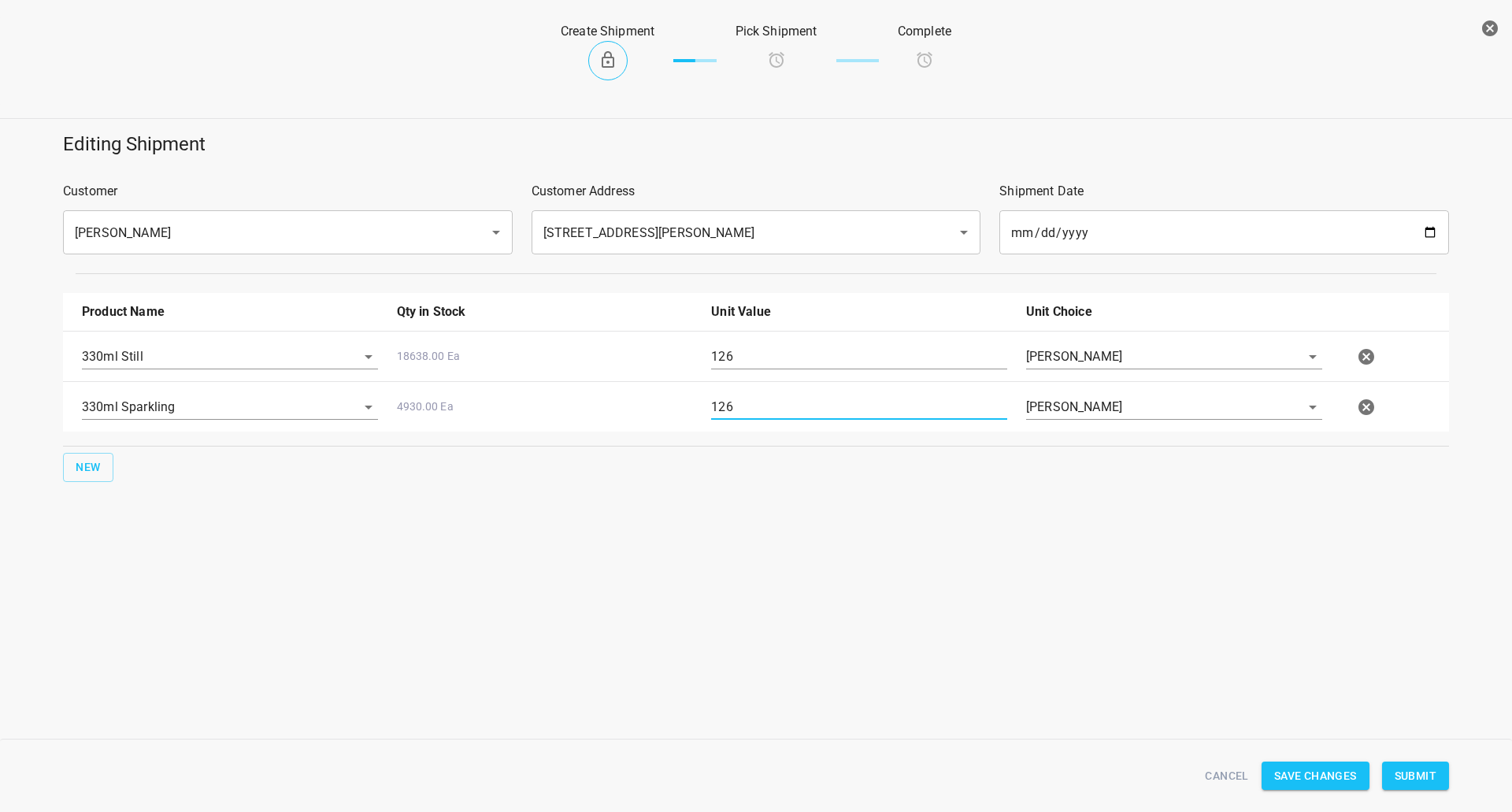
click at [1435, 779] on span "Submit" at bounding box center [1416, 776] width 42 height 19
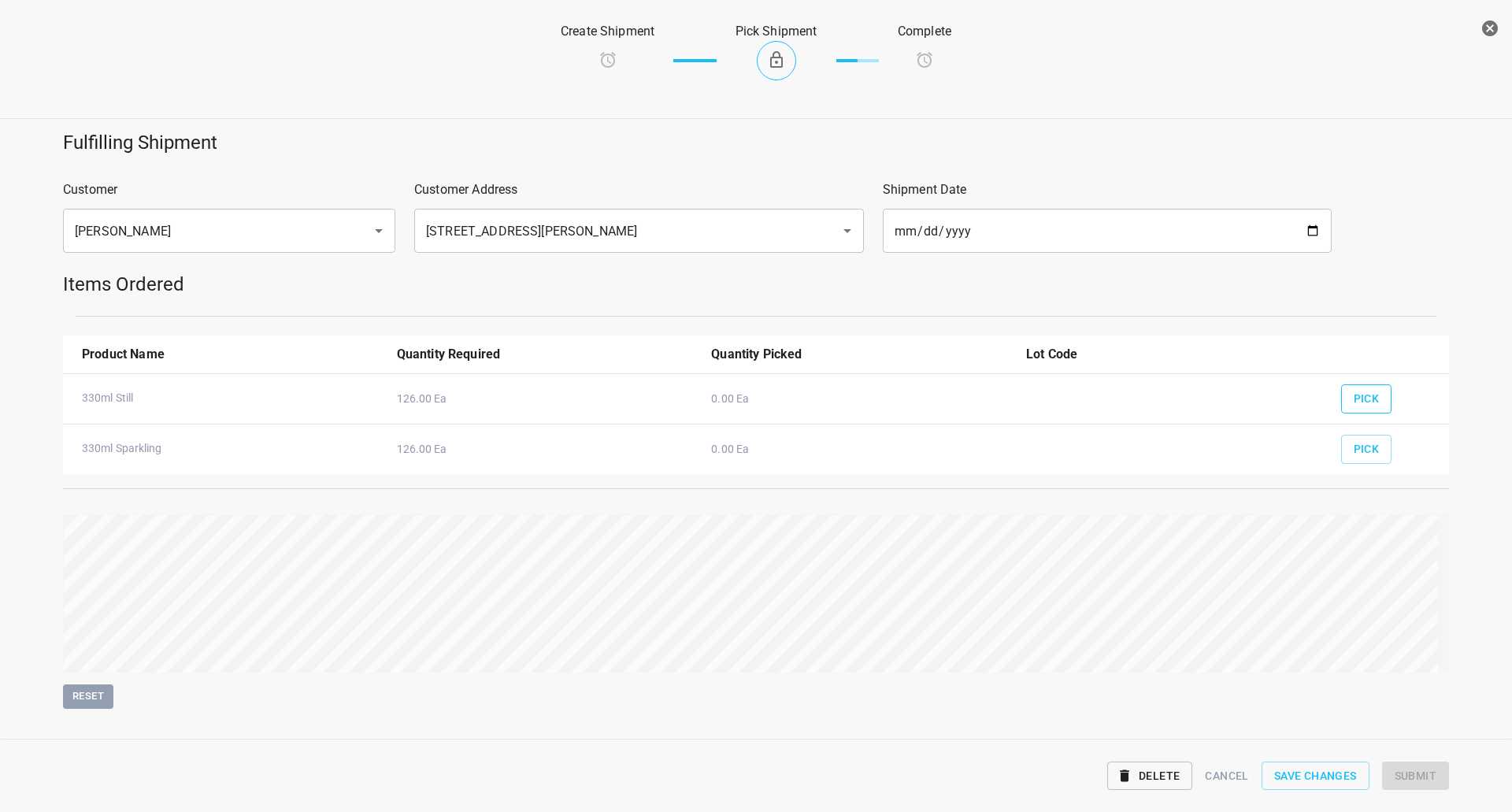
click at [1359, 413] on button "Pick" at bounding box center [1366, 399] width 51 height 30
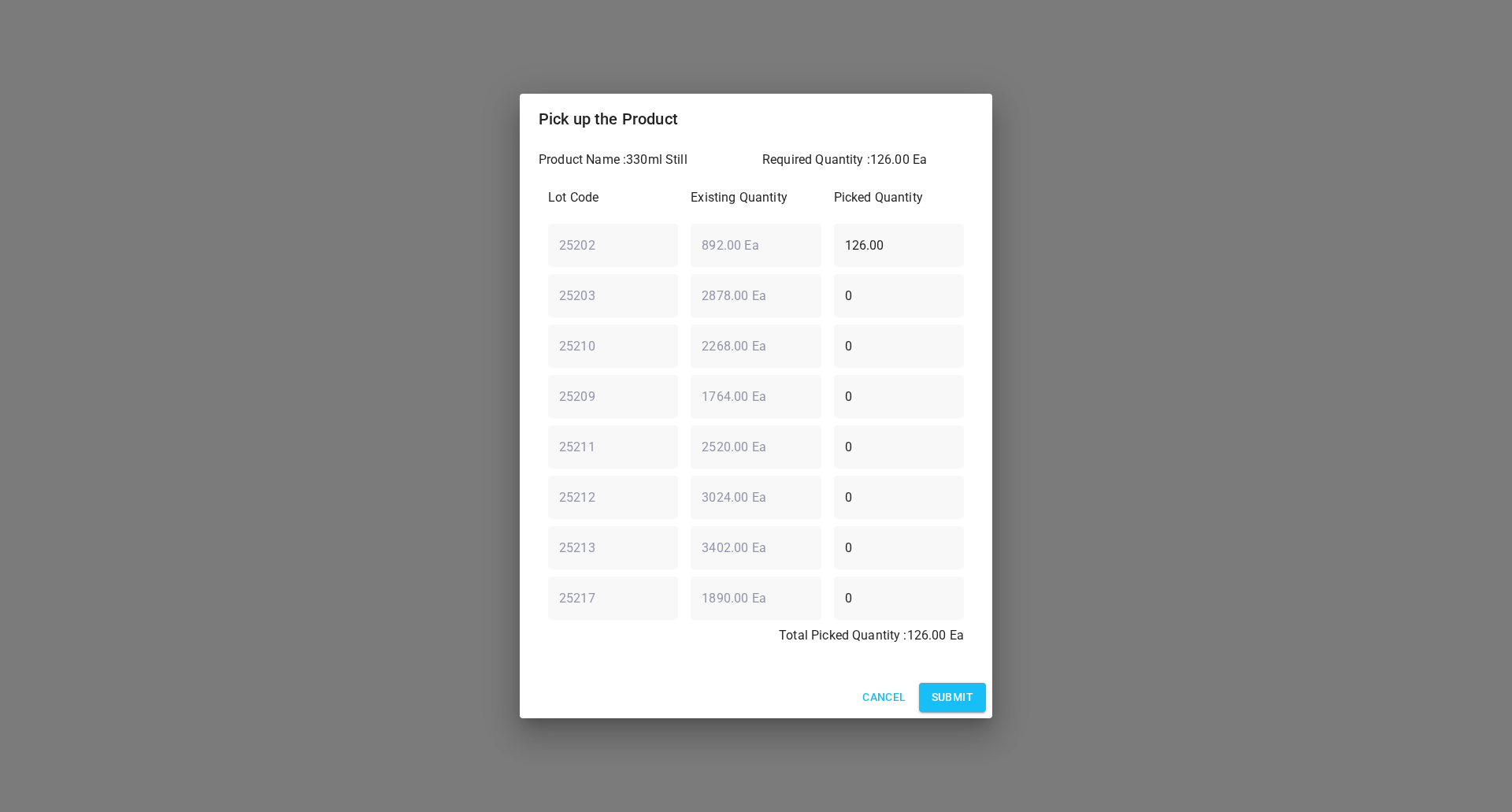
drag, startPoint x: 288, startPoint y: 247, endPoint x: 360, endPoint y: 224, distance: 75.6
click at [0, 255] on div "Pick up the Product Product Name : 330ml Still Required Quantity : 126.00 Ea Lo…" at bounding box center [756, 406] width 1512 height 812
click at [568, 235] on div "25202 ​ 892.00 Ea ​ 126.00 ​" at bounding box center [756, 245] width 428 height 56
type input "0"
click at [603, 299] on div "25203 ​ 2878.00 Ea ​ 0 ​" at bounding box center [756, 295] width 428 height 56
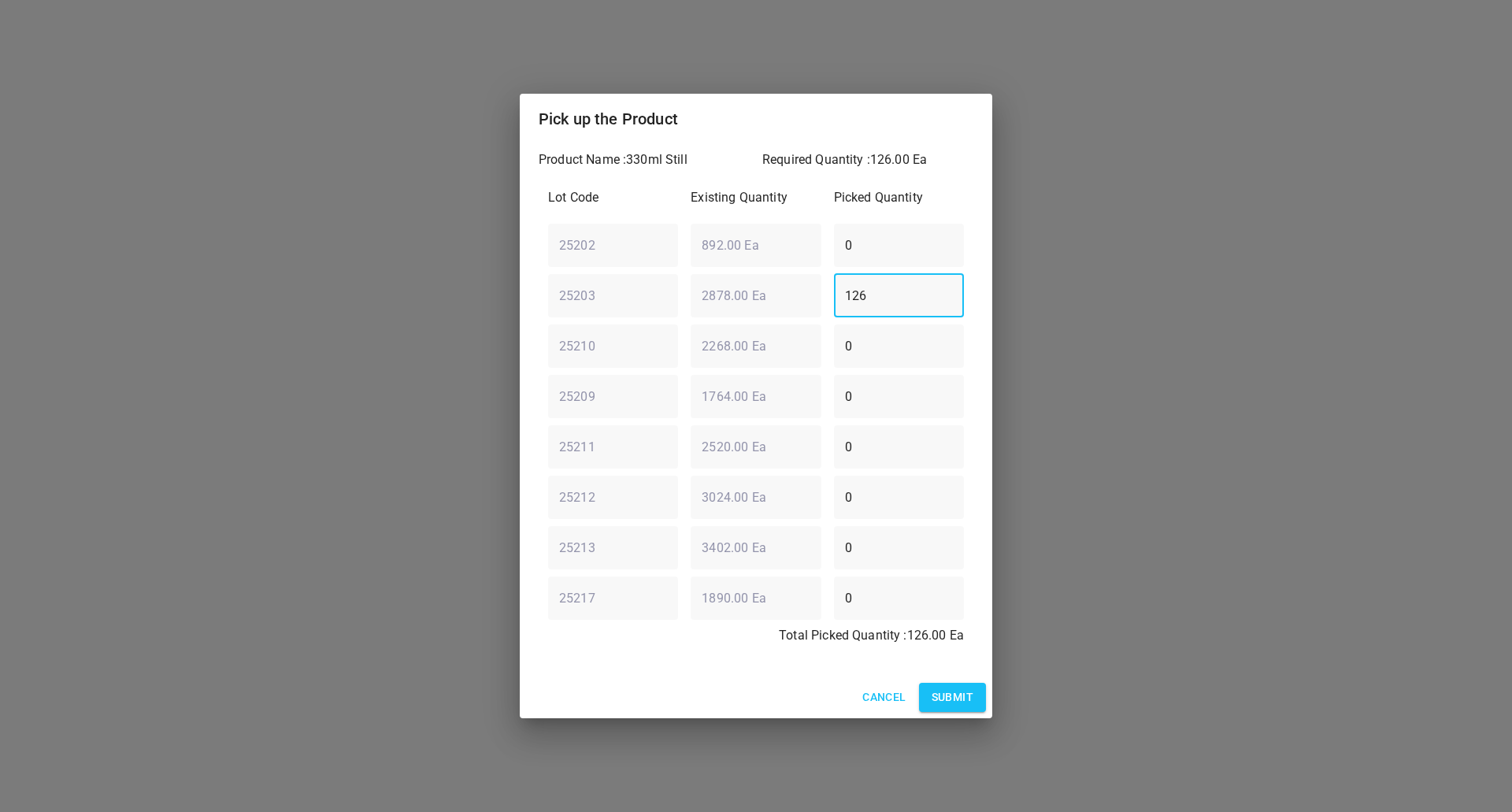
type input "126"
click at [952, 697] on span "Submit" at bounding box center [952, 697] width 42 height 19
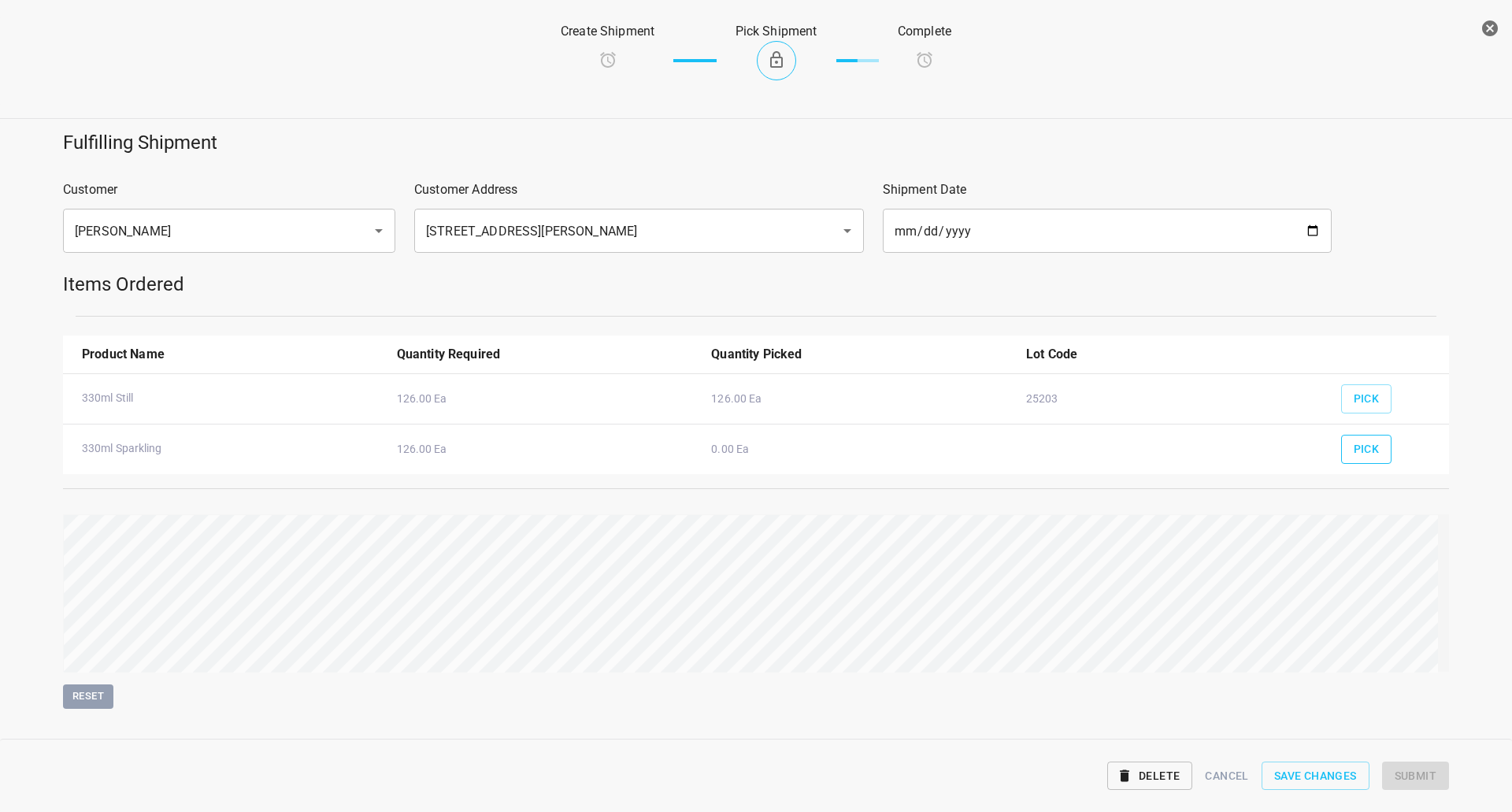
click at [1359, 460] on button "Pick" at bounding box center [1366, 449] width 51 height 30
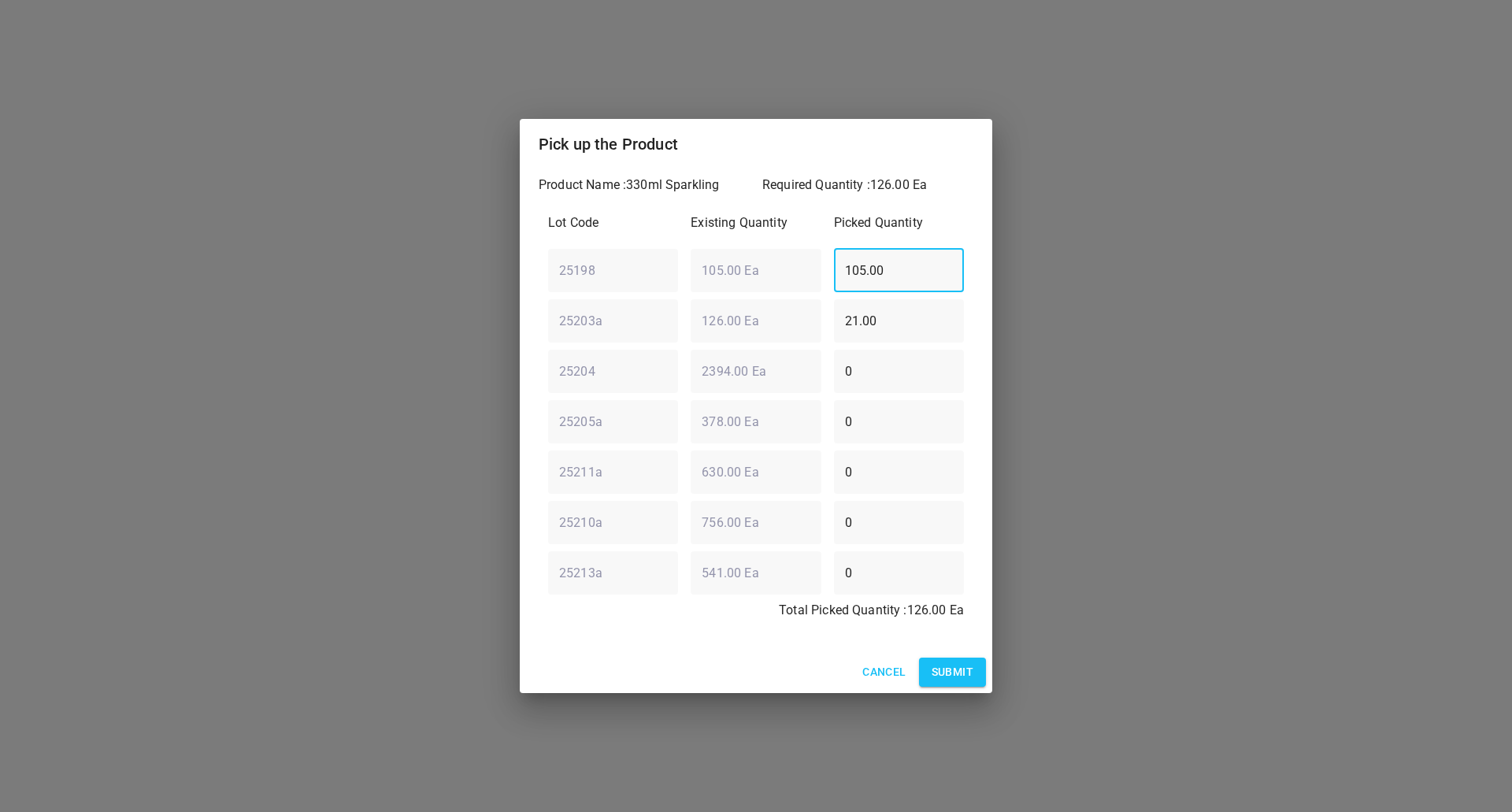
drag, startPoint x: 701, startPoint y: 270, endPoint x: 671, endPoint y: 286, distance: 34.0
click at [535, 277] on div "Product Name : 330ml Sparkling Required Quantity : 126.00 Ea Lot Code Existing …" at bounding box center [756, 411] width 473 height 482
type input "0"
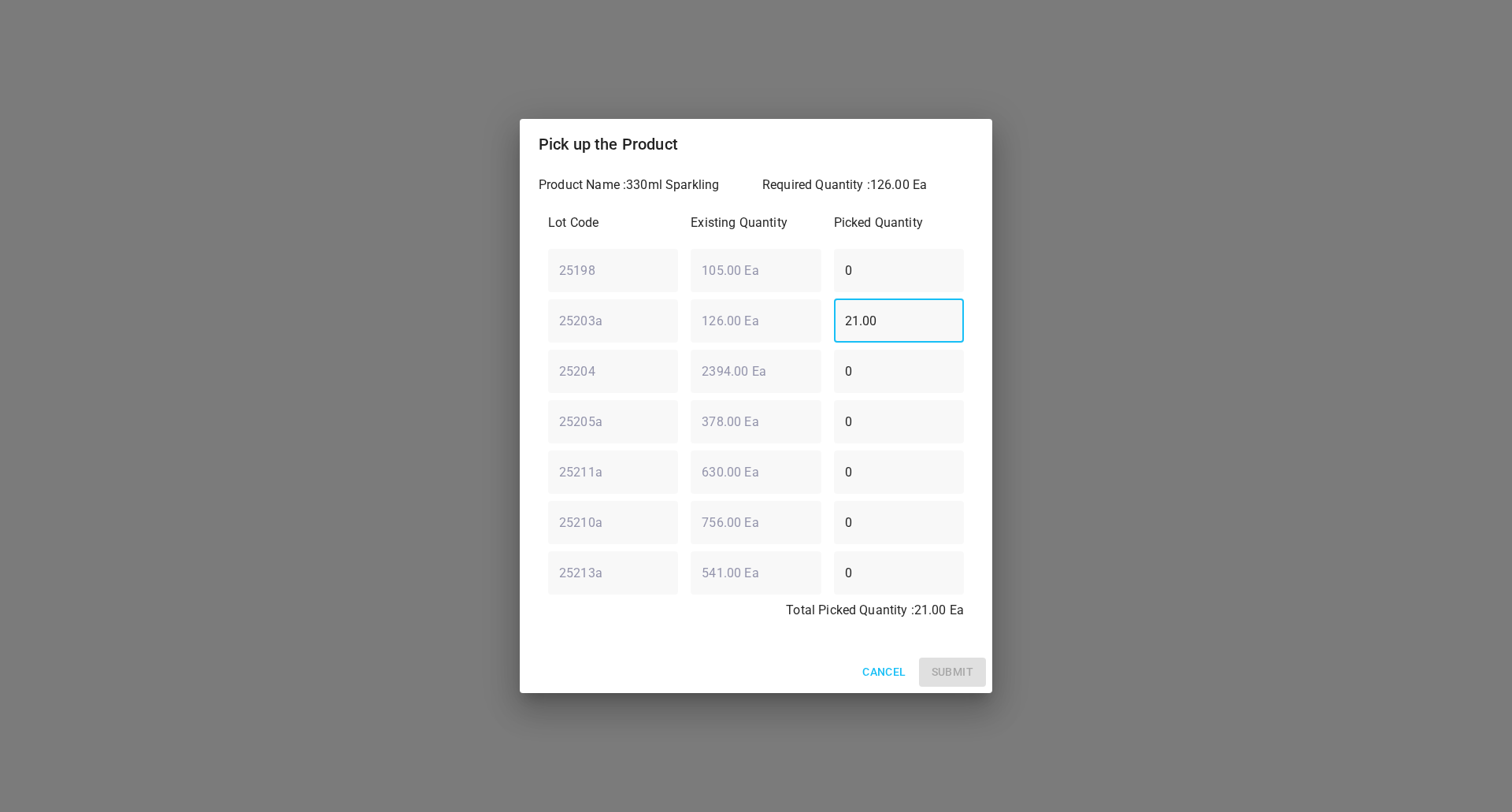
click at [553, 341] on div "25203a ​ 126.00 Ea ​ 21.00 ​" at bounding box center [756, 320] width 428 height 56
type input "0"
click at [712, 366] on div "25204 ​ 2394.00 Ea ​ 0 ​" at bounding box center [756, 370] width 428 height 56
type input "126"
click at [959, 663] on span "Submit" at bounding box center [952, 672] width 42 height 19
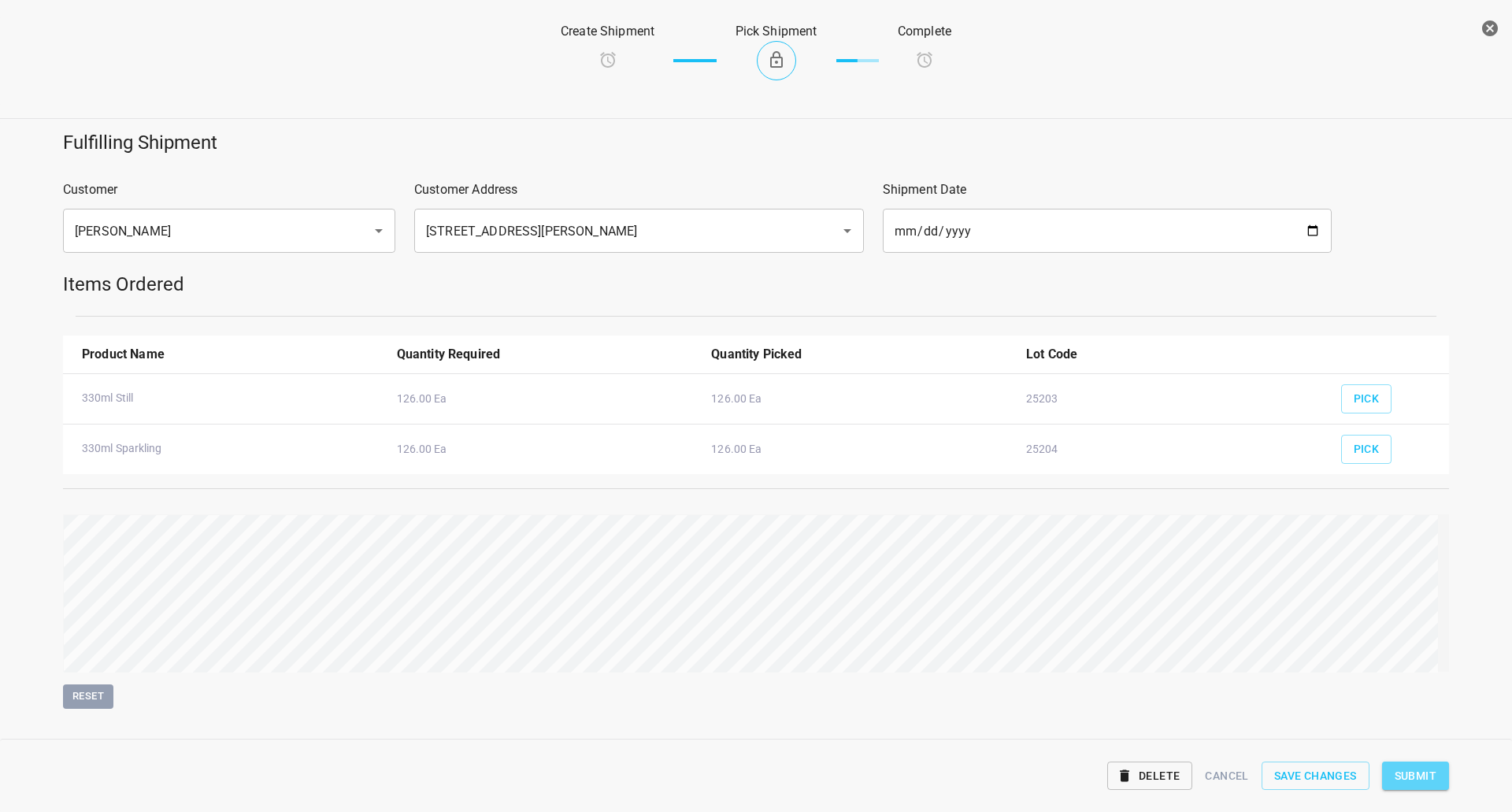
click at [1419, 777] on span "Submit" at bounding box center [1416, 776] width 42 height 19
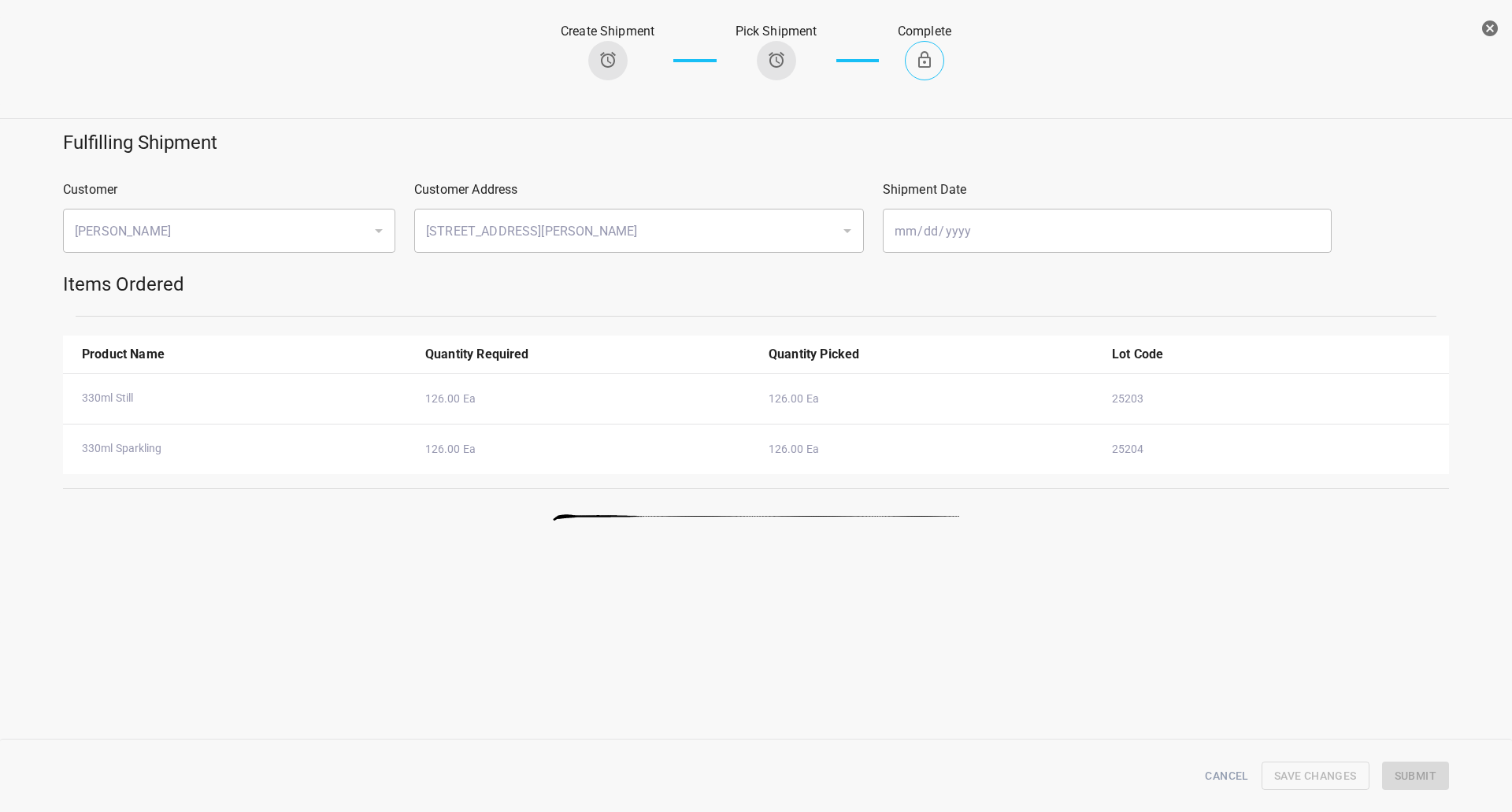
click at [1490, 41] on button "button" at bounding box center [1489, 28] width 31 height 31
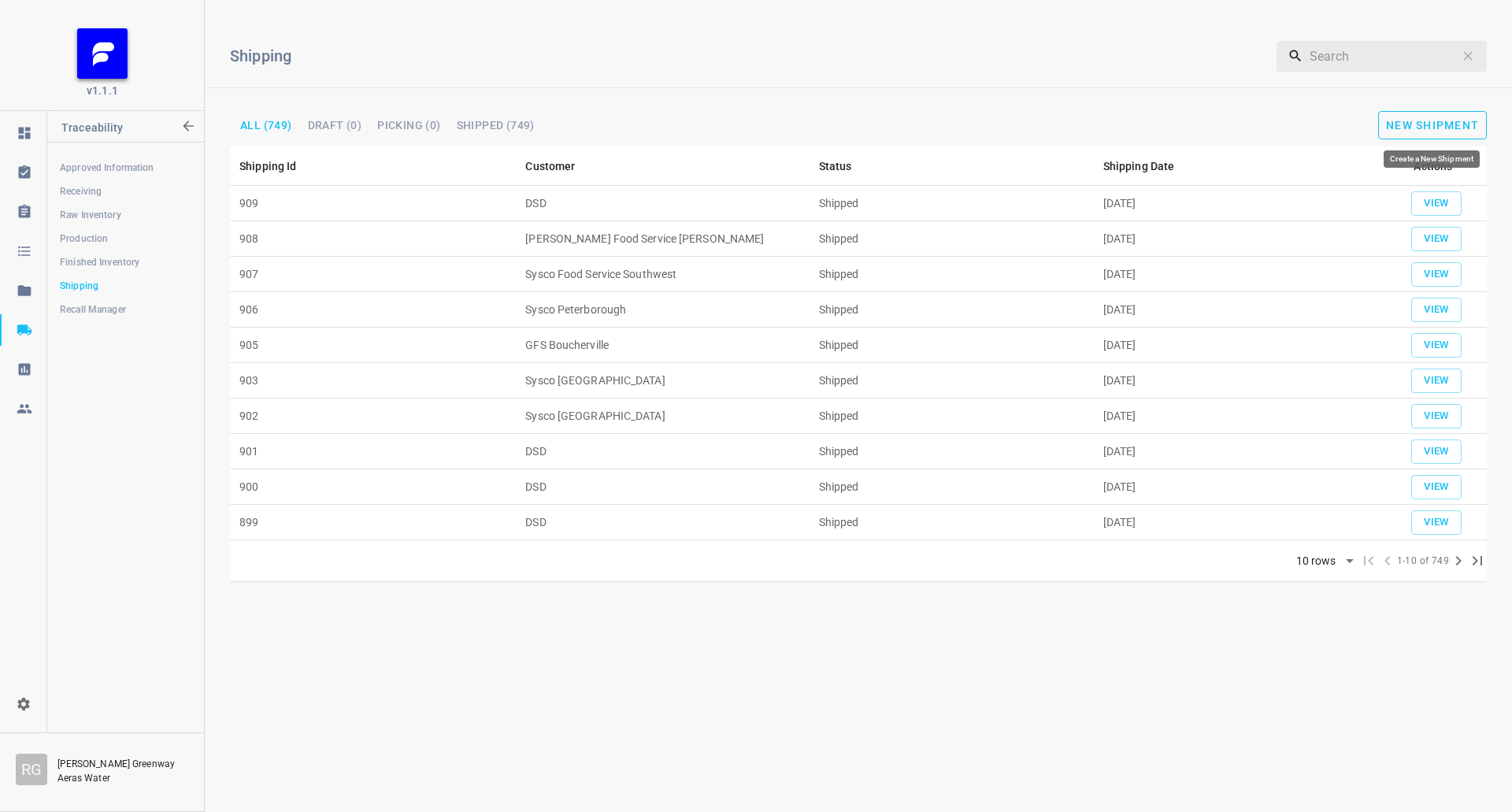
click at [1409, 122] on span "New Shipment" at bounding box center [1432, 125] width 93 height 13
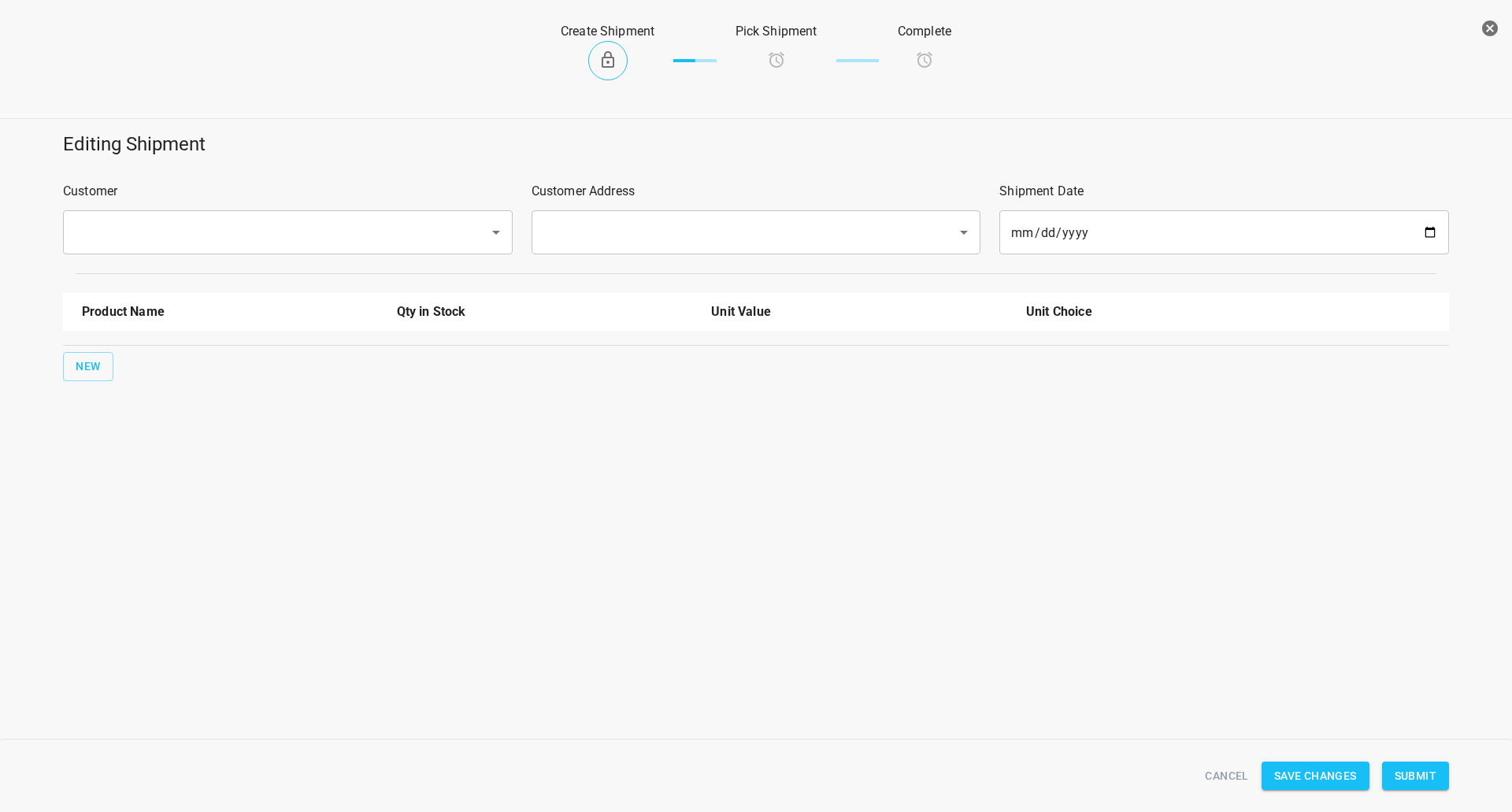
drag, startPoint x: 81, startPoint y: 196, endPoint x: 134, endPoint y: 223, distance: 59.5
click at [83, 195] on p "Customer" at bounding box center [287, 191] width 449 height 19
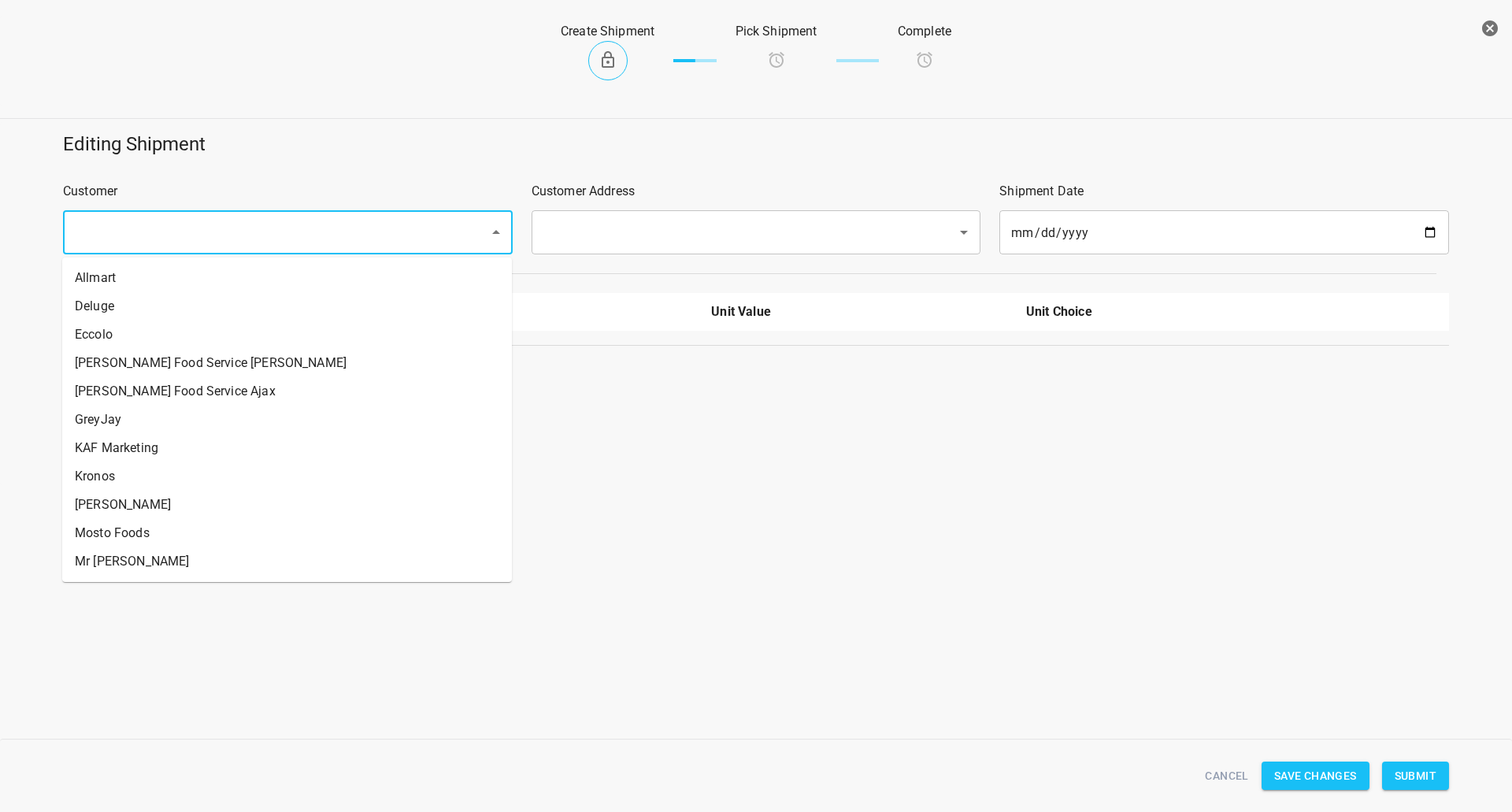
click at [145, 223] on input "text" at bounding box center [265, 233] width 391 height 30
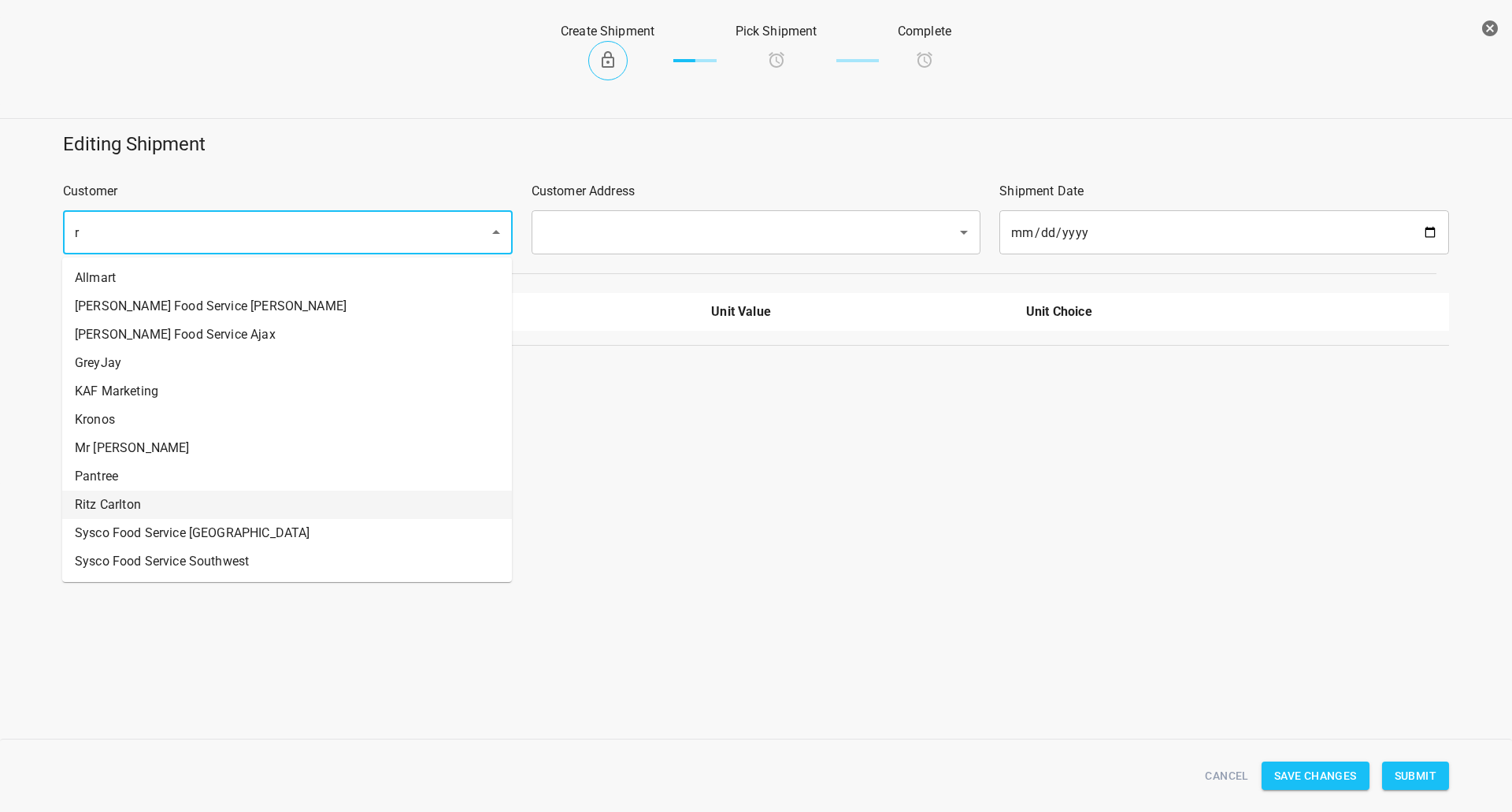
click at [94, 499] on li "Ritz Carlton" at bounding box center [287, 505] width 449 height 29
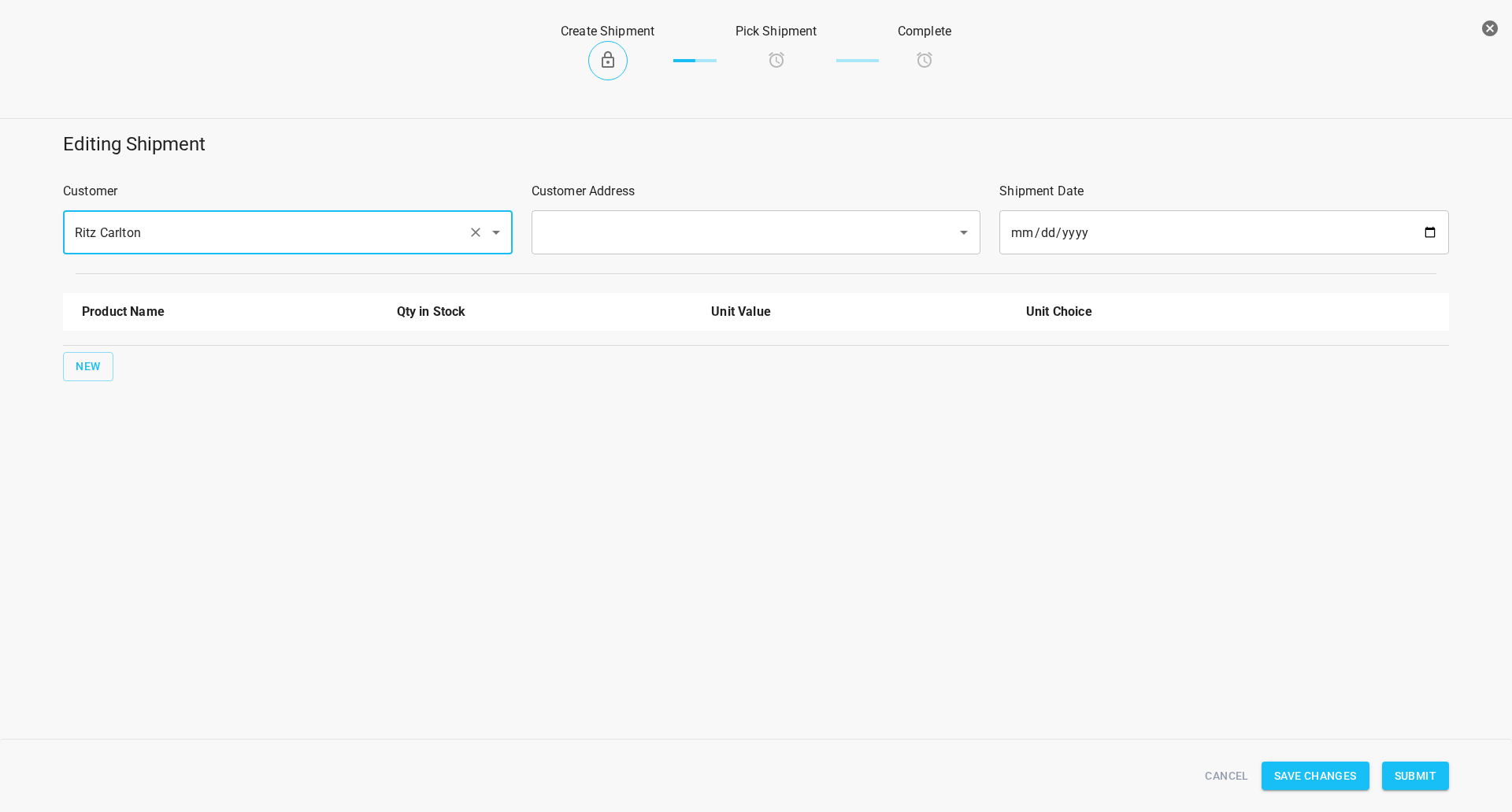
type input "Ritz Carlton"
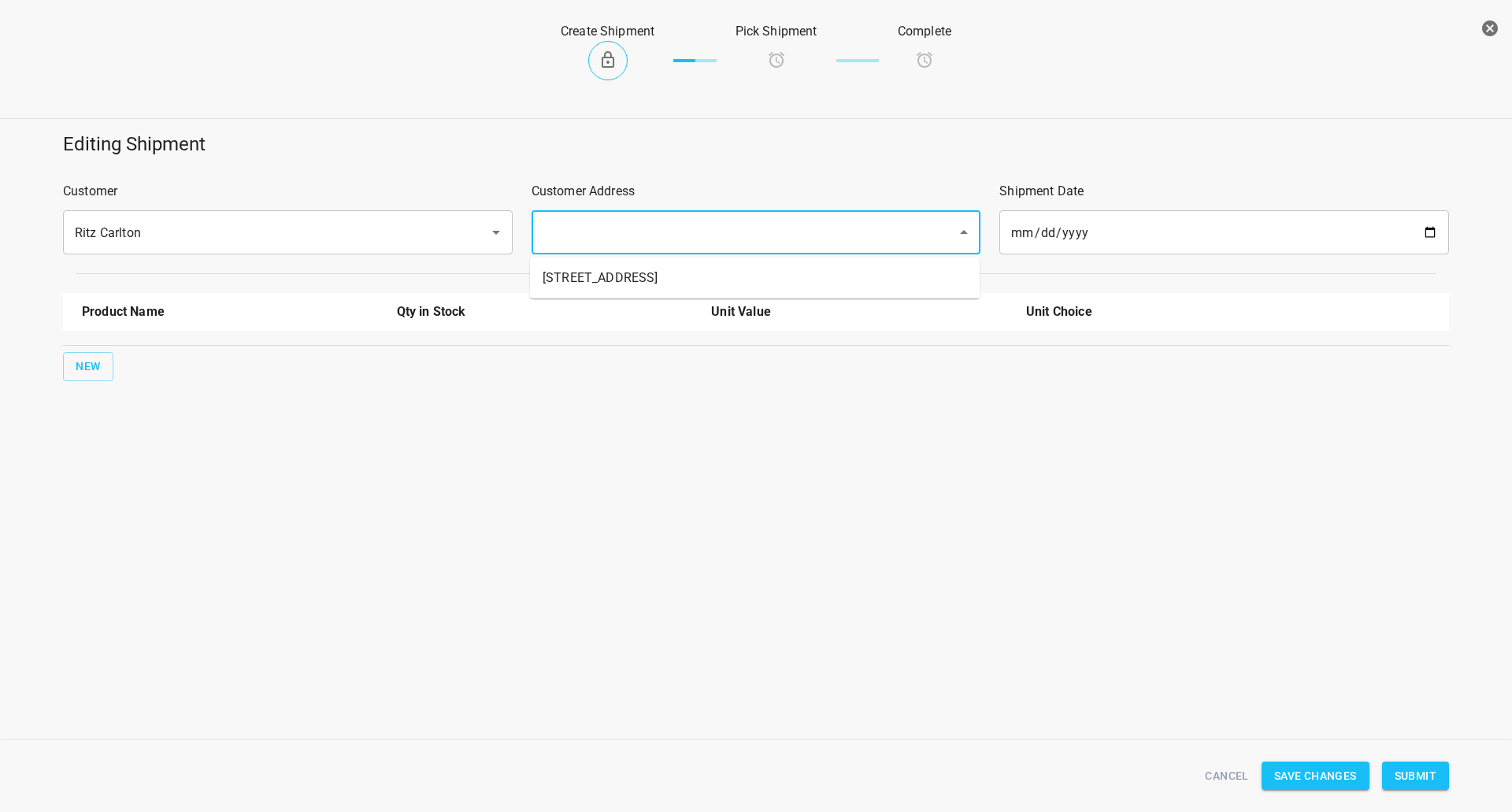
click at [604, 233] on input "text" at bounding box center [734, 233] width 391 height 30
click at [599, 294] on ul "[STREET_ADDRESS]" at bounding box center [754, 277] width 449 height 41
click at [600, 282] on li "[STREET_ADDRESS]" at bounding box center [754, 278] width 449 height 29
type input "[STREET_ADDRESS]"
click at [54, 372] on div "Product Name Qty in Stock Unit Value Unit Choice New" at bounding box center [756, 336] width 1405 height 107
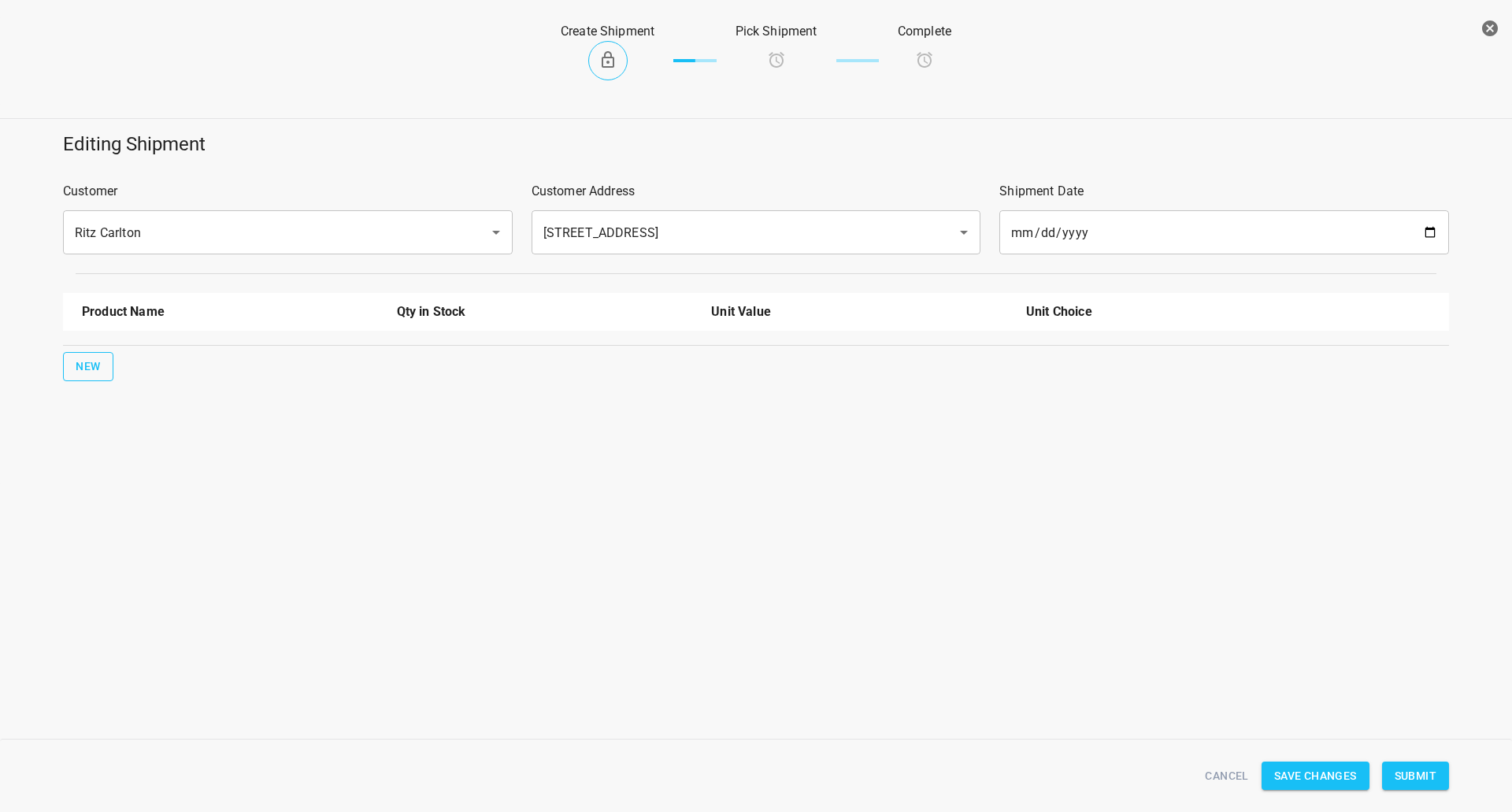
click at [90, 366] on span "New" at bounding box center [88, 366] width 25 height 19
click at [131, 341] on div at bounding box center [230, 363] width 315 height 56
click at [126, 368] on input "text" at bounding box center [207, 356] width 252 height 24
click at [135, 480] on li "[STREET_ADDRESS]" at bounding box center [229, 478] width 296 height 29
type input "[STREET_ADDRESS]"
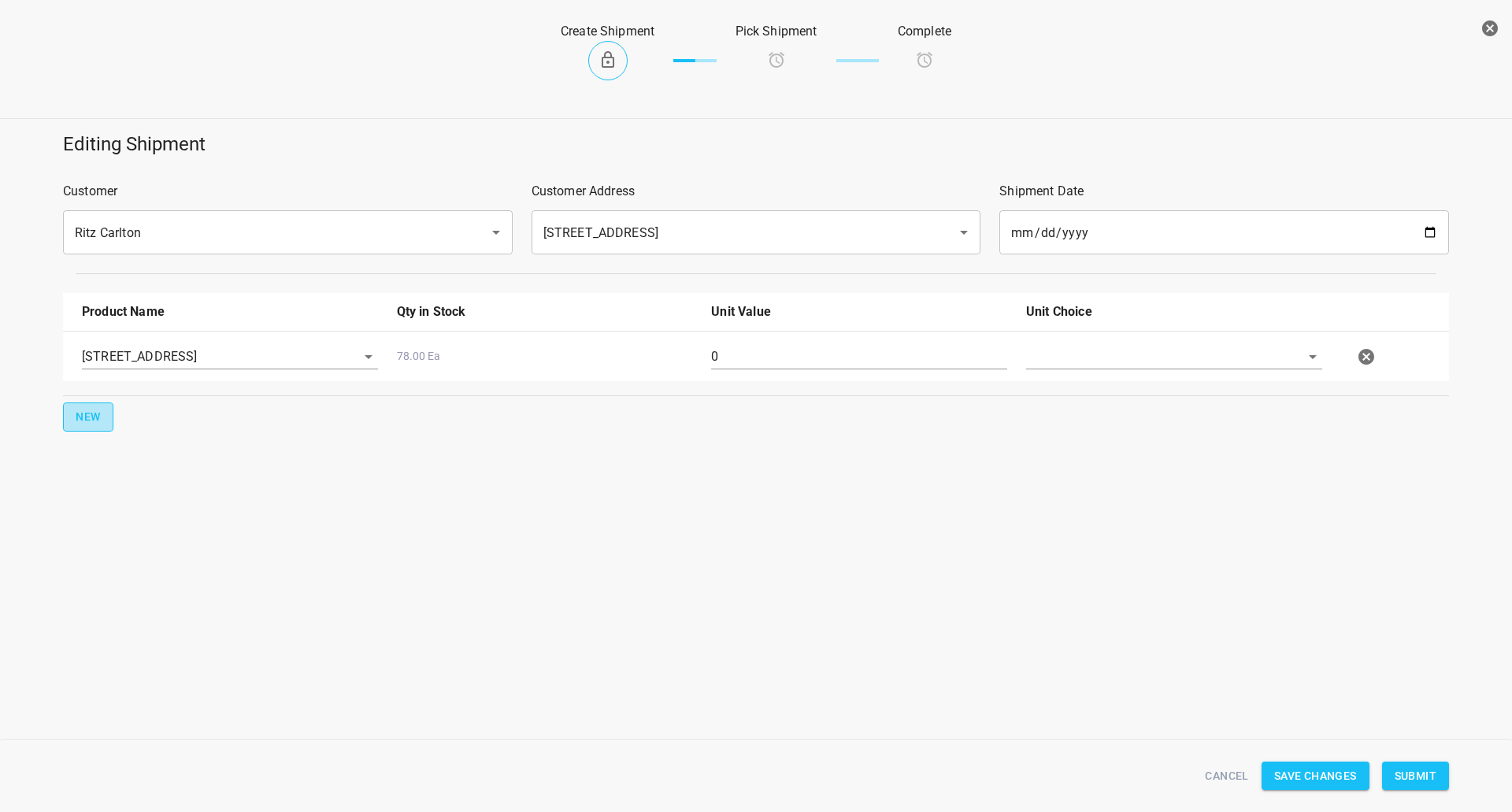
click at [107, 413] on button "New" at bounding box center [88, 417] width 51 height 30
click at [138, 504] on li "330ml Still" at bounding box center [229, 500] width 296 height 29
type input "330ml Still"
click at [880, 365] on input "0" at bounding box center [859, 357] width 296 height 25
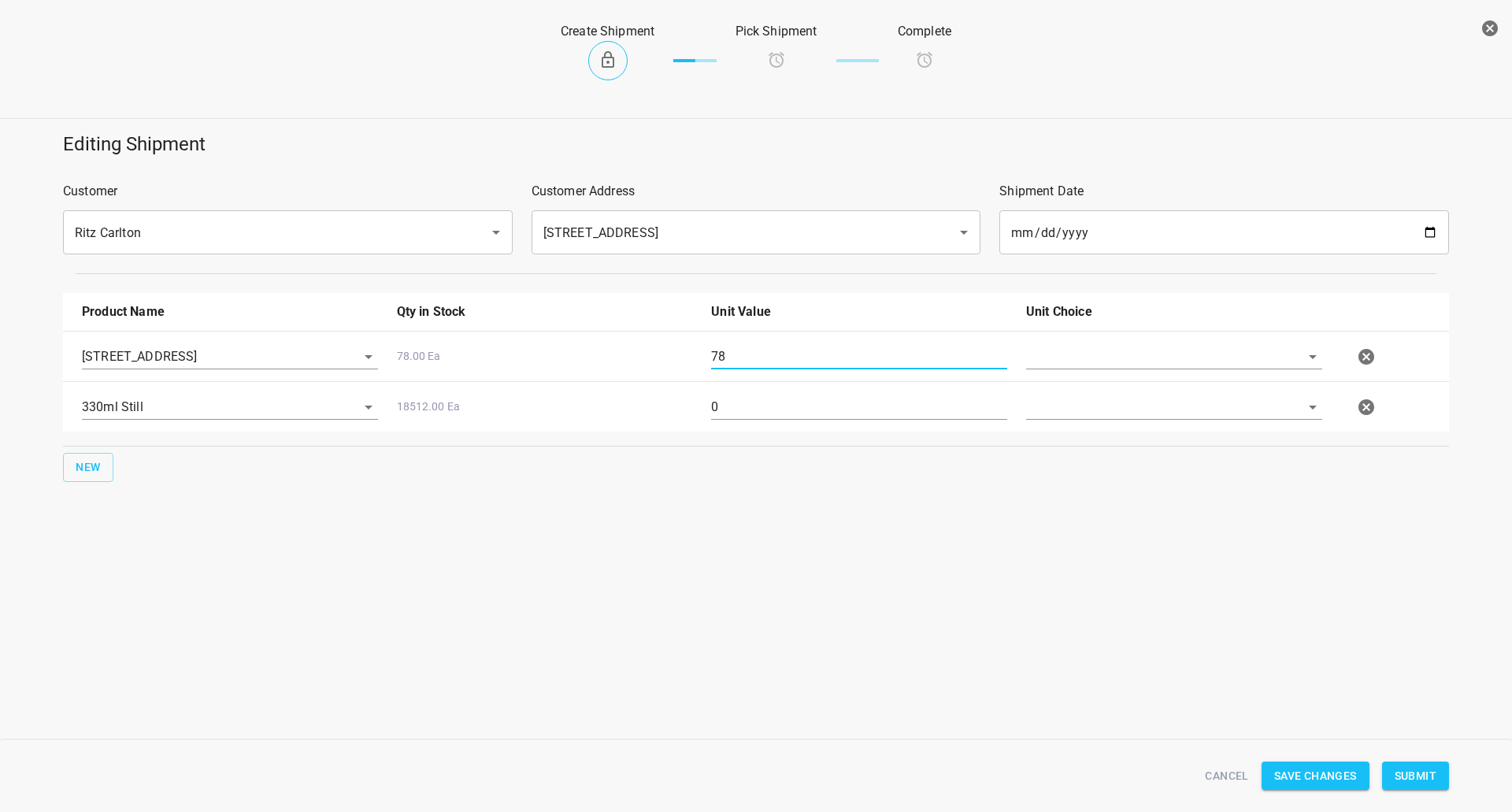
type input "78"
click at [748, 415] on input "0" at bounding box center [859, 407] width 296 height 25
drag, startPoint x: 748, startPoint y: 415, endPoint x: 738, endPoint y: 422, distance: 12.2
click at [748, 415] on input "0" at bounding box center [859, 407] width 296 height 25
type input "12"
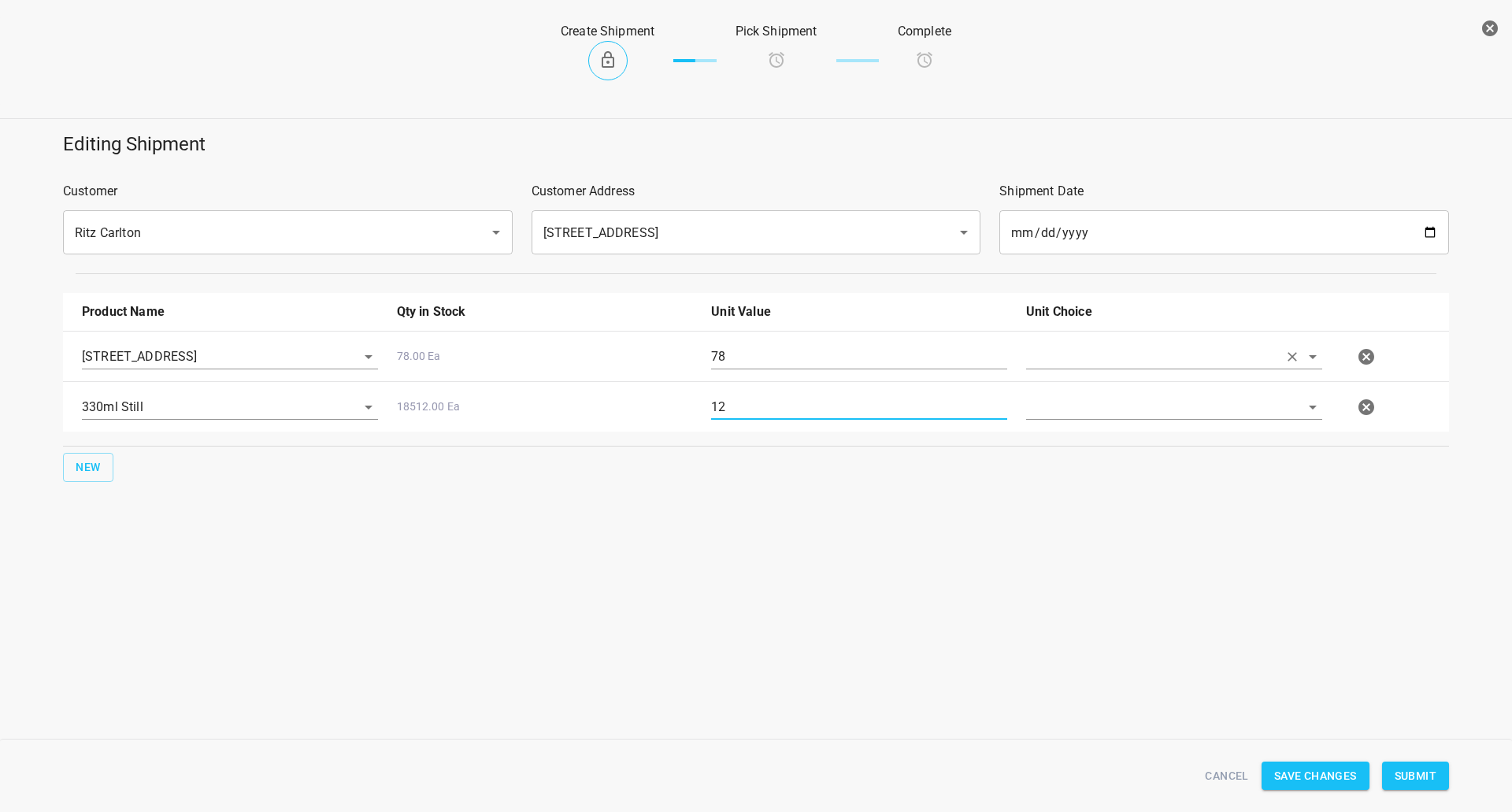
click at [1082, 356] on input "text" at bounding box center [1151, 356] width 252 height 24
click at [1085, 381] on li "[PERSON_NAME]" at bounding box center [1173, 393] width 296 height 29
type input "[PERSON_NAME]"
drag, startPoint x: 1086, startPoint y: 449, endPoint x: 1102, endPoint y: 432, distance: 23.3
click at [1086, 448] on div "Product Name Qty in Stock Unit Value Unit Choice 330 ST CRATE 78.00 Ea 78 [PERS…" at bounding box center [756, 387] width 1405 height 208
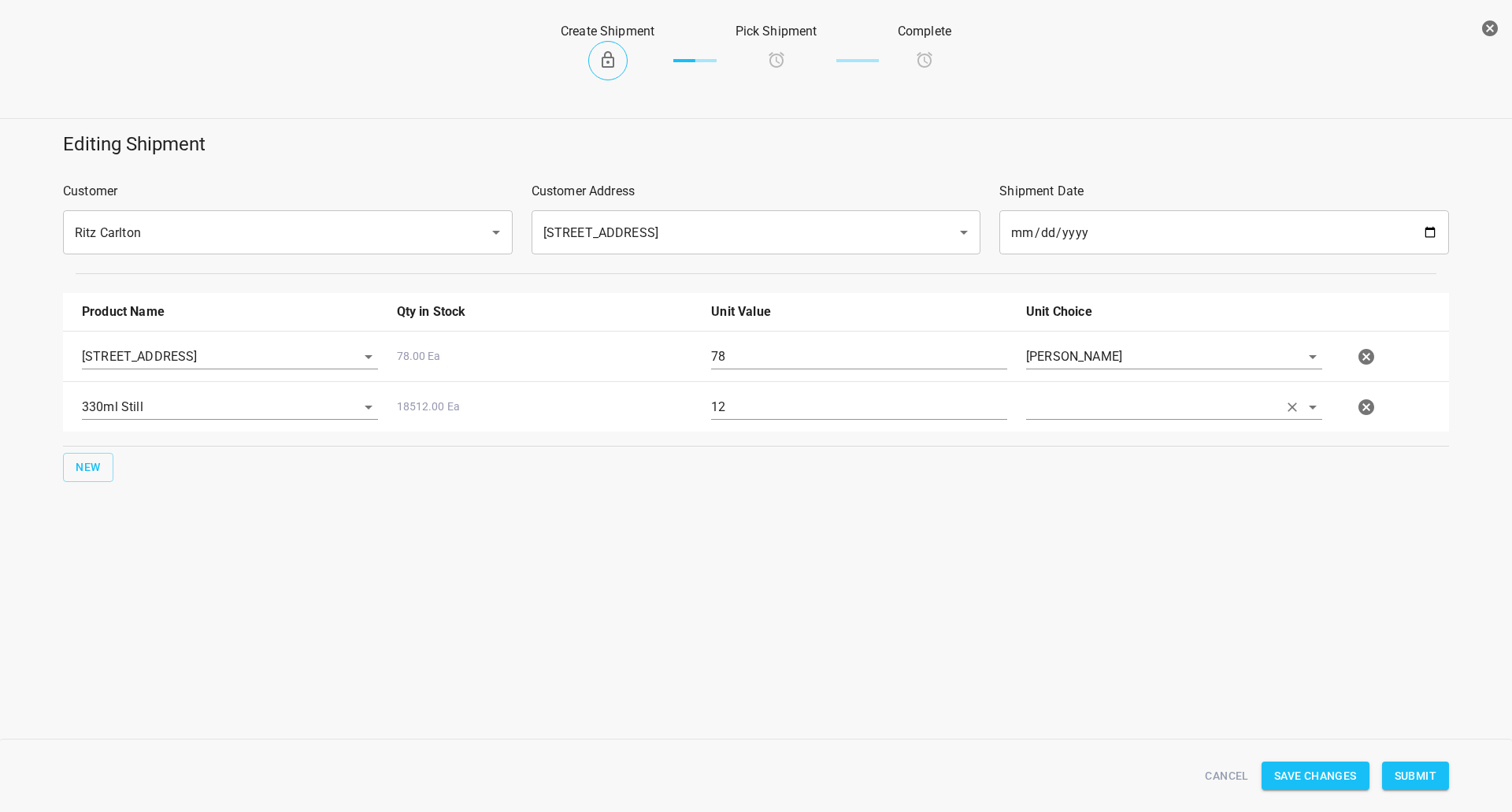
click at [1101, 368] on input "text" at bounding box center [1151, 356] width 252 height 24
click at [1101, 438] on li "[PERSON_NAME]" at bounding box center [1173, 444] width 296 height 29
type input "[PERSON_NAME]"
click at [1429, 785] on button "Submit" at bounding box center [1415, 776] width 67 height 30
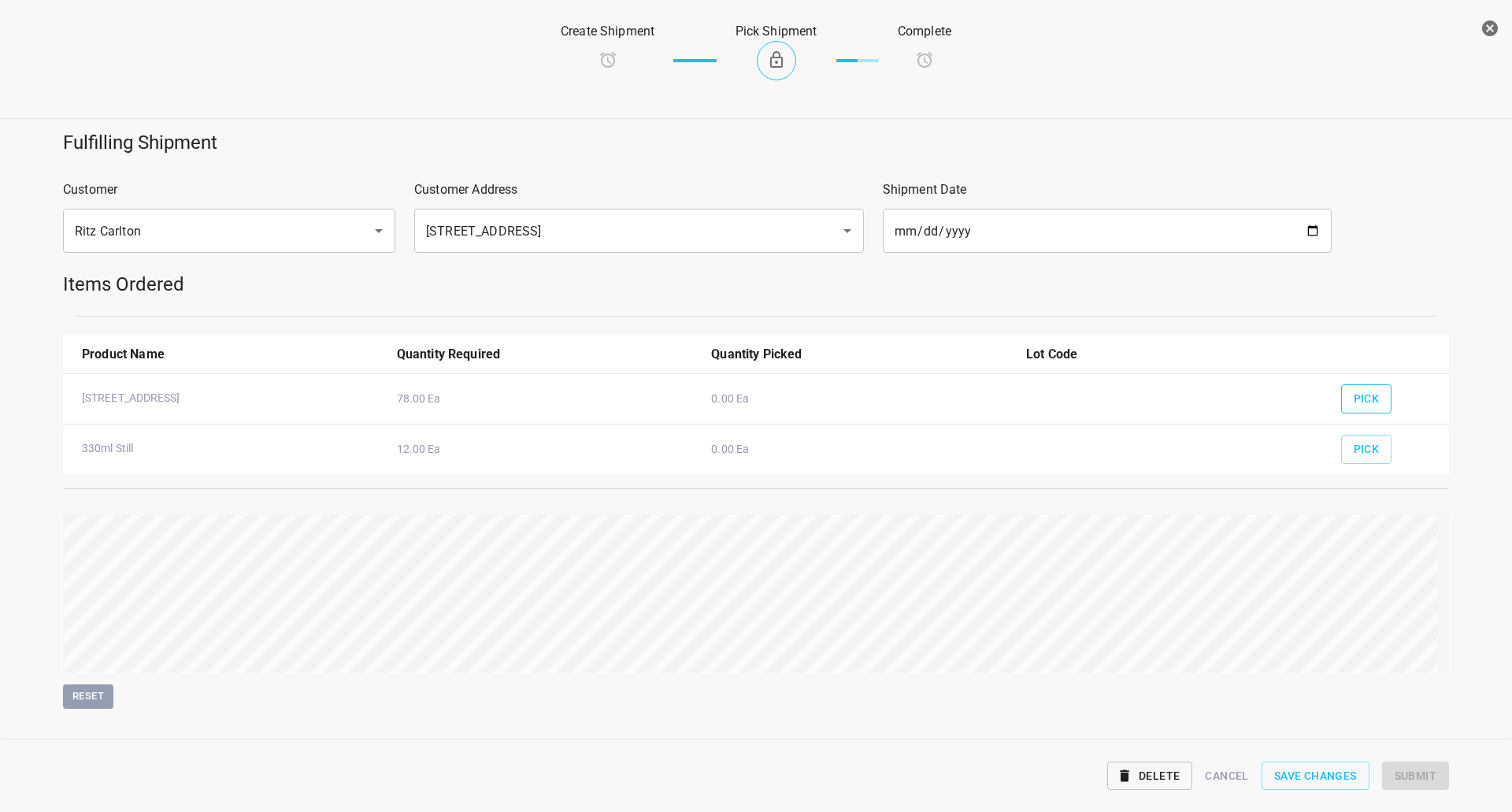
click at [1359, 391] on span "Pick" at bounding box center [1366, 399] width 26 height 19
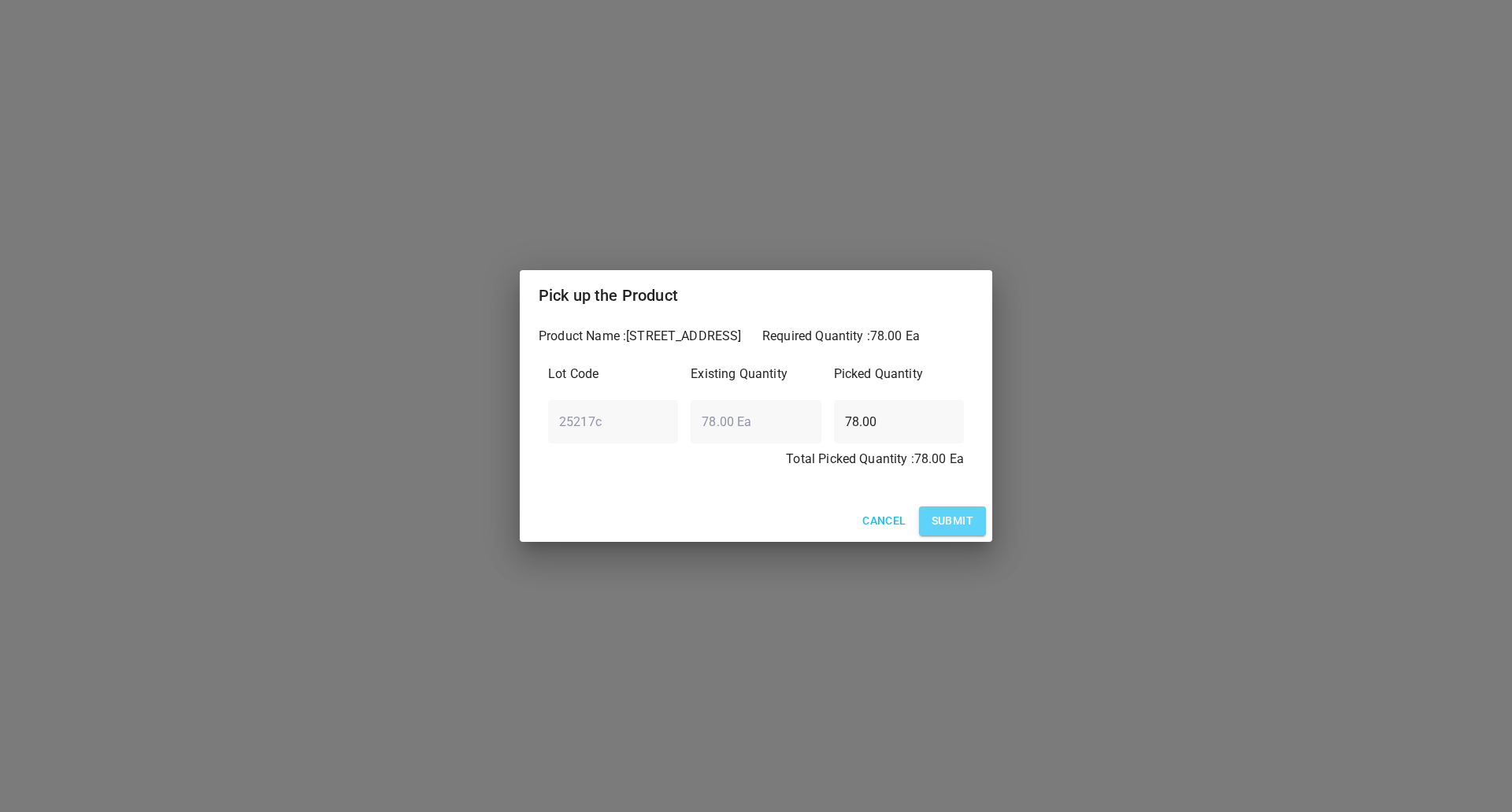
drag, startPoint x: 964, startPoint y: 524, endPoint x: 994, endPoint y: 520, distance: 30.3
click at [973, 522] on button "Submit" at bounding box center [952, 521] width 67 height 30
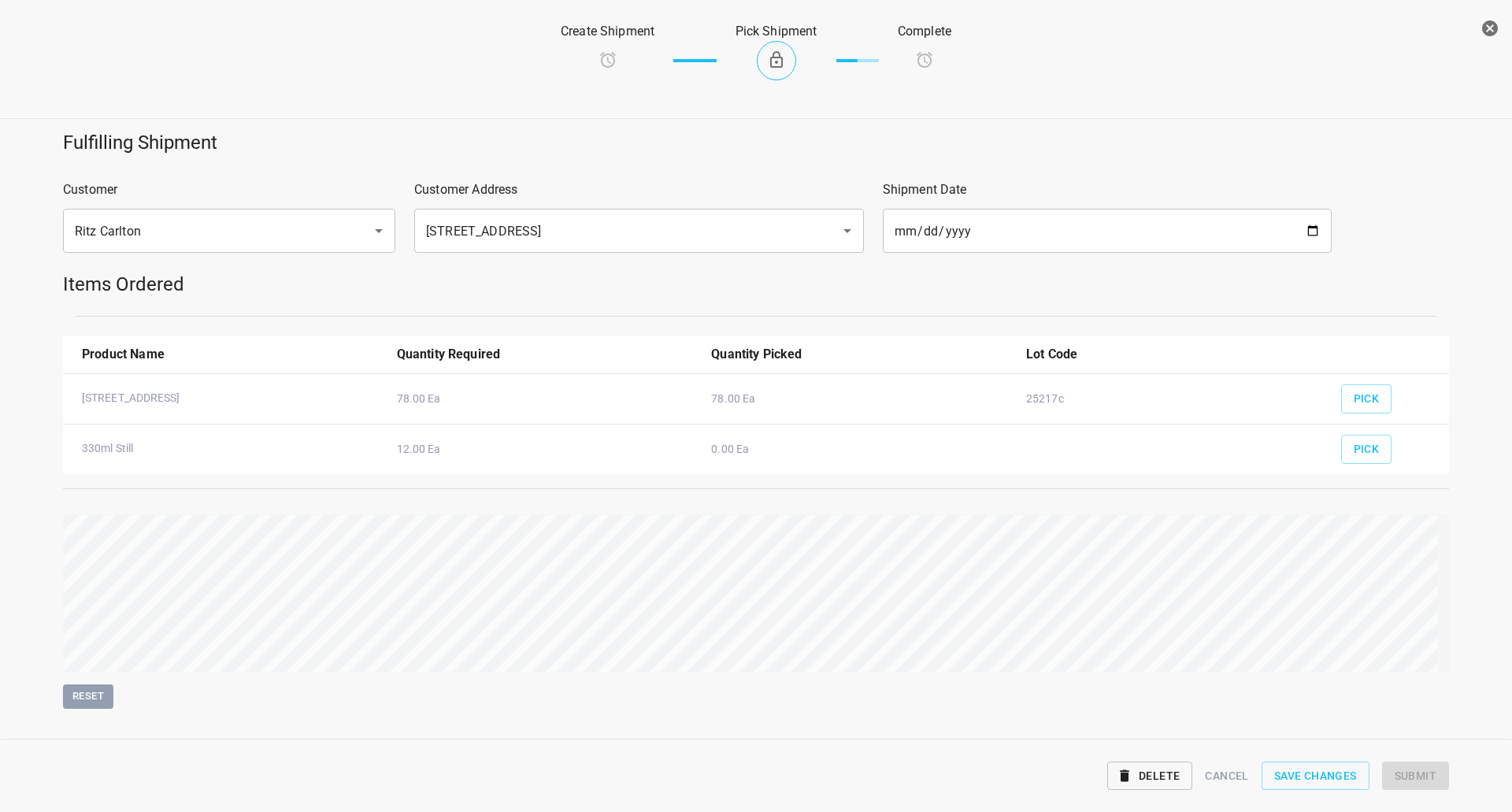
click at [1365, 465] on div "Pick" at bounding box center [1388, 444] width 114 height 58
click at [1372, 449] on button "Pick" at bounding box center [1366, 449] width 51 height 30
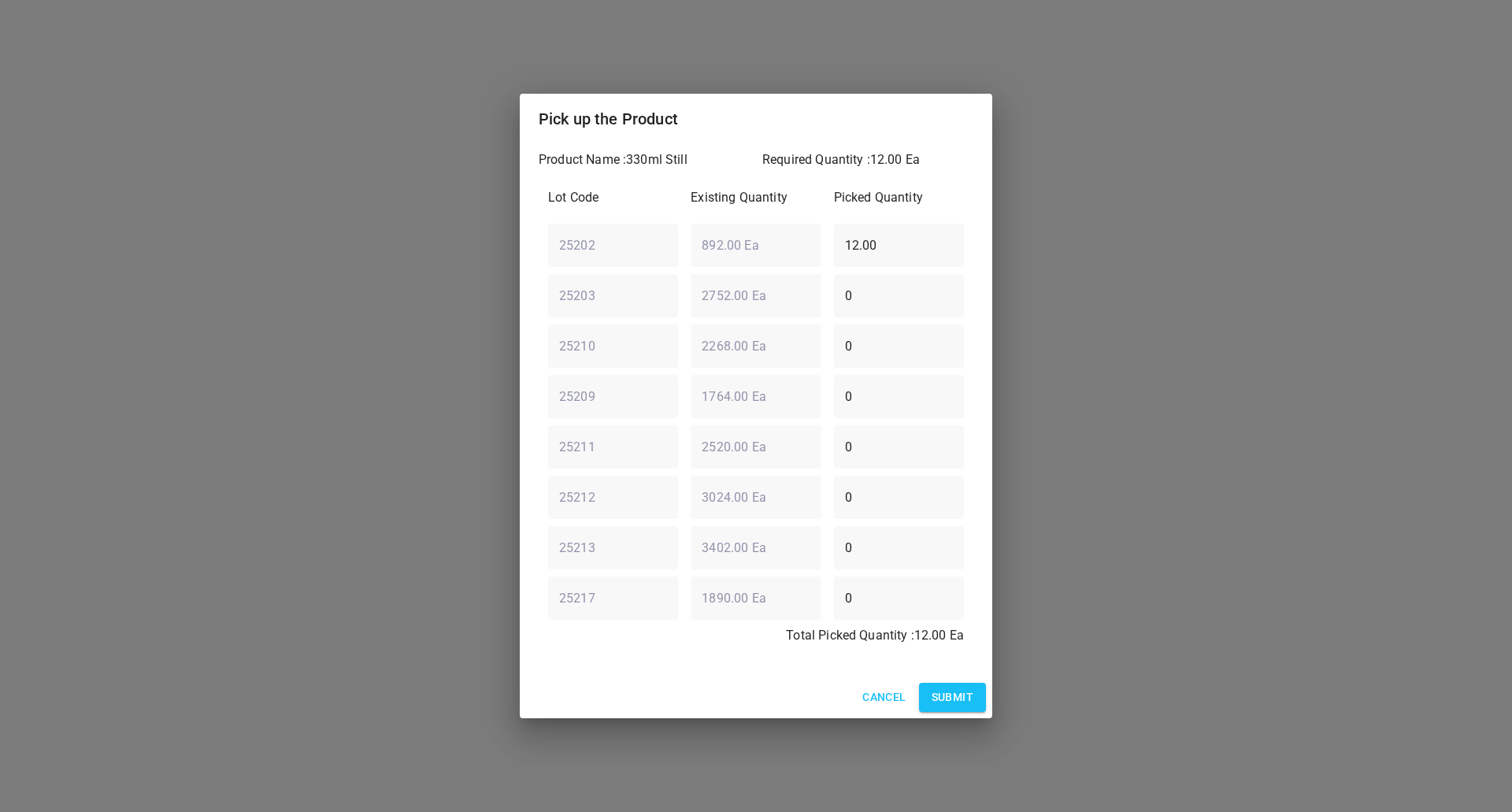
click at [519, 246] on div "Pick up the Product Product Name : 330ml Still Required Quantity : 12.00 Ea Lot…" at bounding box center [756, 406] width 1512 height 812
type input "10"
click at [752, 290] on div "25203 ​ 2752.00 Ea ​ 0 ​" at bounding box center [756, 295] width 428 height 56
type input "2"
click at [973, 707] on button "Submit" at bounding box center [952, 697] width 67 height 30
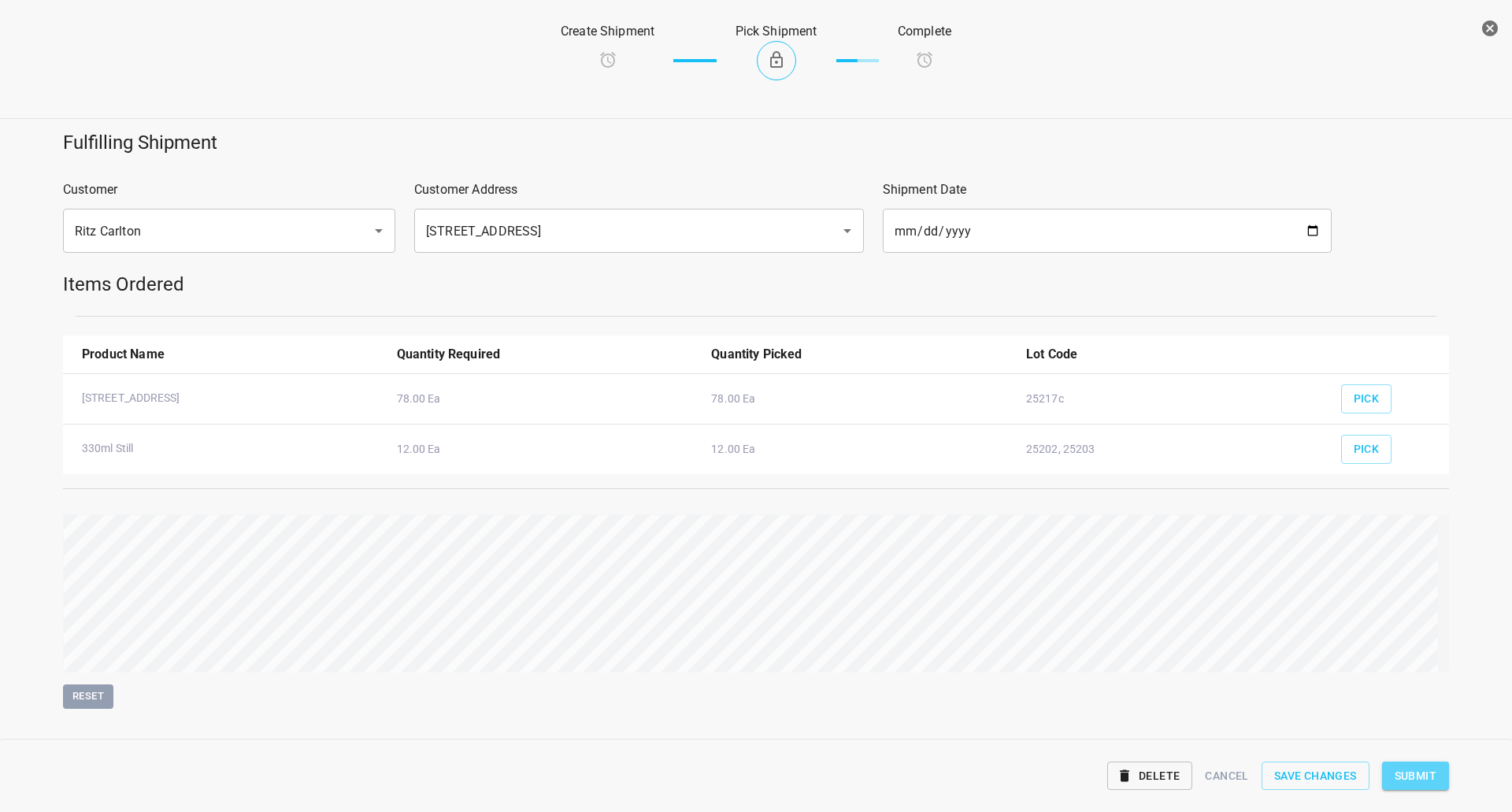
click at [1402, 773] on span "Submit" at bounding box center [1416, 776] width 42 height 19
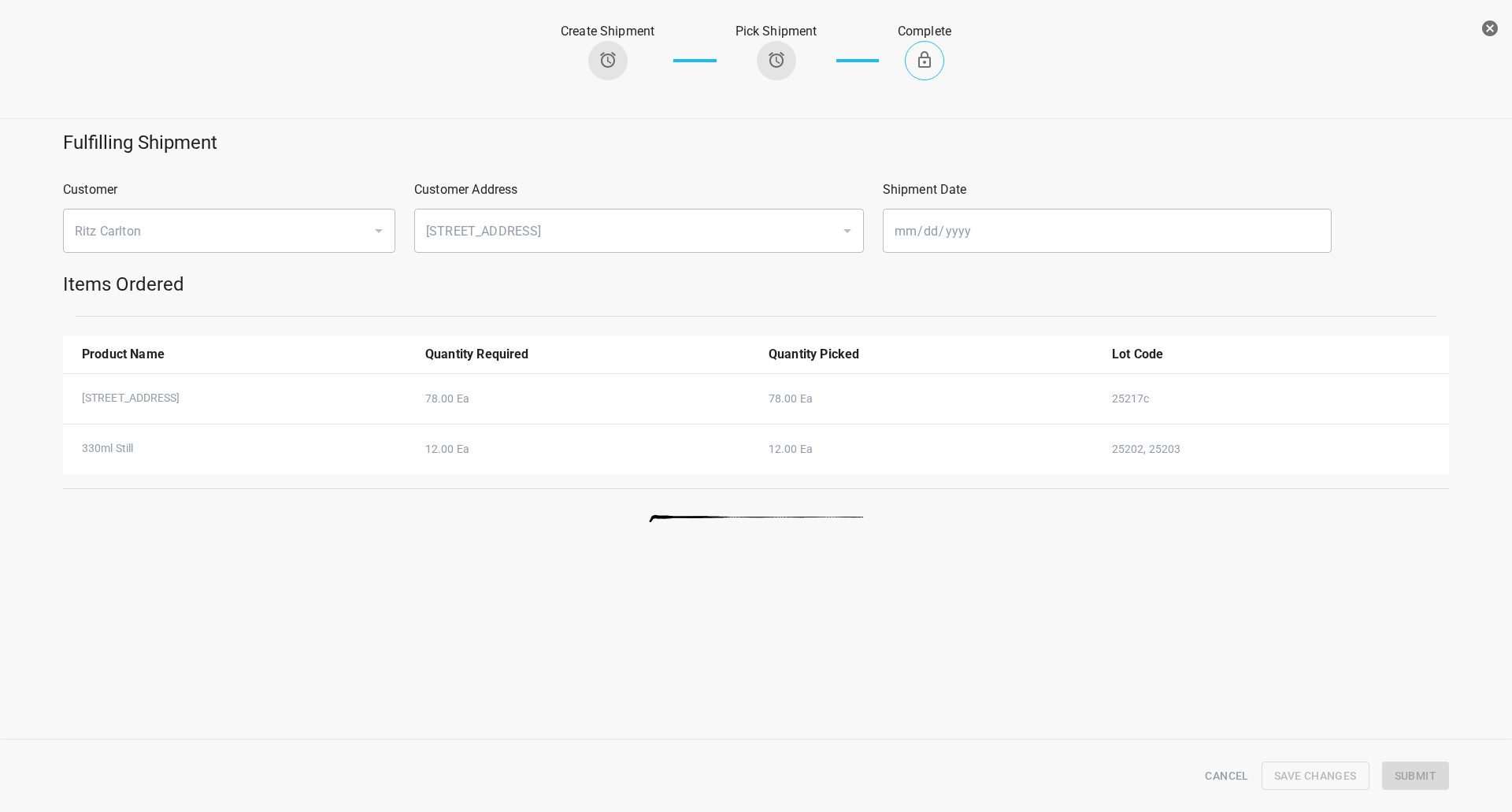
click at [1480, 25] on button "button" at bounding box center [1489, 28] width 31 height 31
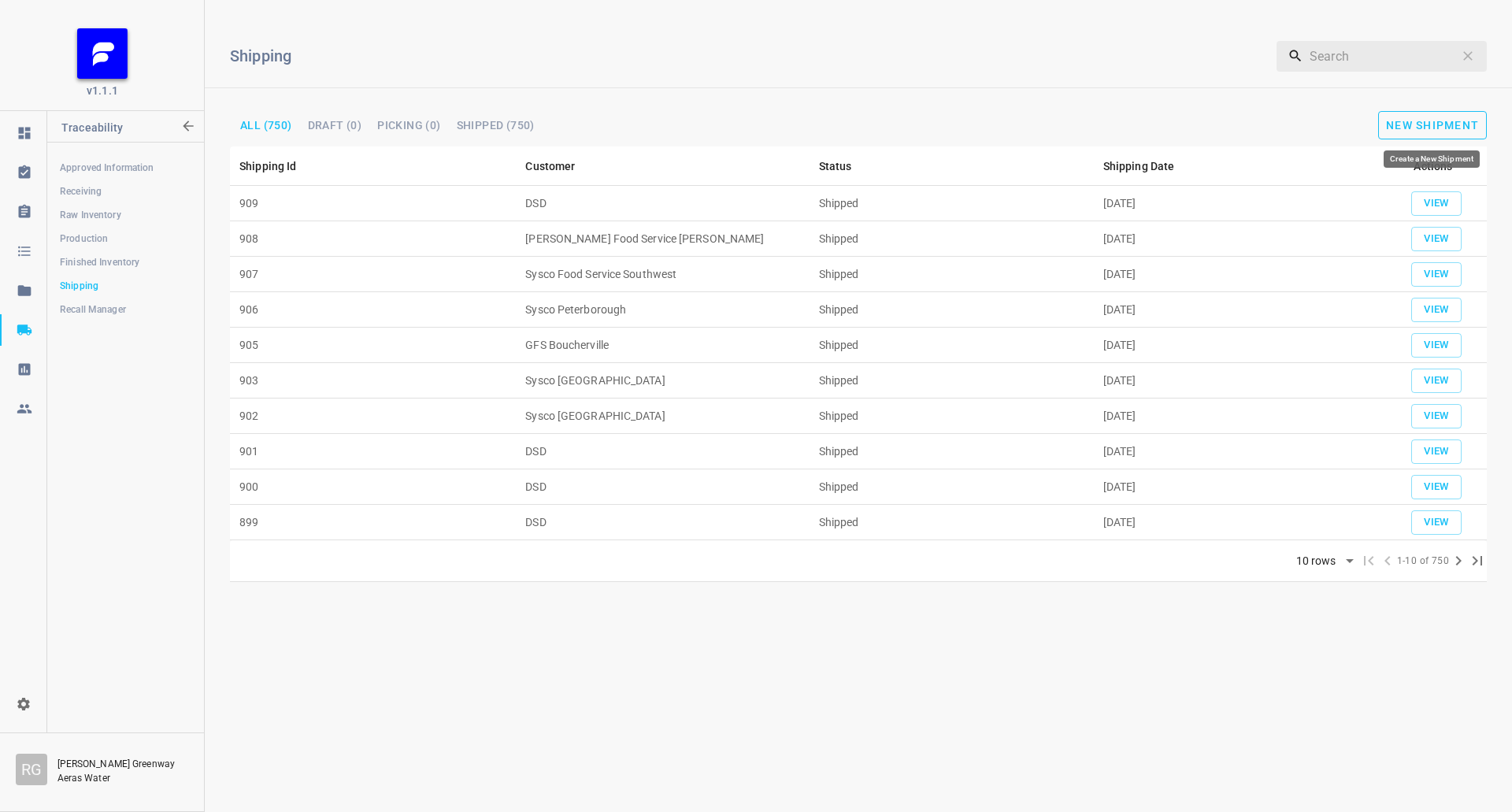
click at [1453, 116] on button "New Shipment" at bounding box center [1432, 126] width 109 height 29
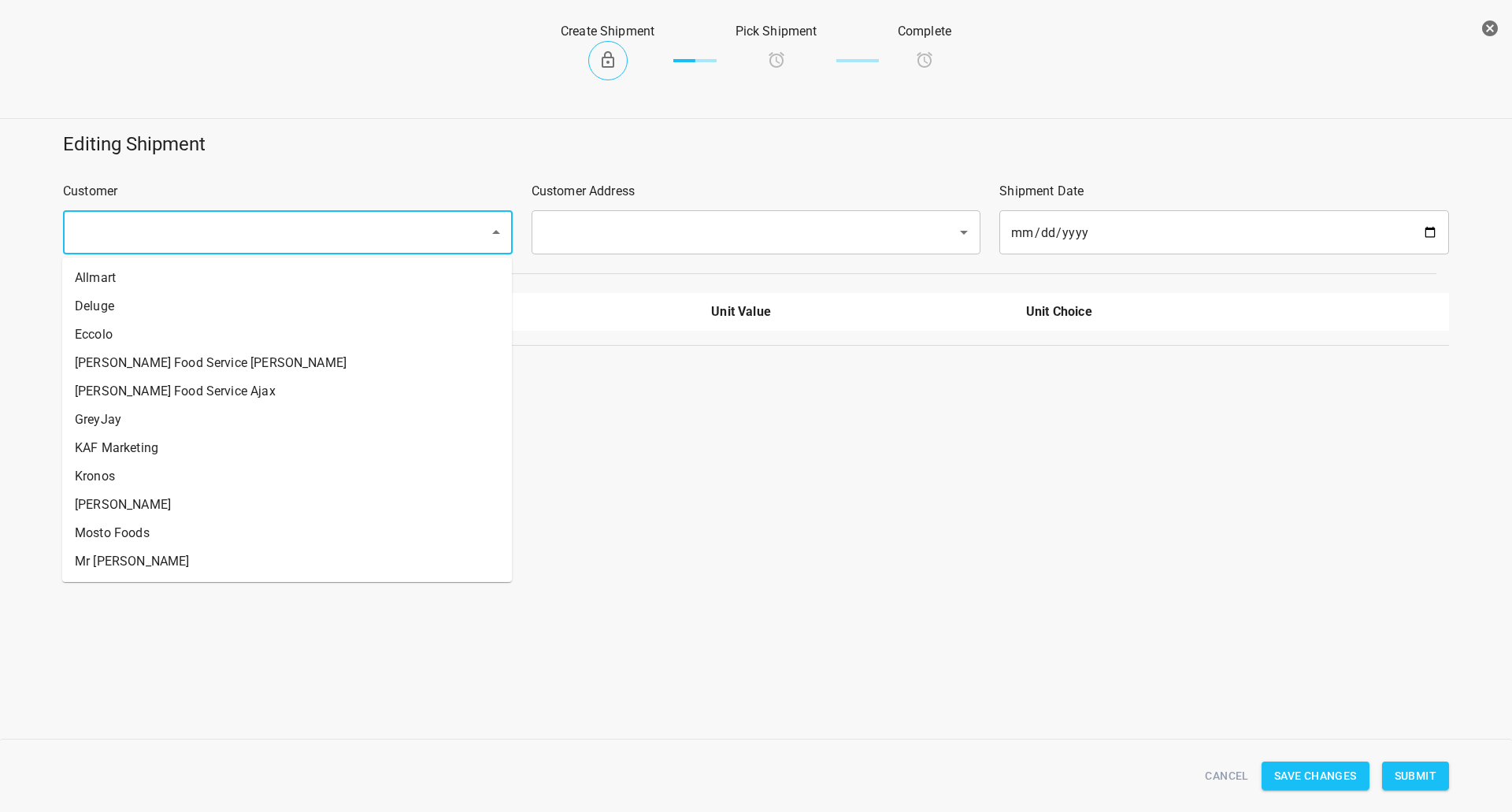
click at [162, 245] on input "text" at bounding box center [265, 233] width 391 height 30
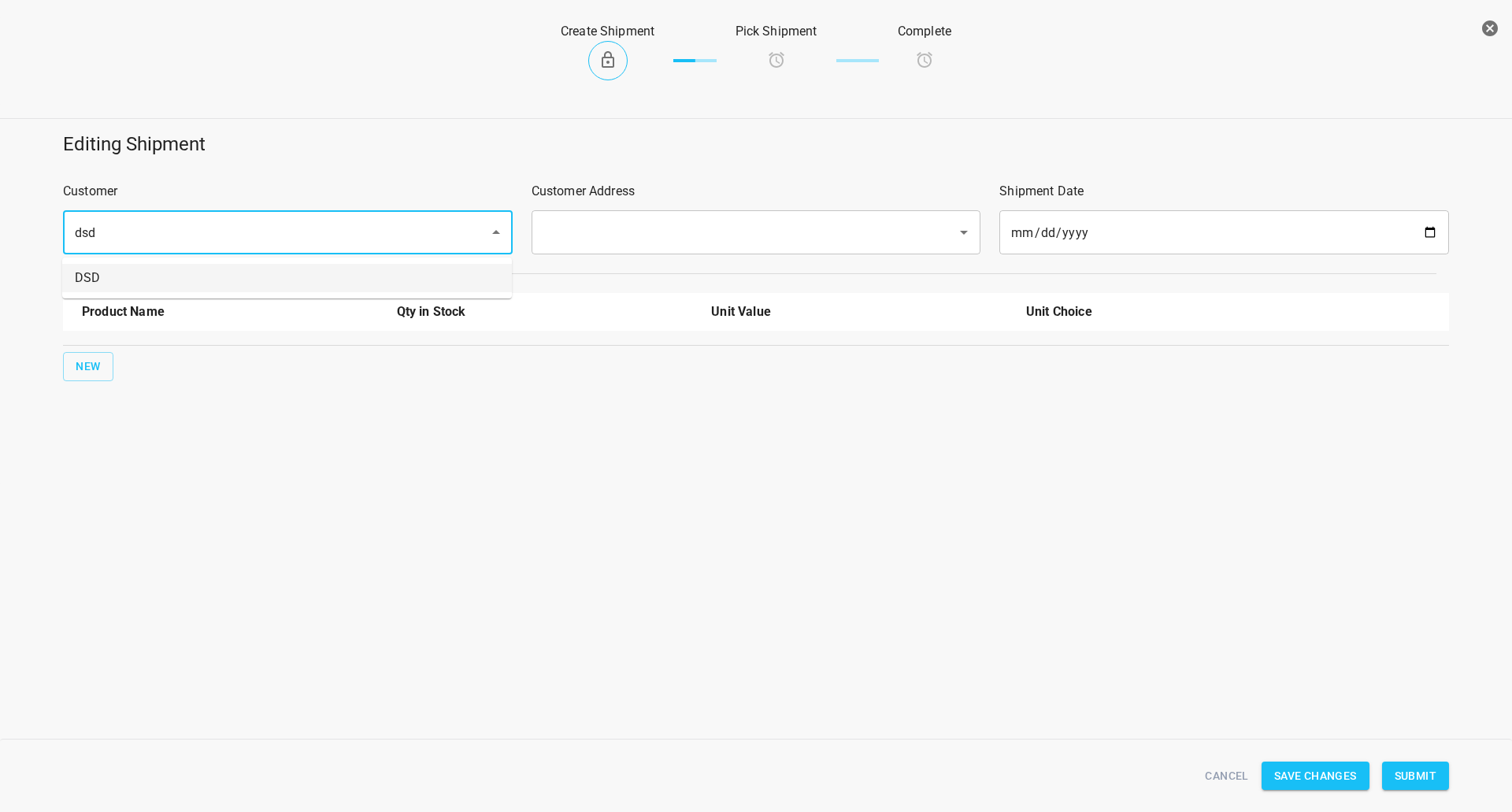
click at [237, 251] on div "dsd ​" at bounding box center [287, 232] width 449 height 44
click at [245, 279] on li "DSD" at bounding box center [287, 278] width 449 height 29
type input "DSD"
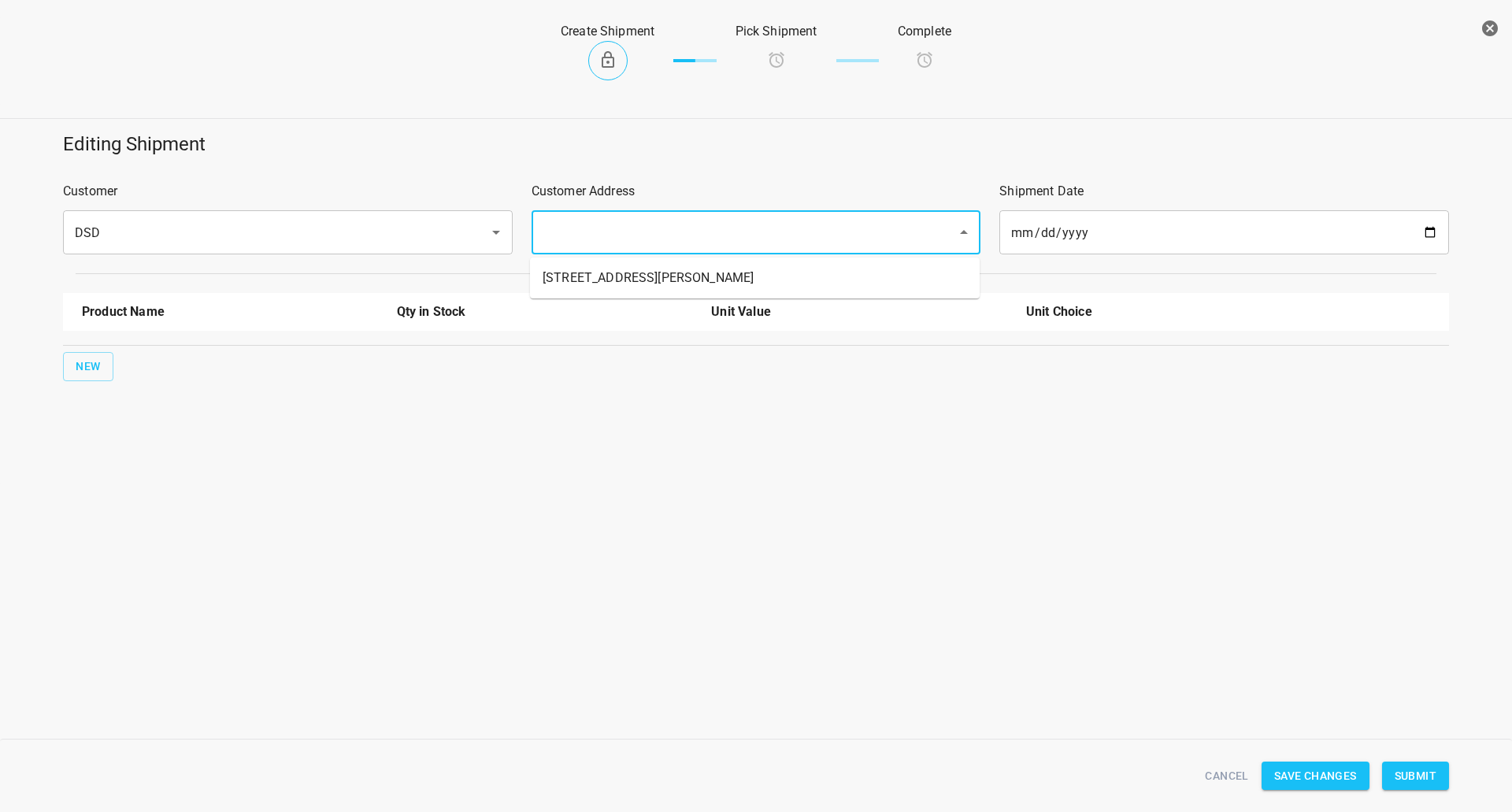
click at [700, 236] on input "text" at bounding box center [734, 233] width 391 height 30
click at [645, 295] on ul "[STREET_ADDRESS][PERSON_NAME]" at bounding box center [754, 277] width 449 height 41
click at [651, 270] on li "[STREET_ADDRESS][PERSON_NAME]" at bounding box center [754, 278] width 449 height 29
type input "[STREET_ADDRESS][PERSON_NAME]"
click at [97, 368] on span "New" at bounding box center [88, 366] width 25 height 19
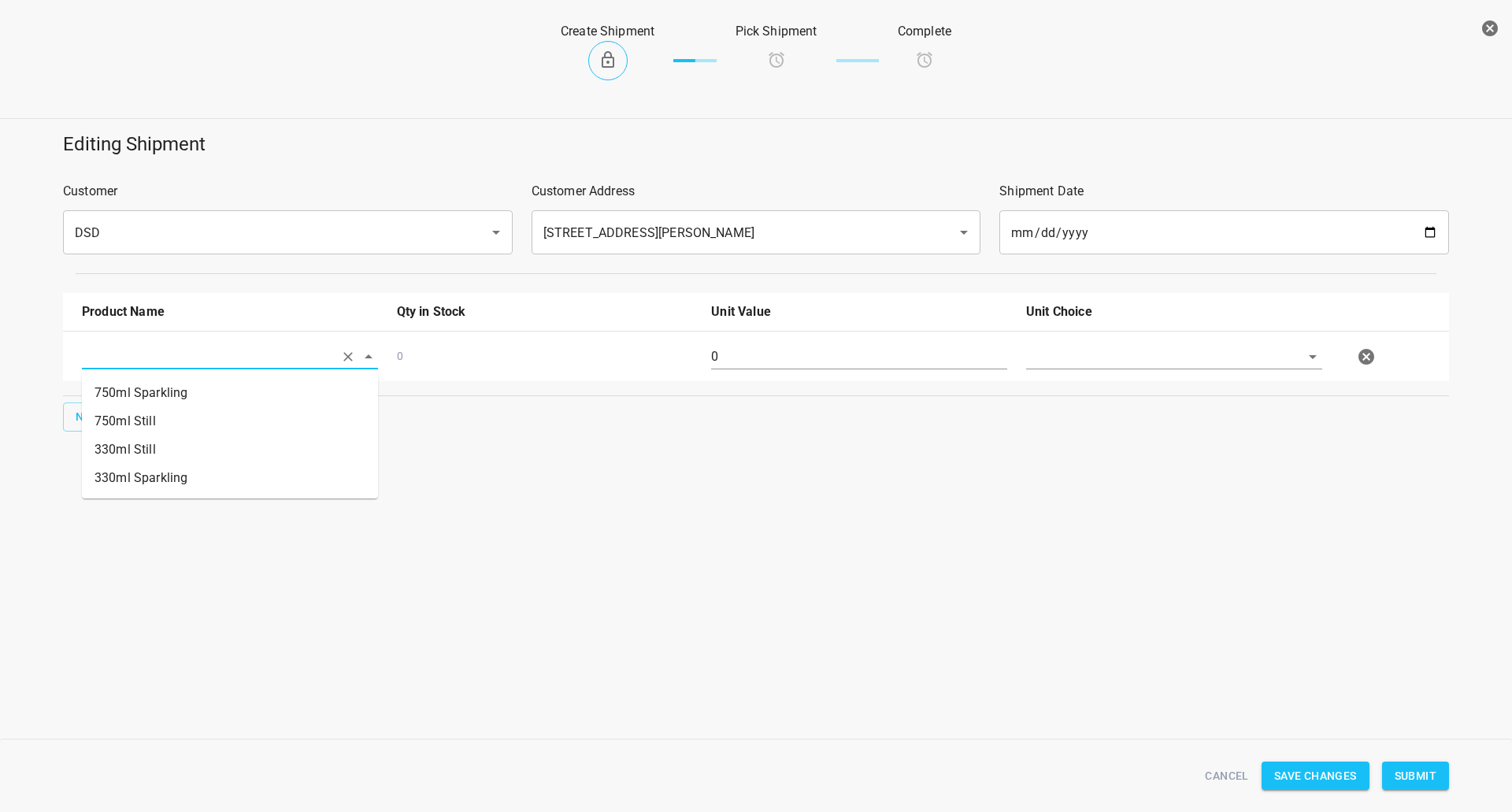
click at [128, 356] on input "text" at bounding box center [207, 356] width 252 height 24
click at [171, 400] on li "750ml Sparkling" at bounding box center [229, 393] width 296 height 29
type input "750ml Sparkling"
click at [797, 352] on input "0" at bounding box center [859, 357] width 296 height 25
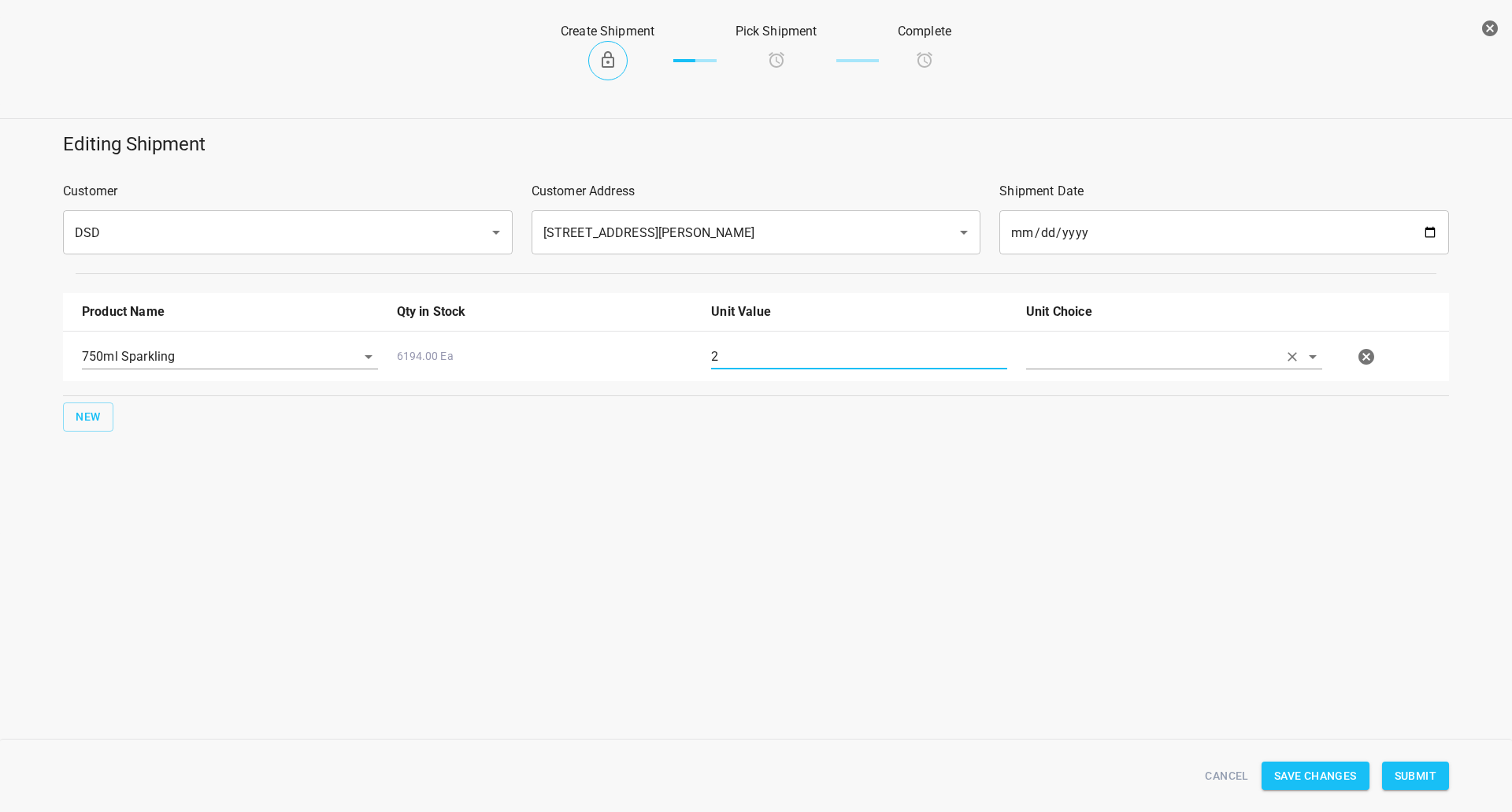
type input "2"
click at [1234, 366] on input "text" at bounding box center [1151, 356] width 252 height 24
click at [1233, 391] on li "[PERSON_NAME]" at bounding box center [1173, 393] width 296 height 29
type input "[PERSON_NAME]"
click at [1412, 780] on span "Submit" at bounding box center [1416, 776] width 42 height 19
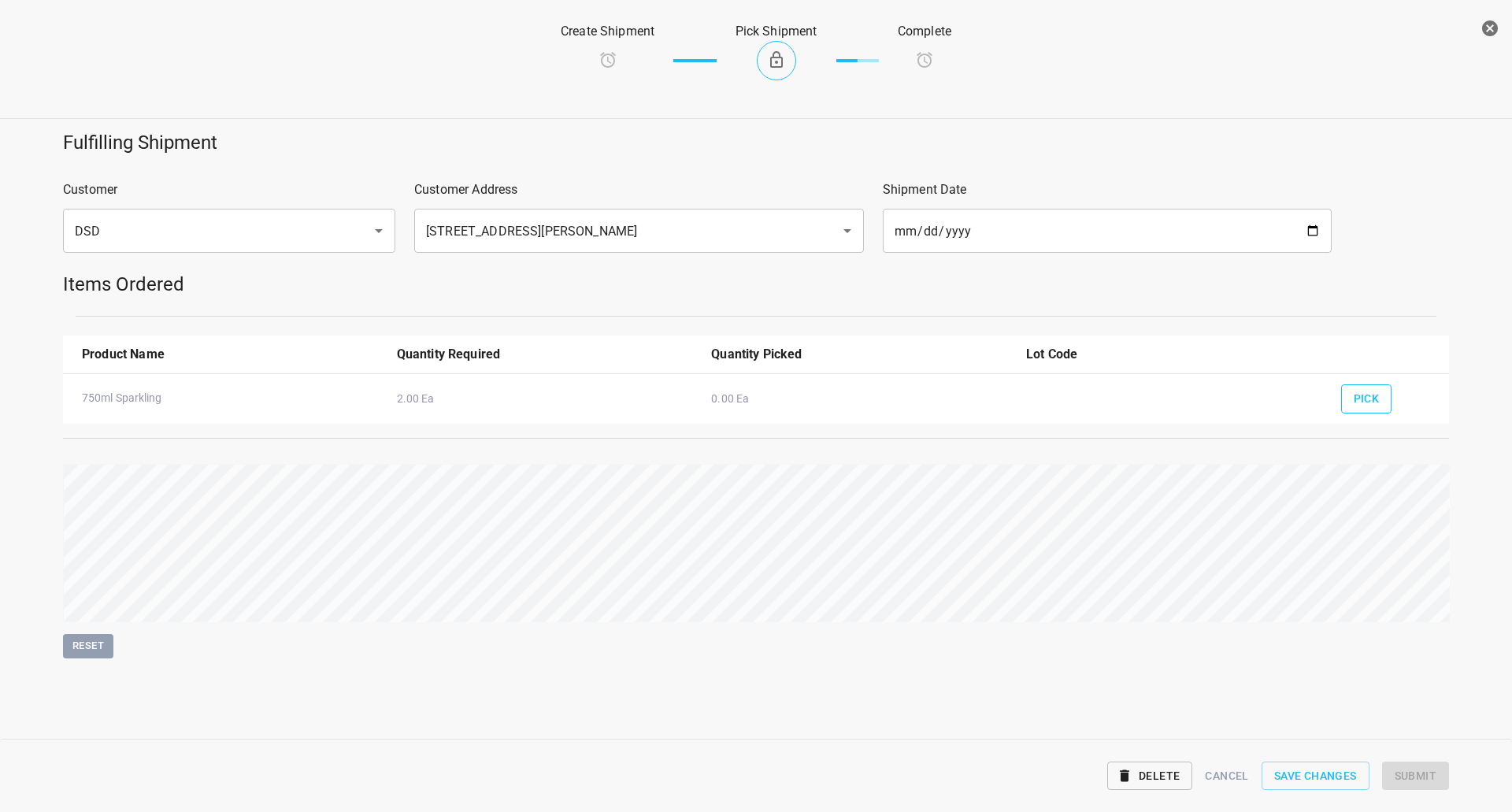
click at [1383, 393] on button "Pick" at bounding box center [1366, 399] width 51 height 30
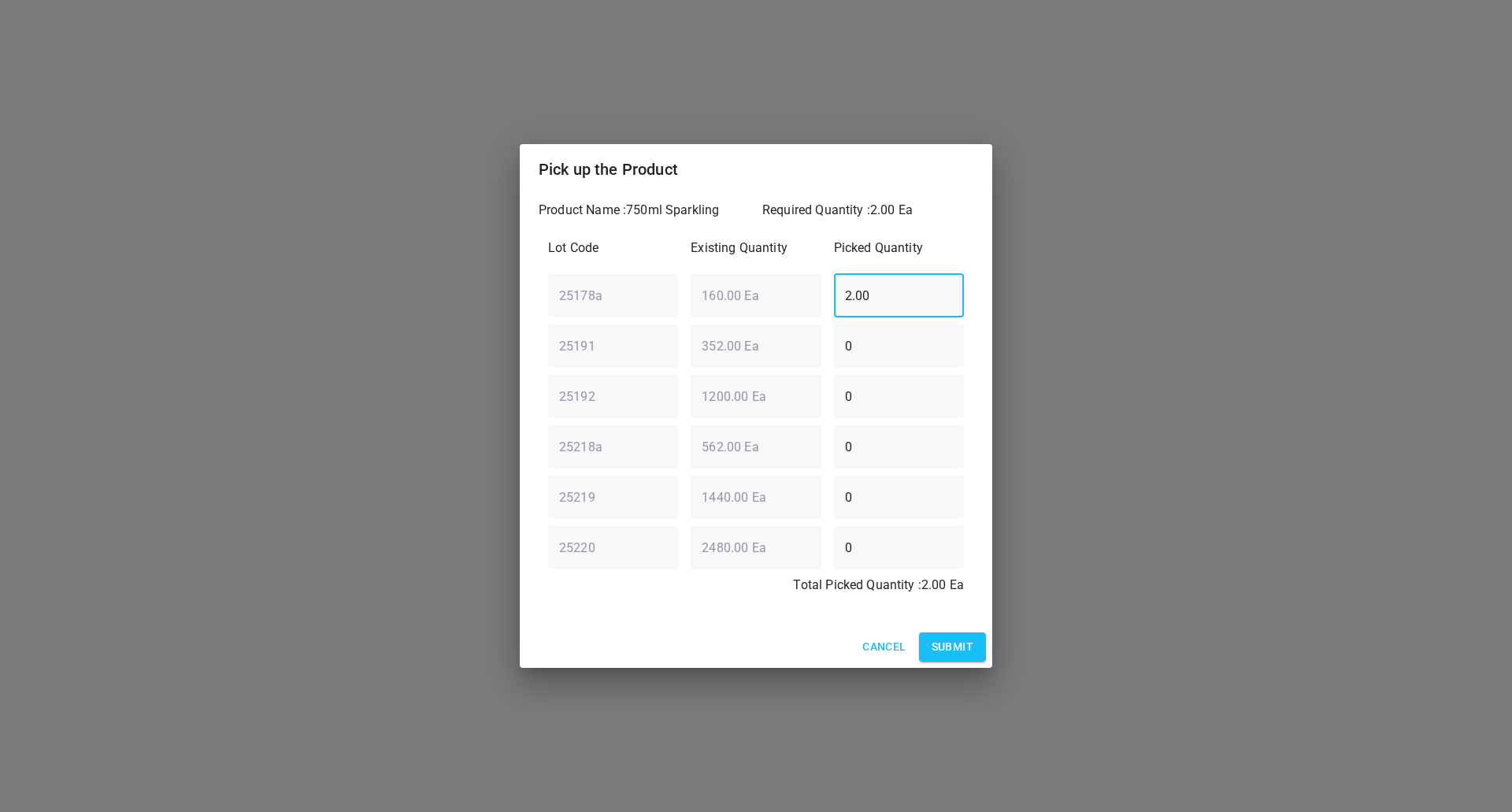
click at [646, 288] on div "25178a ​ 160.00 Ea ​ 2.00 ​" at bounding box center [756, 295] width 428 height 56
type input "0"
click at [783, 446] on div "25218a ​ 562.00 Ea ​ 0 ​" at bounding box center [756, 446] width 428 height 56
type input "2"
click at [946, 643] on span "Submit" at bounding box center [952, 647] width 42 height 19
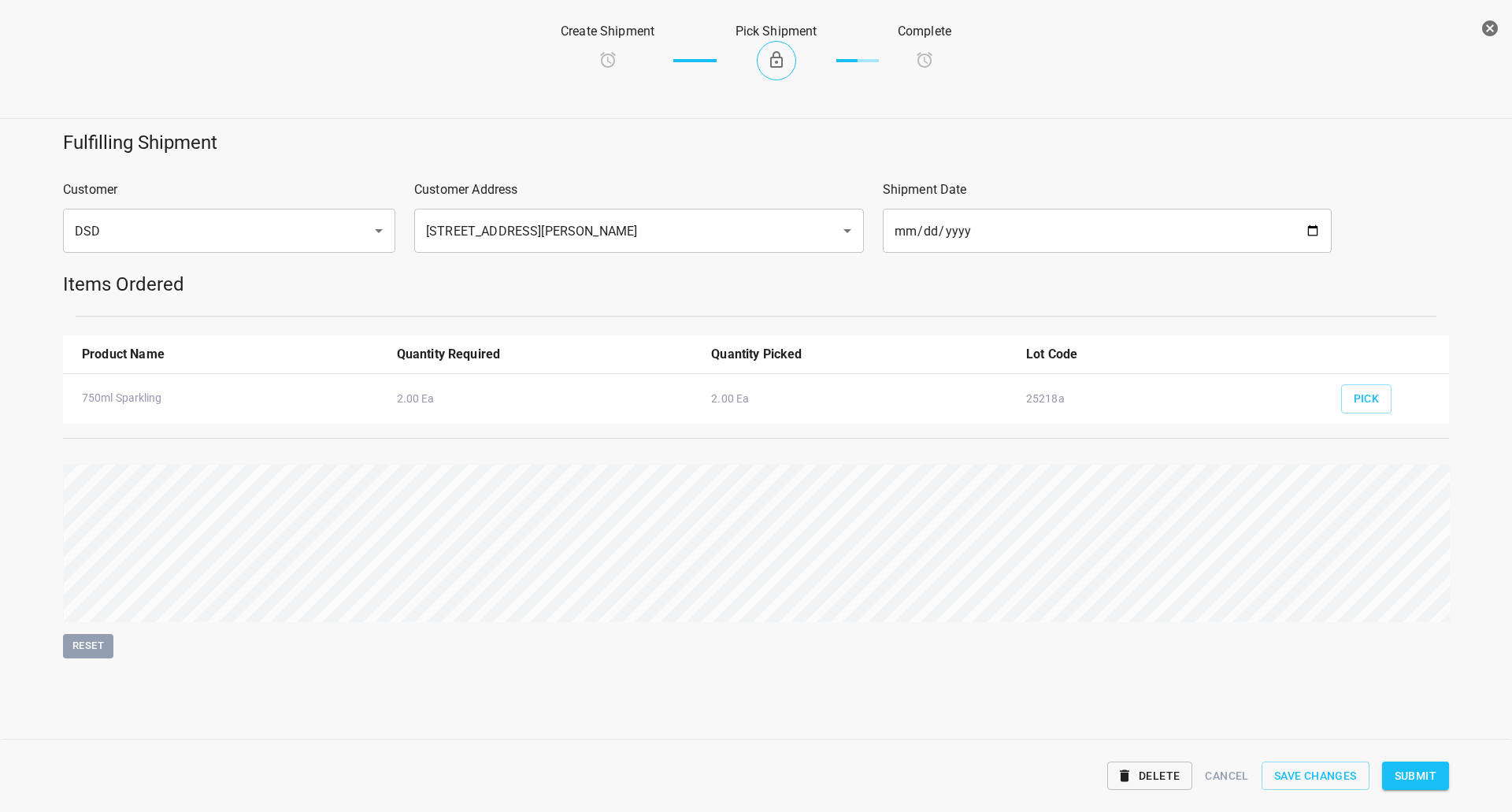
click at [1438, 777] on button "Submit" at bounding box center [1415, 776] width 67 height 30
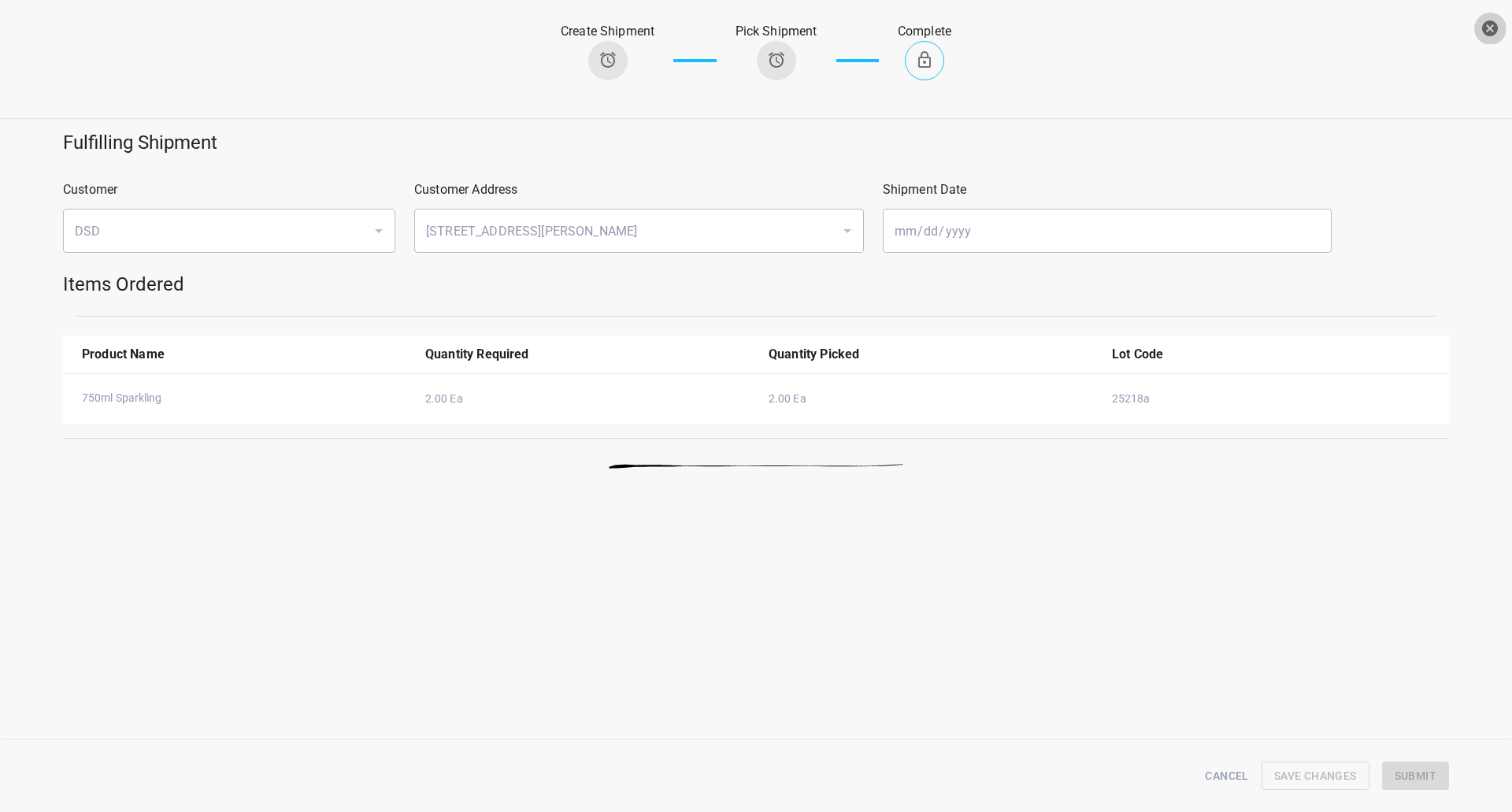
click at [1484, 26] on icon "button" at bounding box center [1489, 28] width 16 height 16
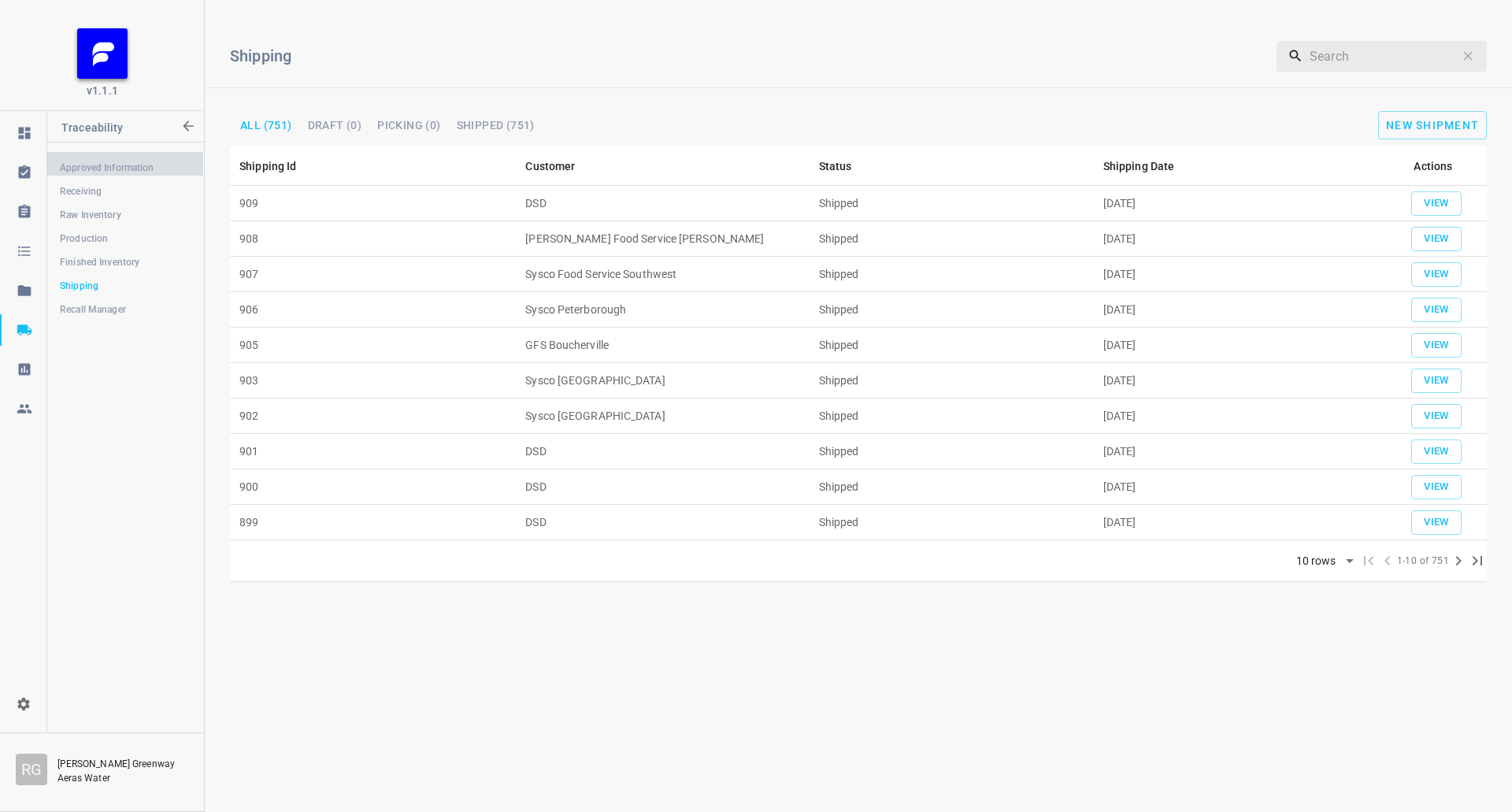
click at [117, 172] on span "Approved Information" at bounding box center [125, 168] width 131 height 16
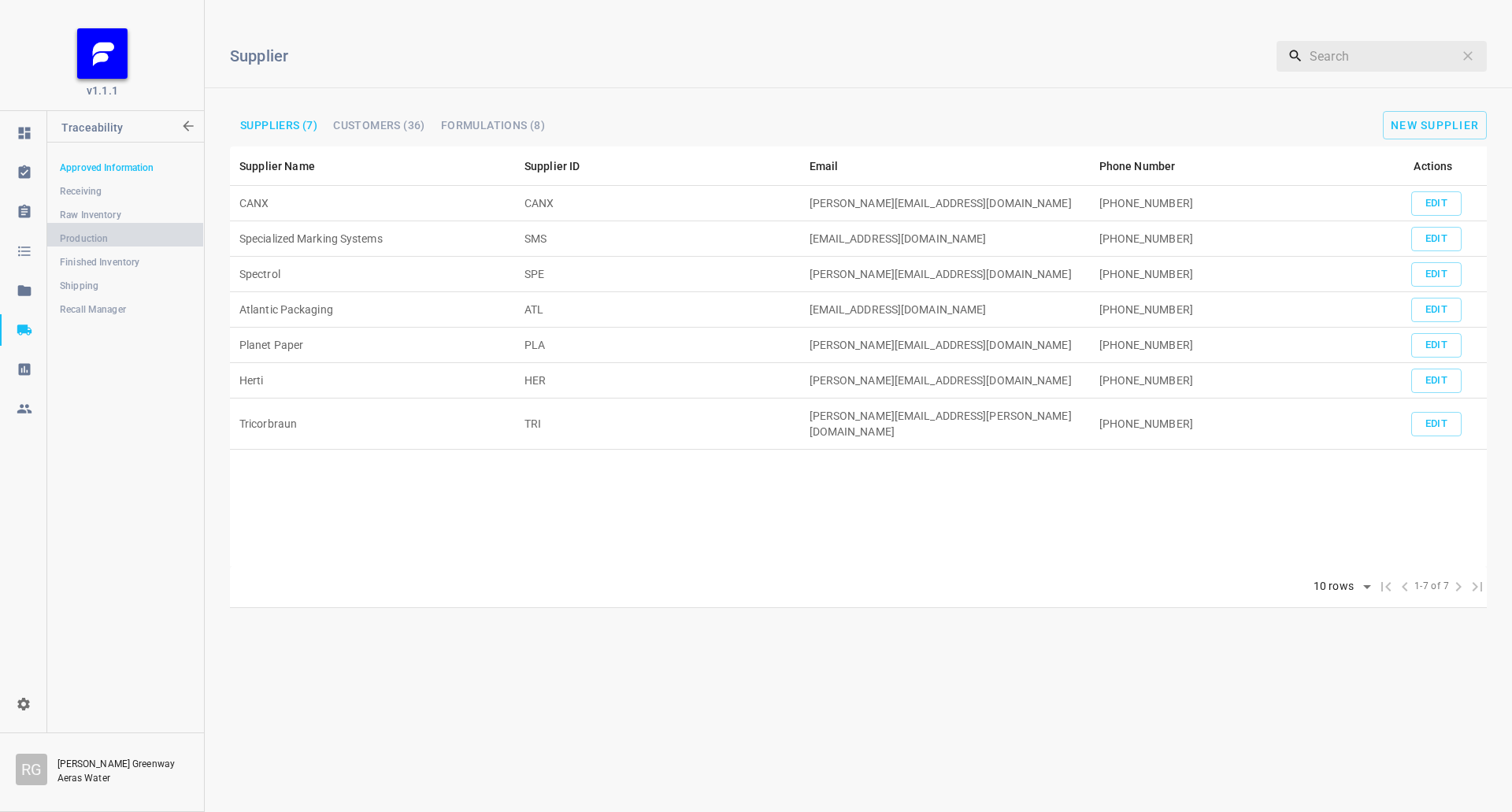
click at [90, 234] on span "Production" at bounding box center [125, 239] width 131 height 16
